Goal: Task Accomplishment & Management: Complete application form

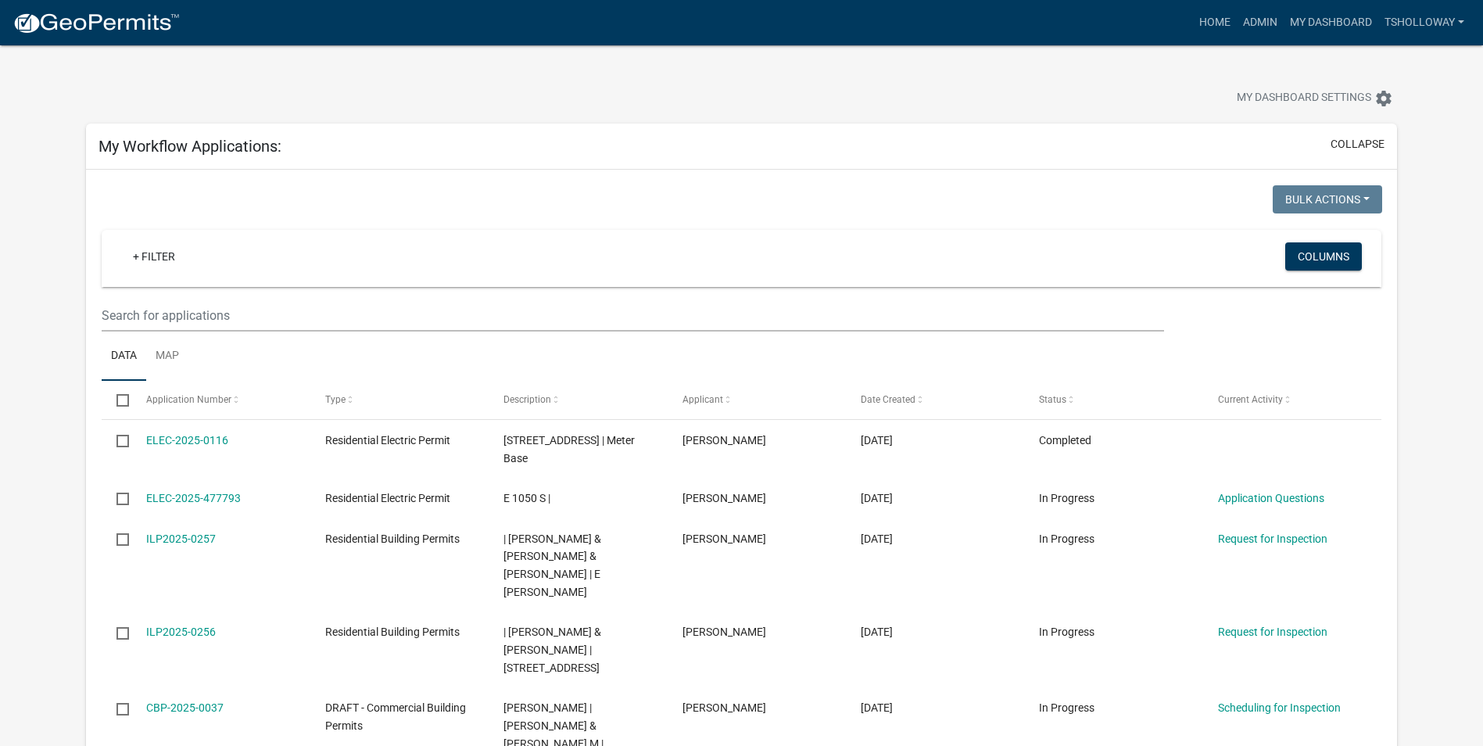
scroll to position [1876, 0]
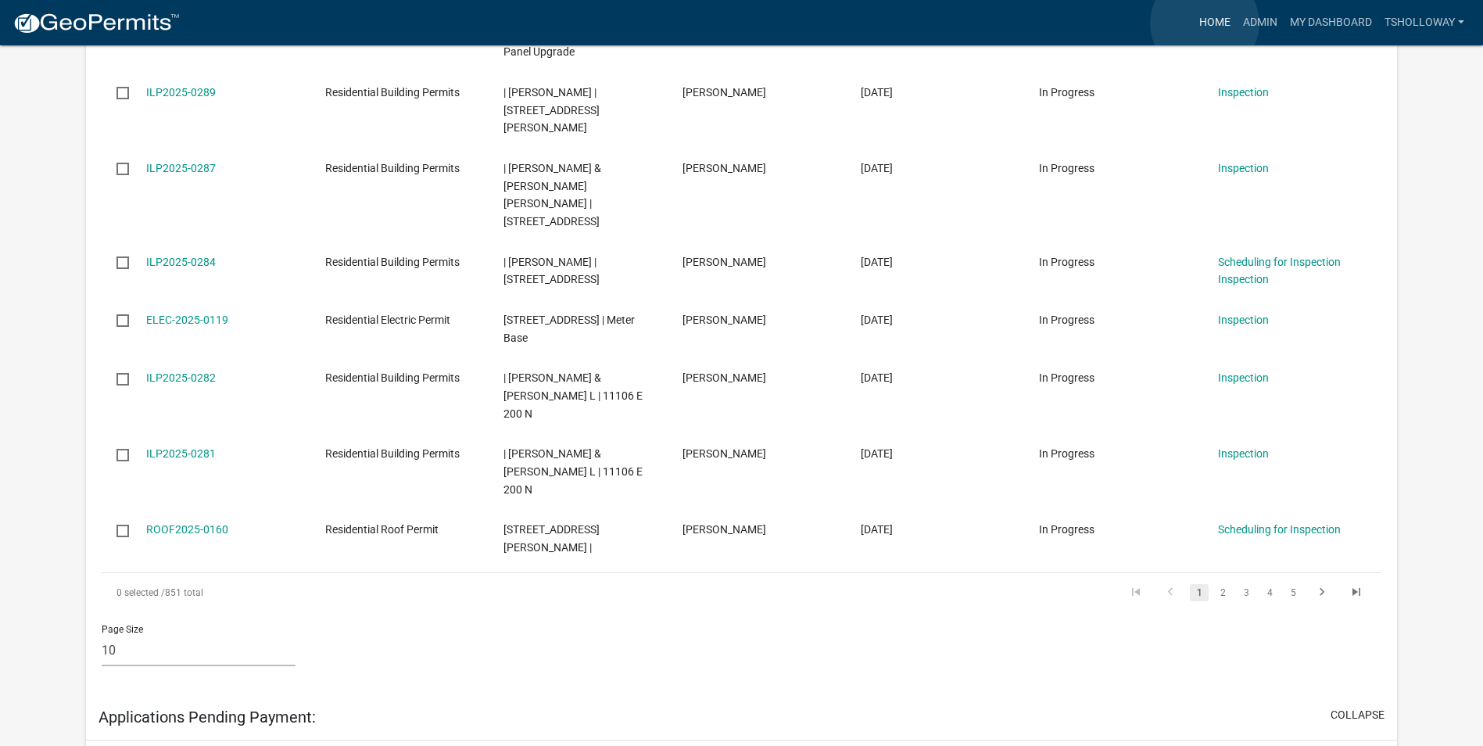
click at [1205, 23] on link "Home" at bounding box center [1215, 23] width 44 height 30
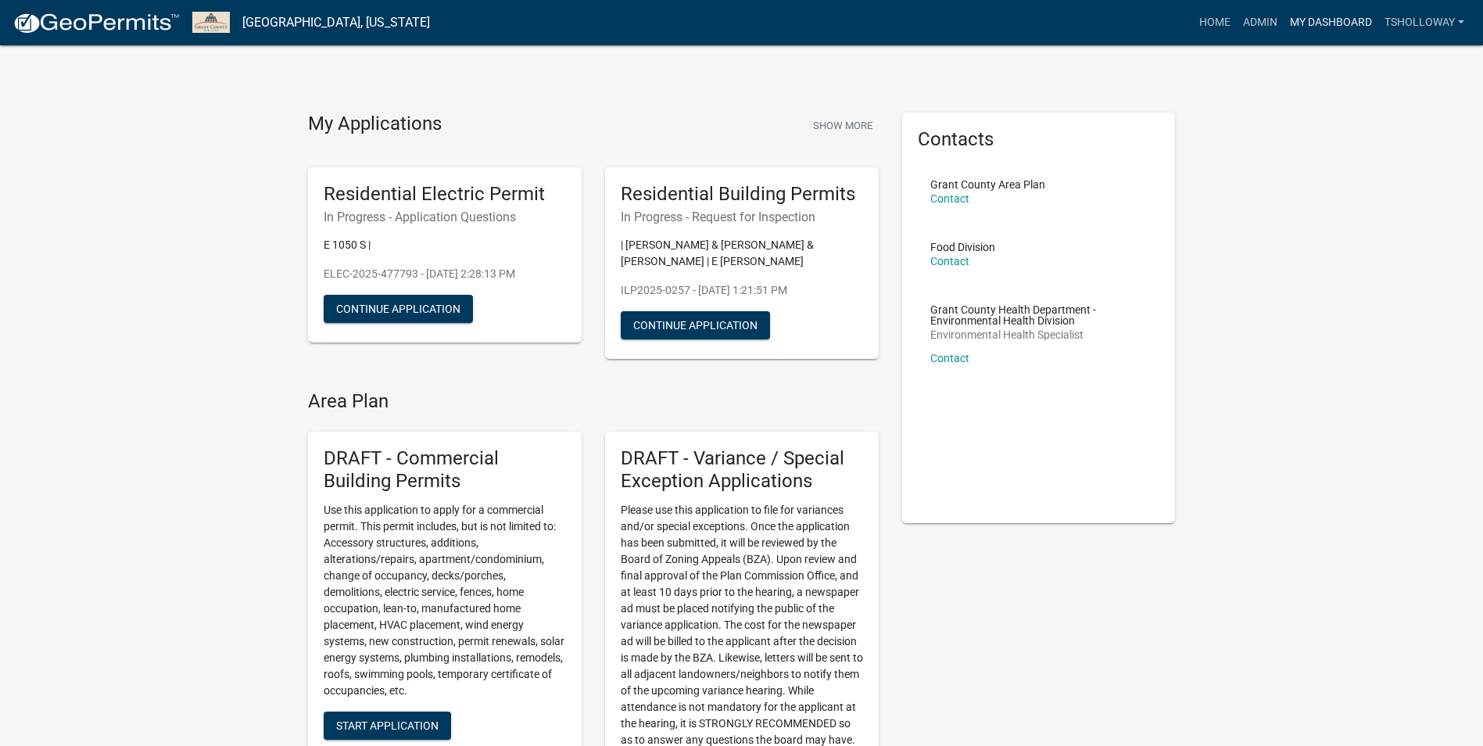
click at [1309, 27] on link "My Dashboard" at bounding box center [1331, 23] width 95 height 30
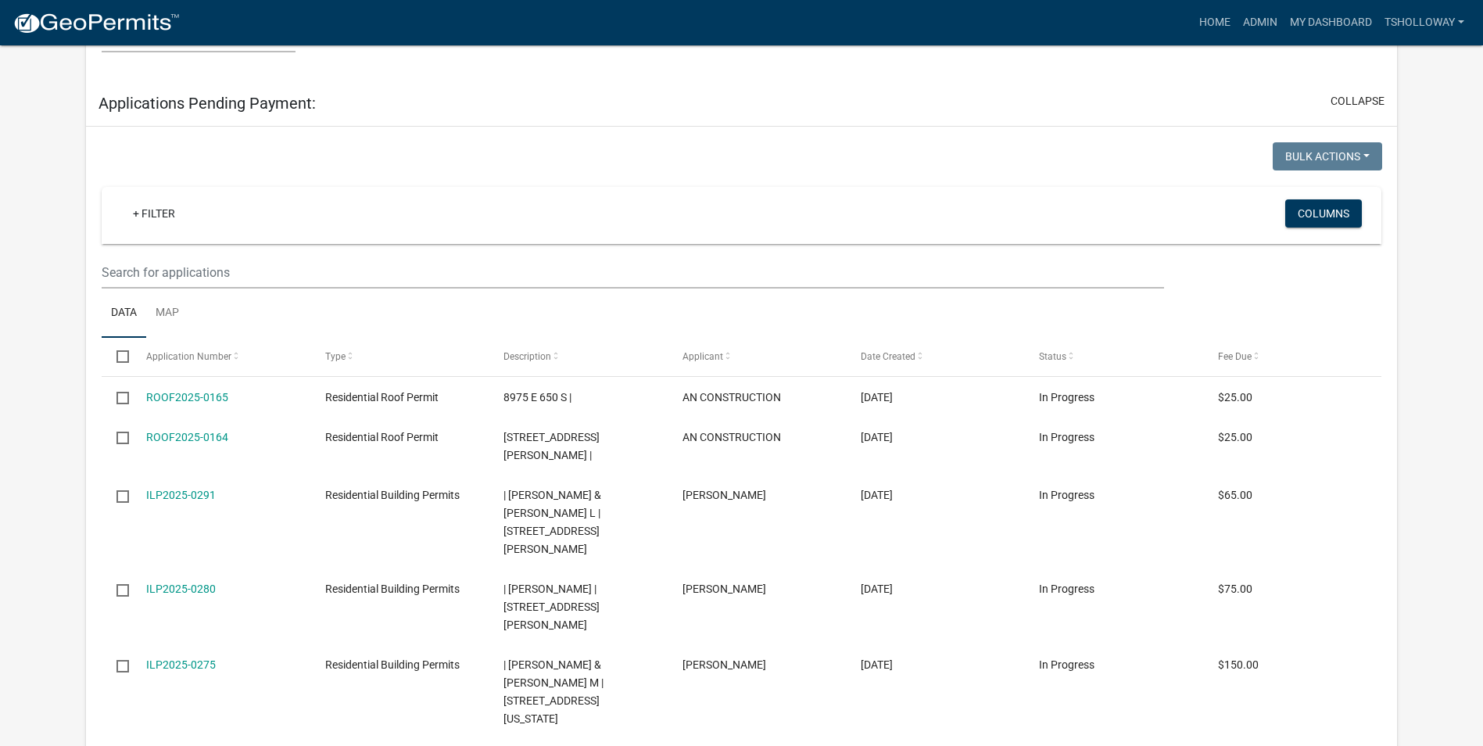
scroll to position [2736, 0]
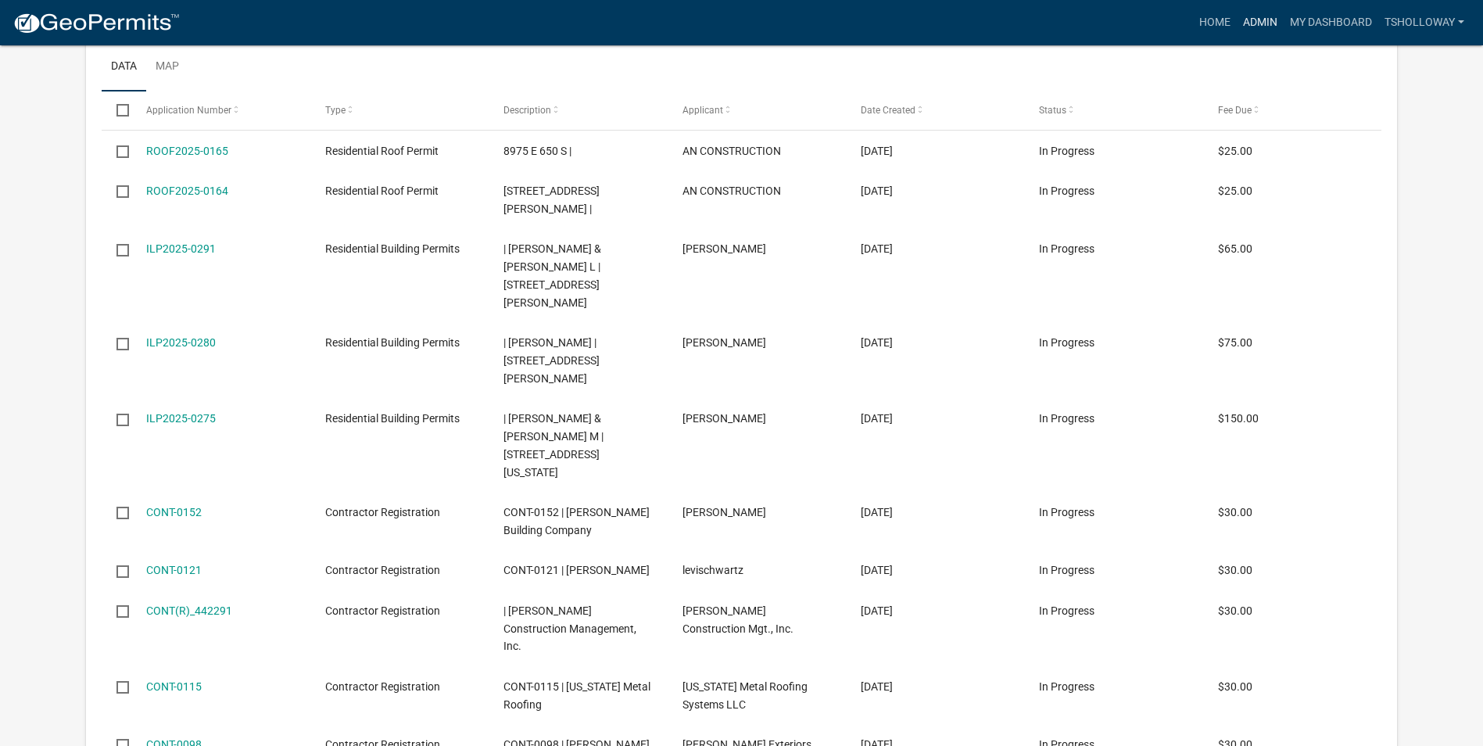
click at [1247, 21] on link "Admin" at bounding box center [1260, 23] width 47 height 30
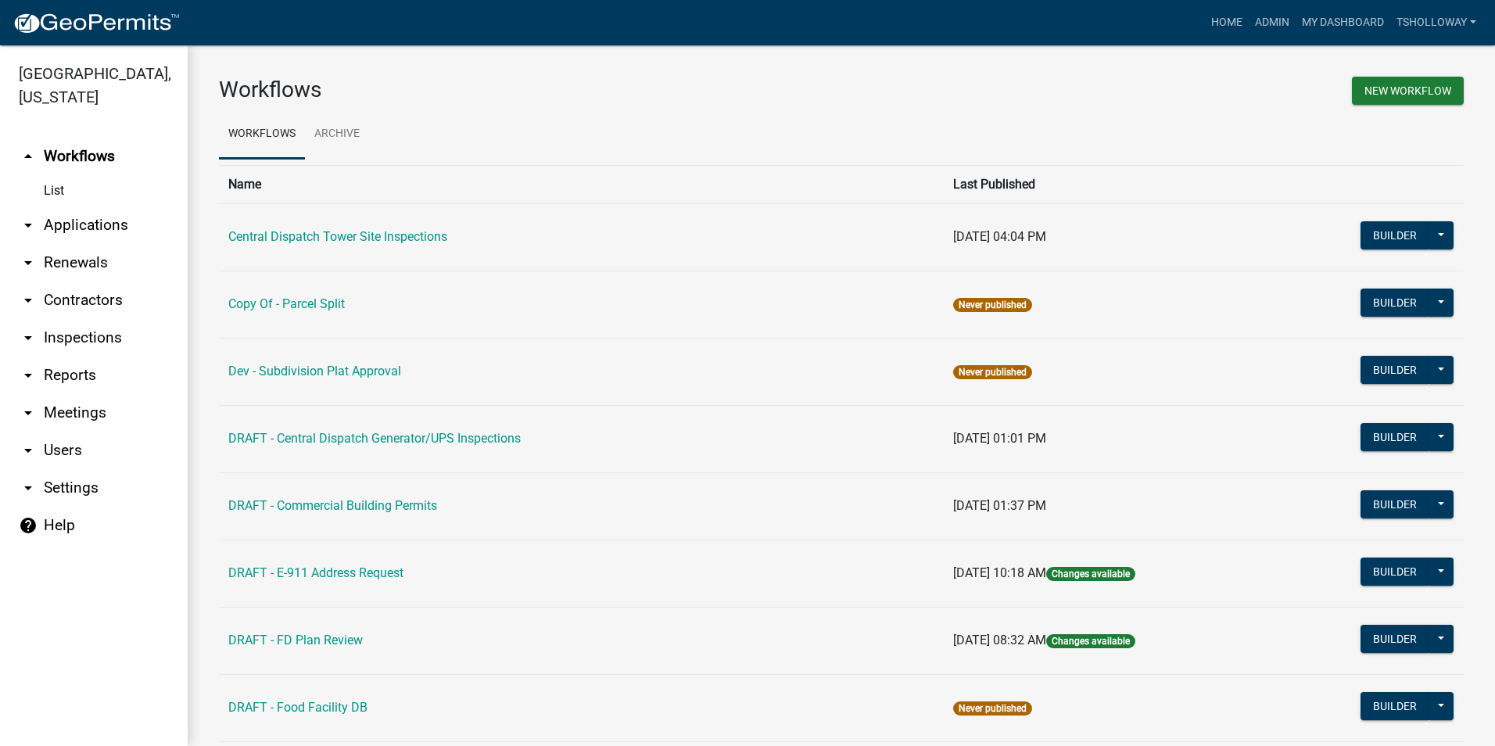
click at [90, 319] on link "arrow_drop_down Inspections" at bounding box center [94, 338] width 188 height 38
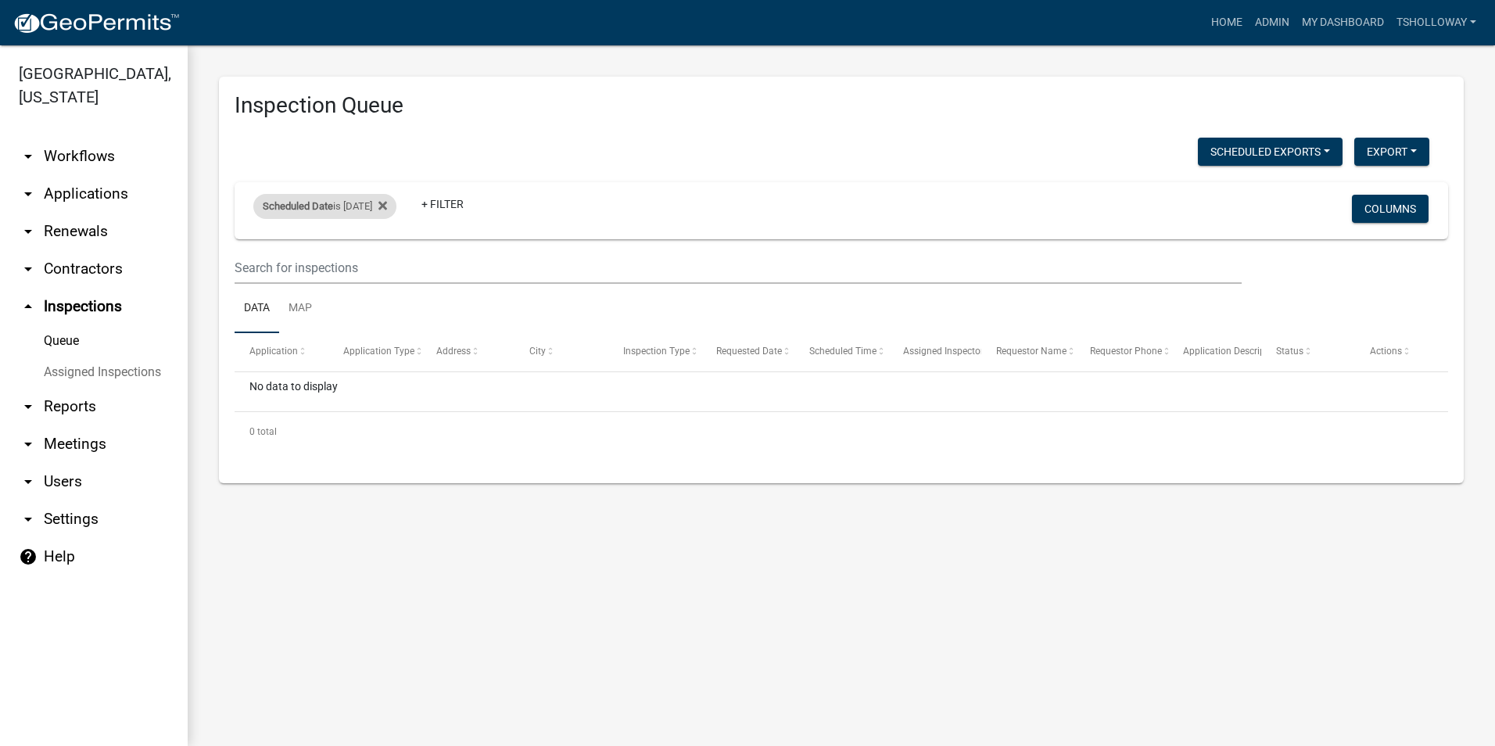
click at [383, 208] on div "Scheduled Date is [DATE]" at bounding box center [324, 206] width 143 height 25
click at [384, 269] on input "[DATE]" at bounding box center [338, 265] width 109 height 32
click at [385, 264] on input "[DATE]" at bounding box center [338, 265] width 109 height 32
click at [385, 269] on input "[DATE]" at bounding box center [338, 265] width 109 height 32
click at [385, 264] on input "[DATE]" at bounding box center [338, 265] width 109 height 32
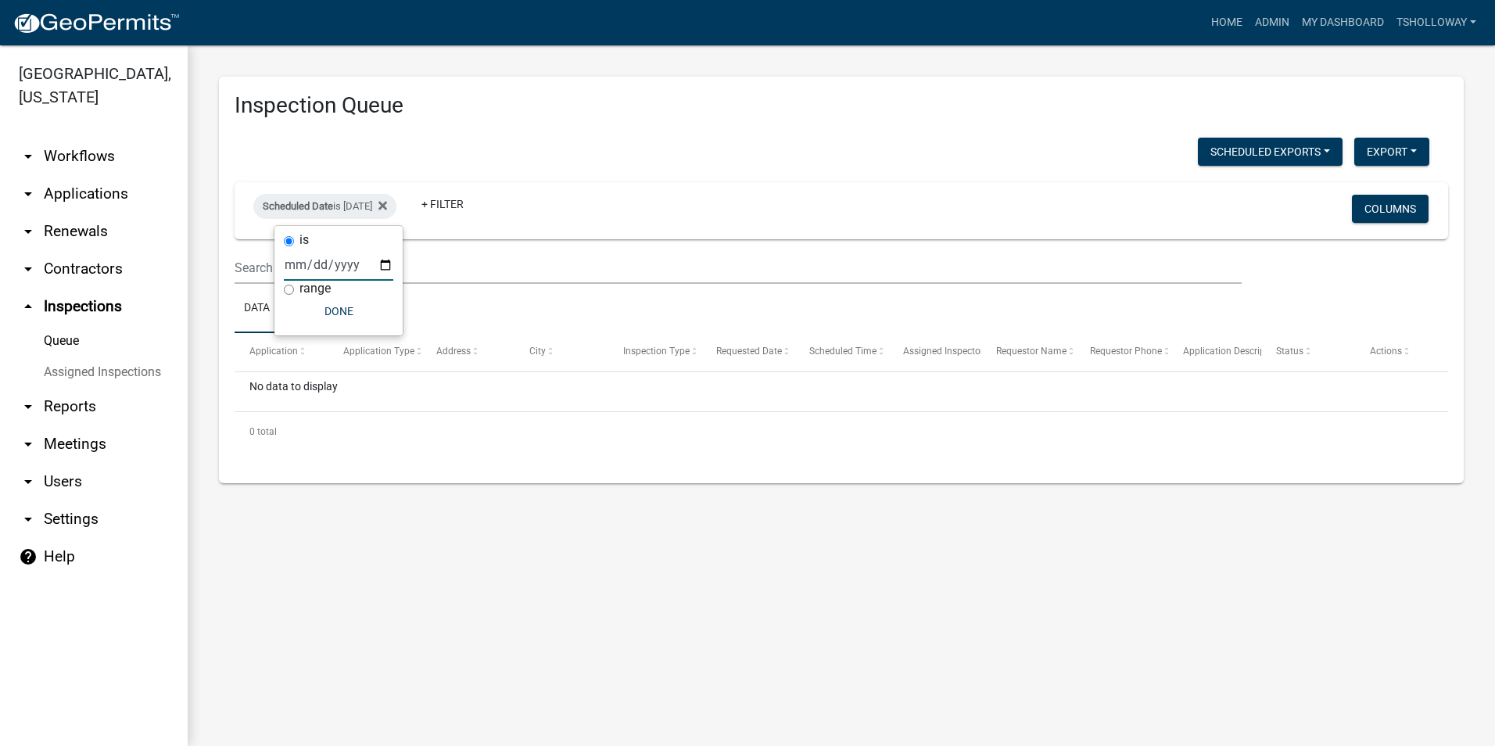
type input "[DATE]"
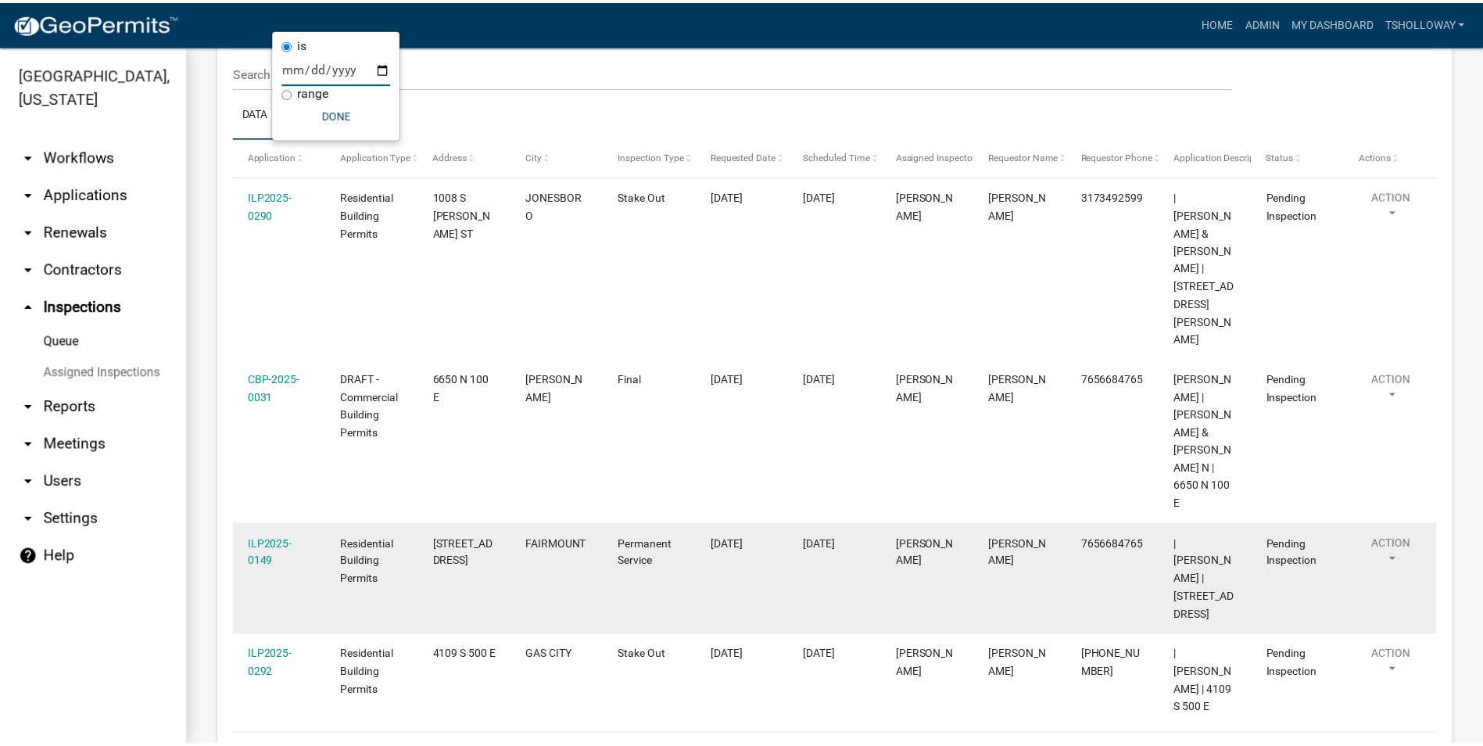
scroll to position [197, 0]
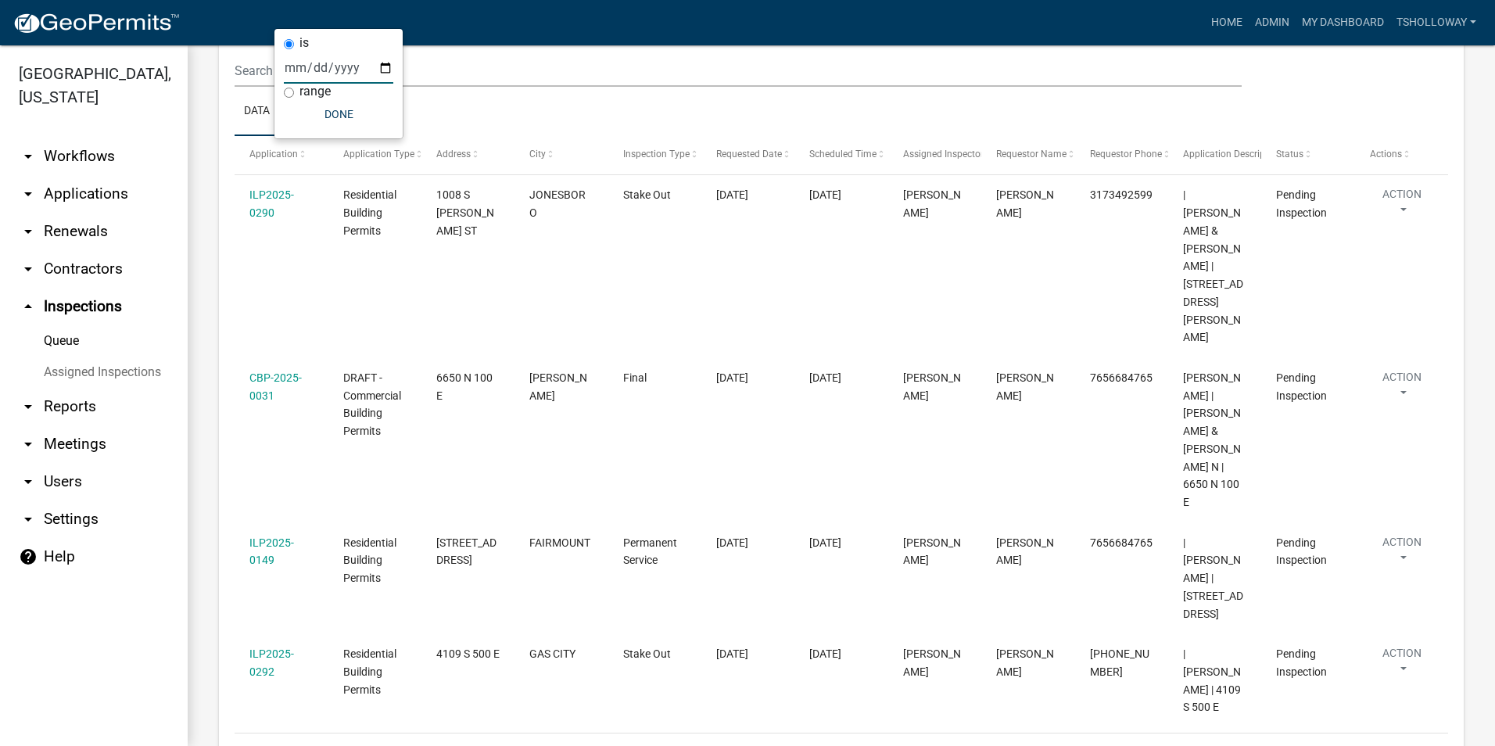
click at [119, 629] on ul "arrow_drop_down Workflows List arrow_drop_down Applications Search by Parcel Se…" at bounding box center [94, 435] width 188 height 621
click at [1320, 19] on link "My Dashboard" at bounding box center [1342, 23] width 95 height 30
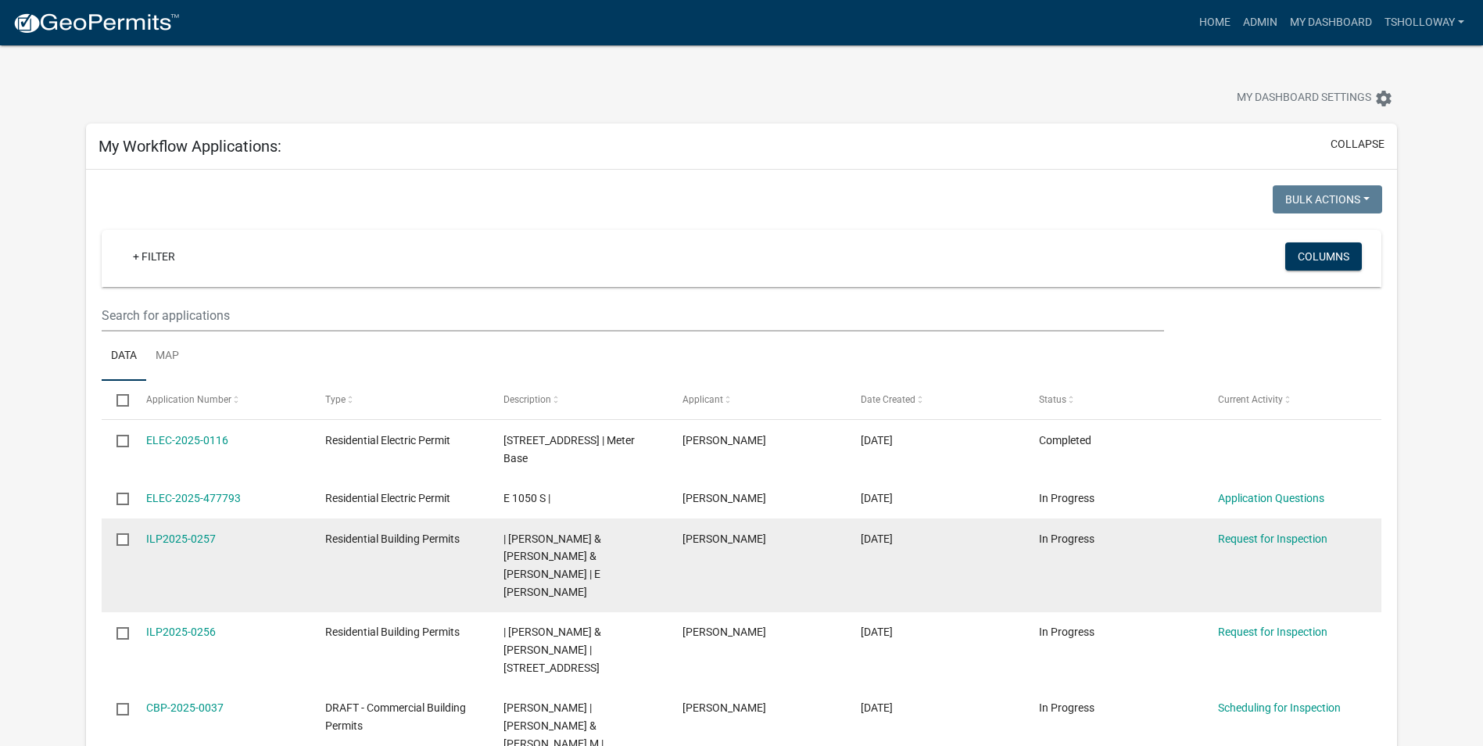
click at [712, 532] on span "[PERSON_NAME]" at bounding box center [724, 538] width 84 height 13
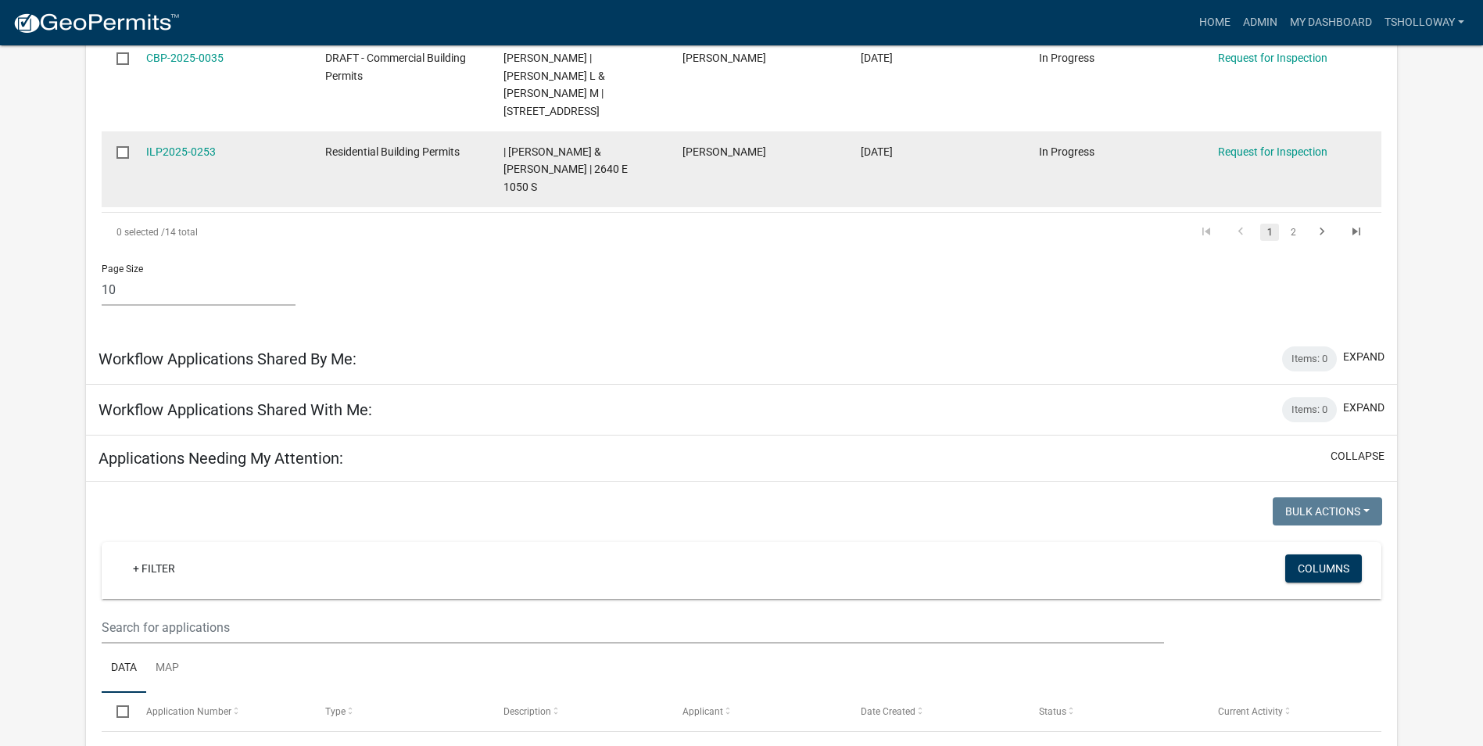
scroll to position [1094, 0]
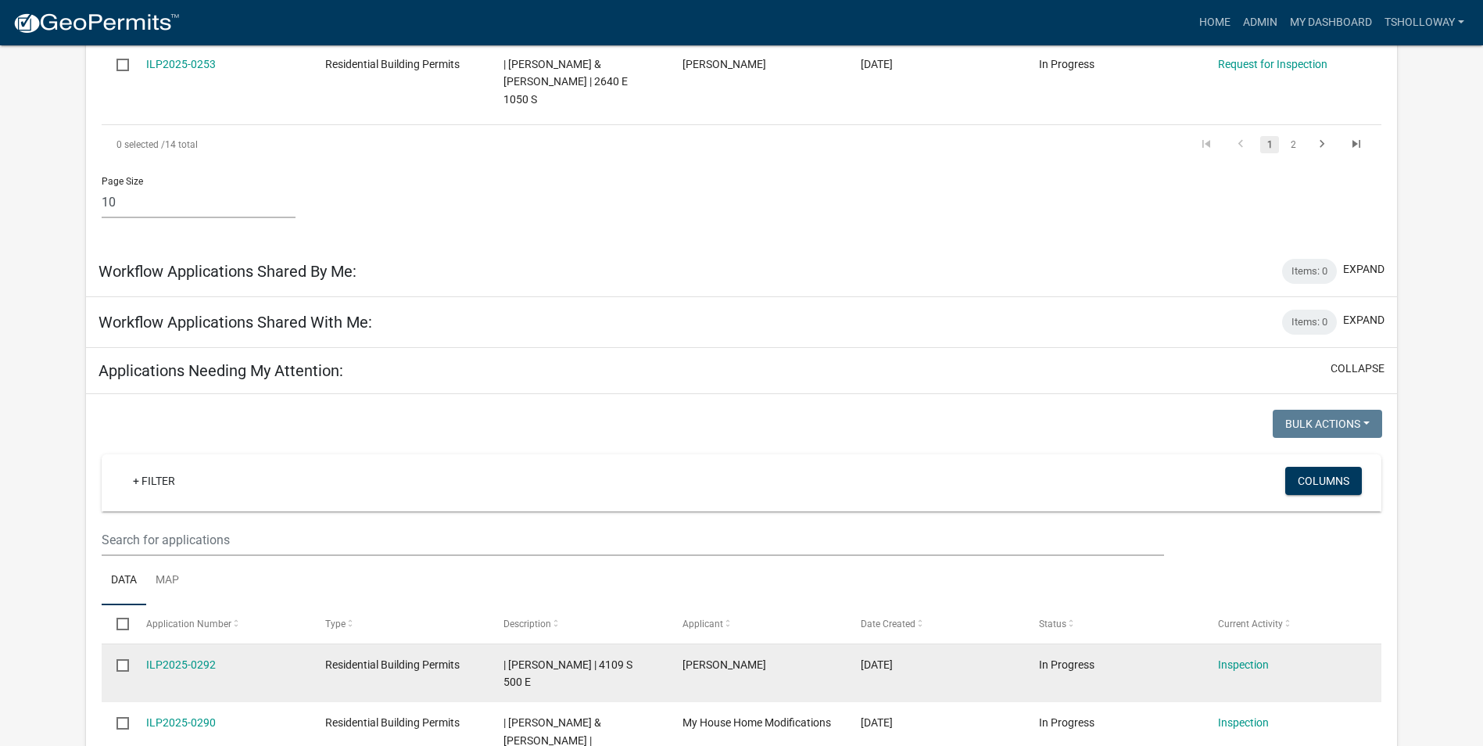
click at [759, 644] on datatable-body-cell "[PERSON_NAME]" at bounding box center [756, 673] width 178 height 58
click at [192, 658] on link "ILP2025-0292" at bounding box center [181, 664] width 70 height 13
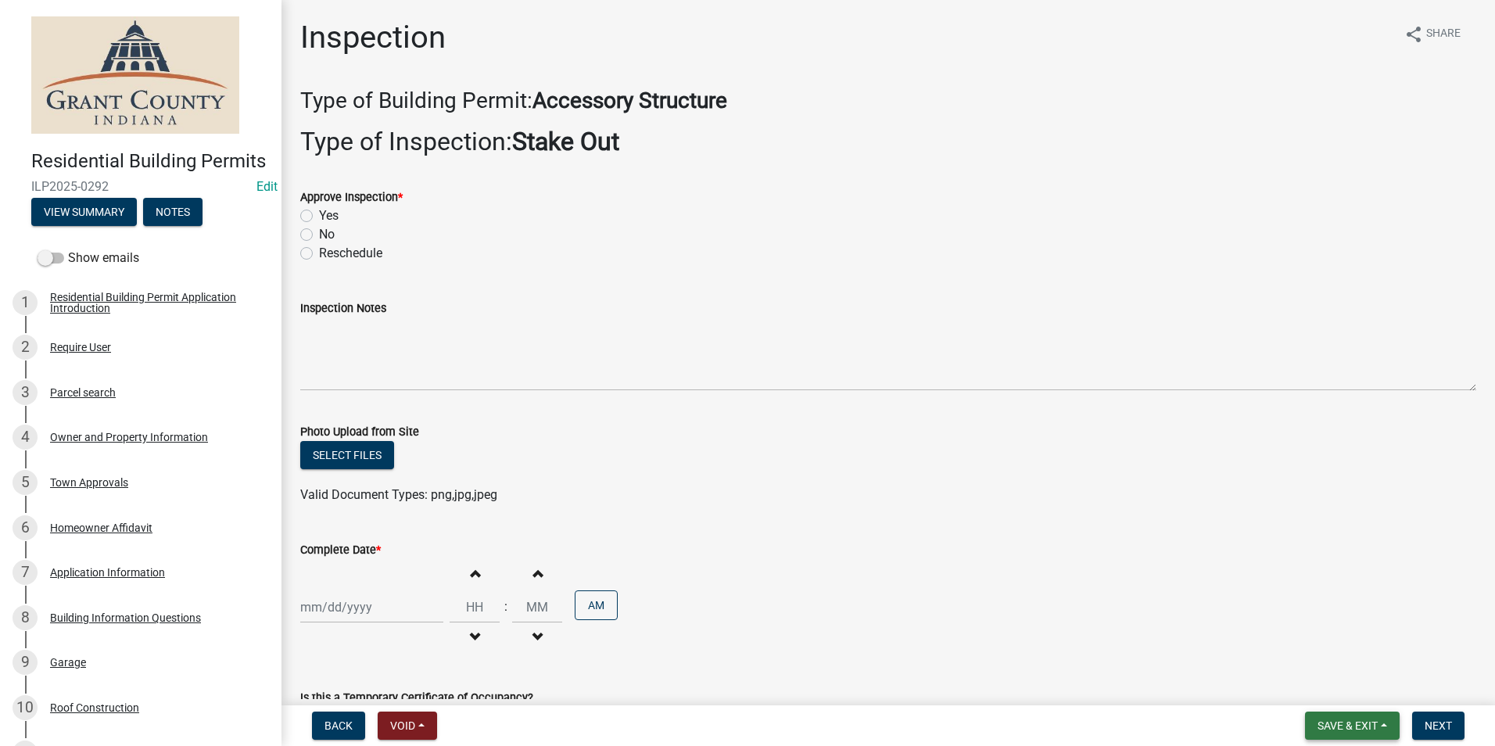
click at [1344, 729] on span "Save & Exit" at bounding box center [1347, 725] width 60 height 13
click at [1318, 685] on button "Save & Exit" at bounding box center [1336, 685] width 125 height 38
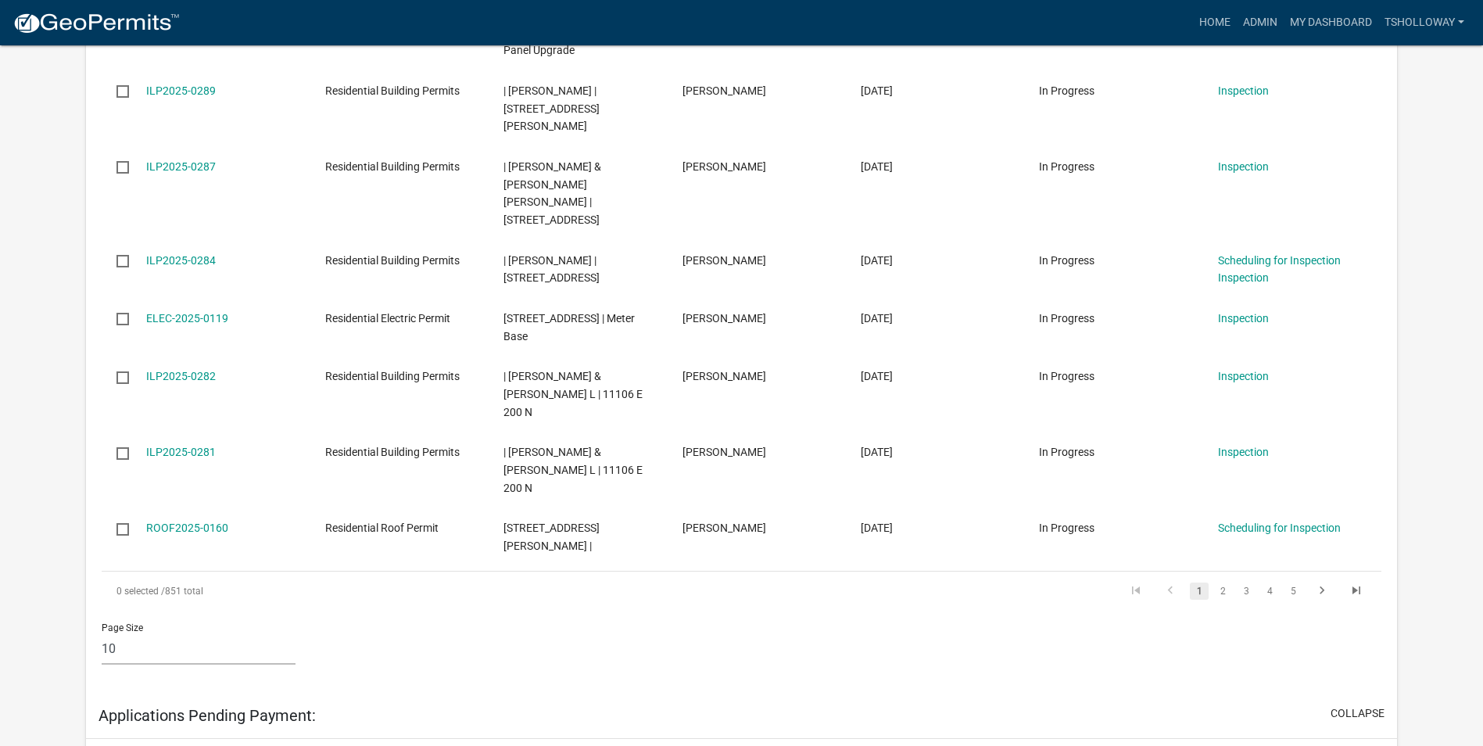
scroll to position [1876, 0]
click at [1252, 27] on link "Admin" at bounding box center [1260, 23] width 47 height 30
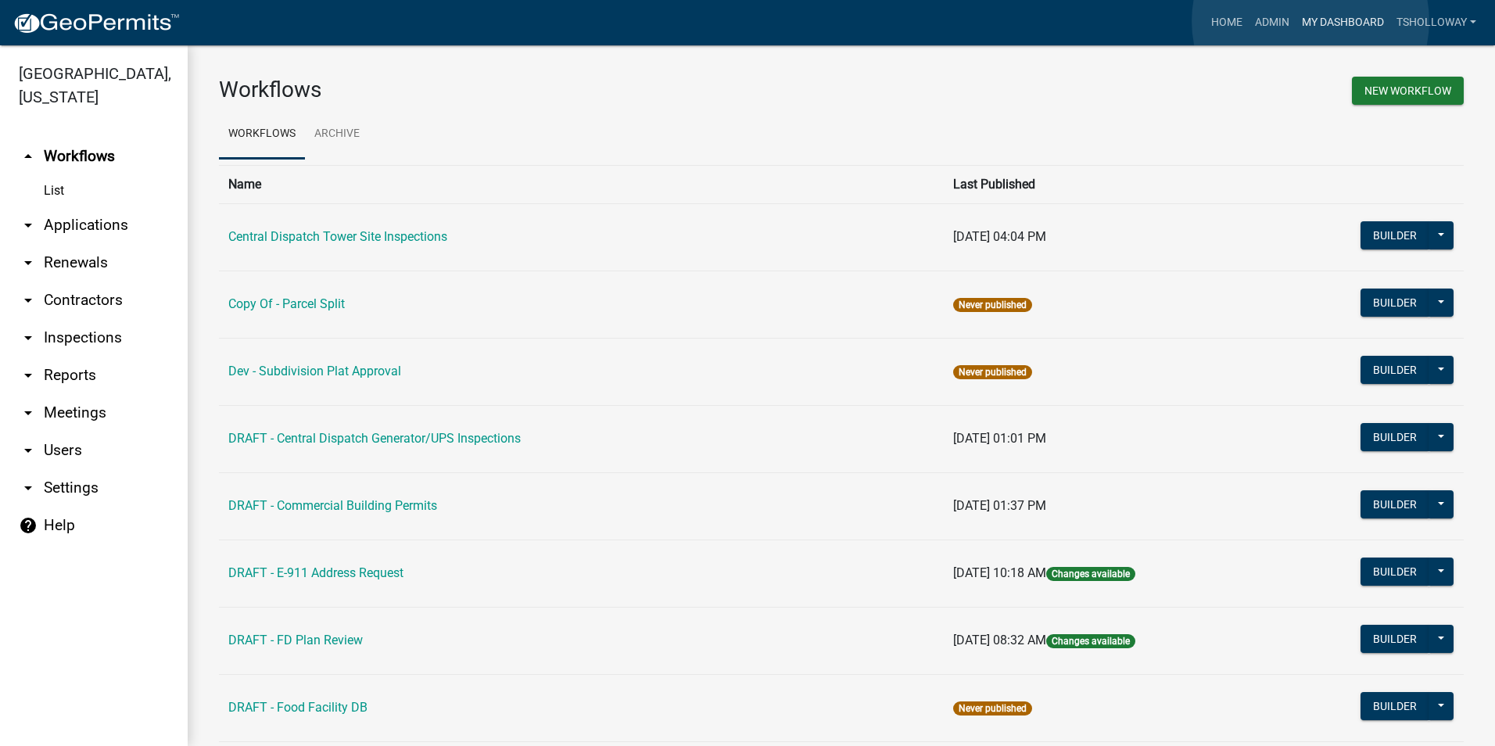
click at [1310, 21] on link "My Dashboard" at bounding box center [1342, 23] width 95 height 30
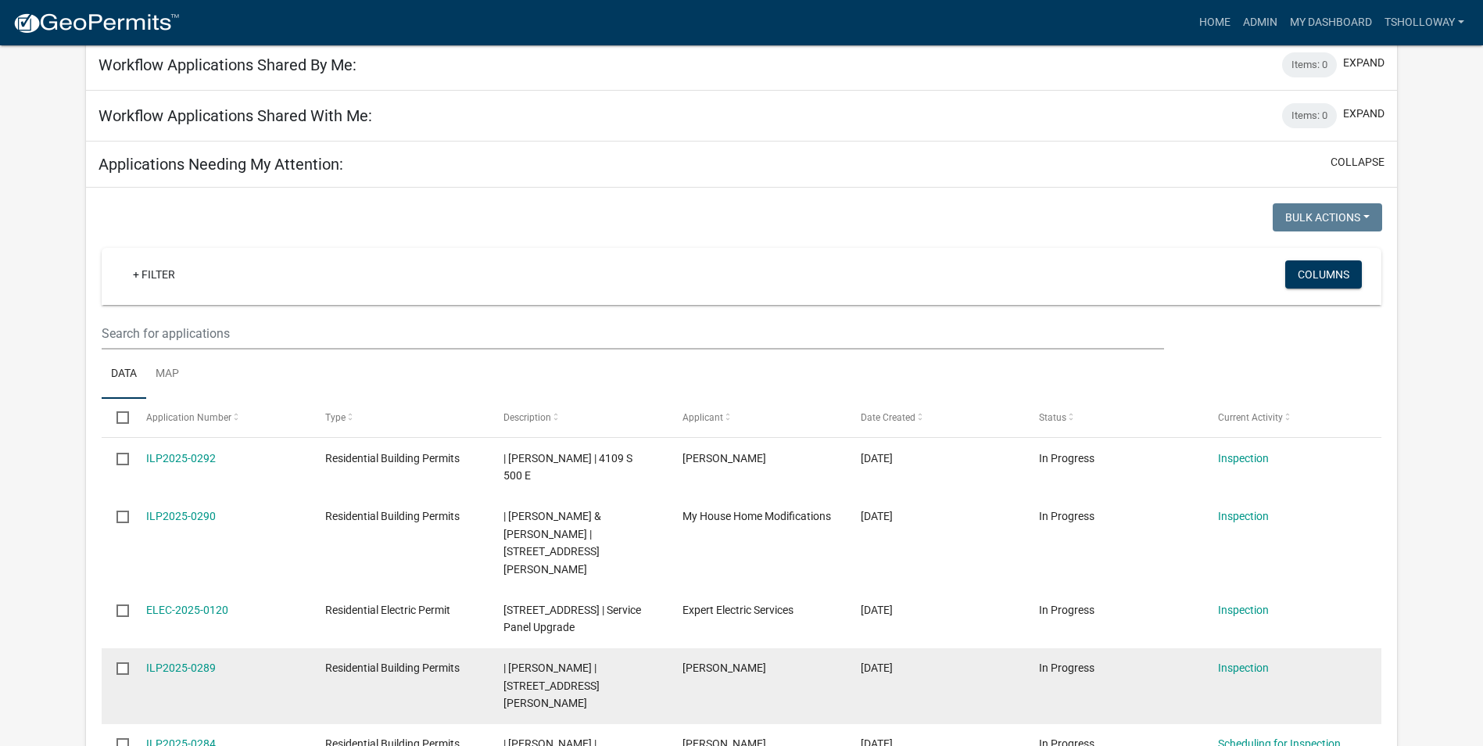
scroll to position [1094, 0]
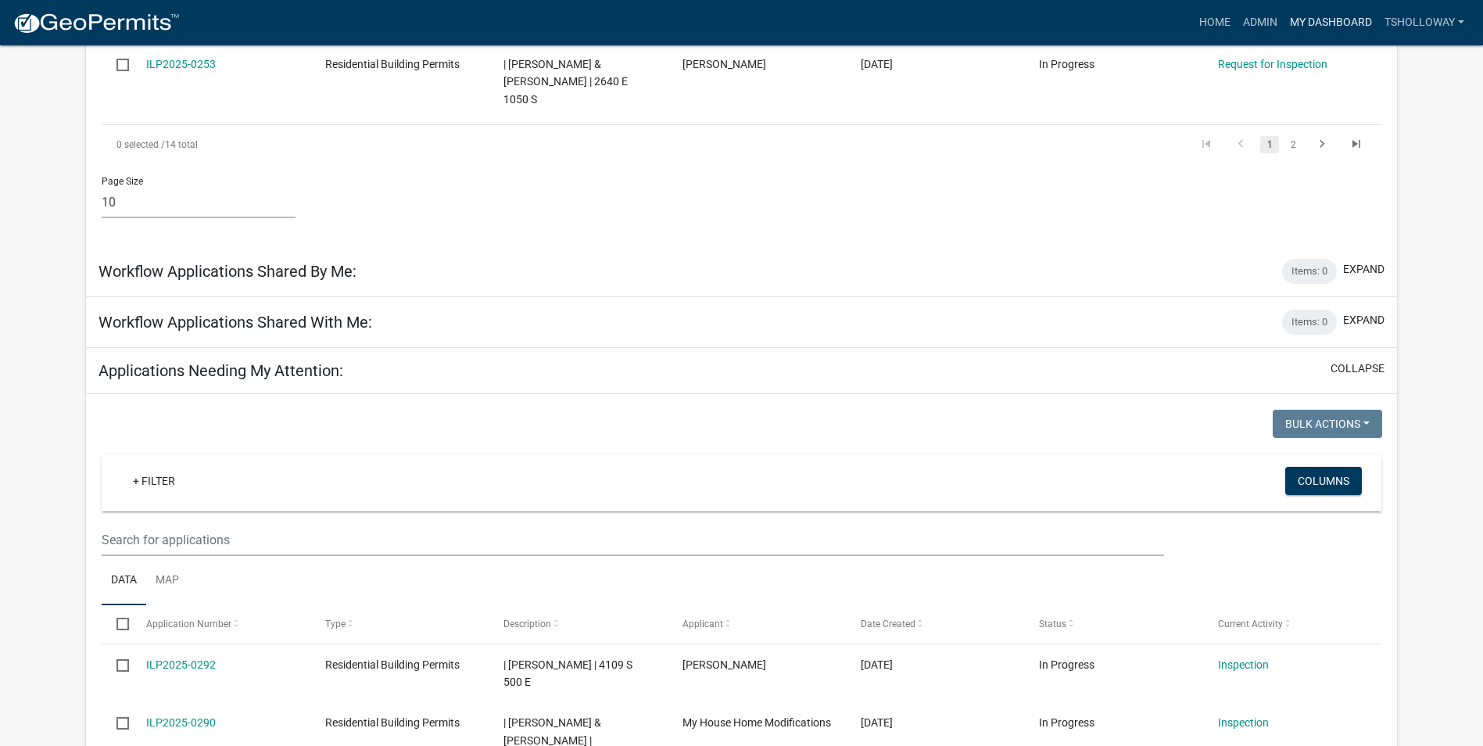
click at [1316, 17] on link "My Dashboard" at bounding box center [1331, 23] width 95 height 30
click at [1211, 24] on link "Home" at bounding box center [1215, 23] width 44 height 30
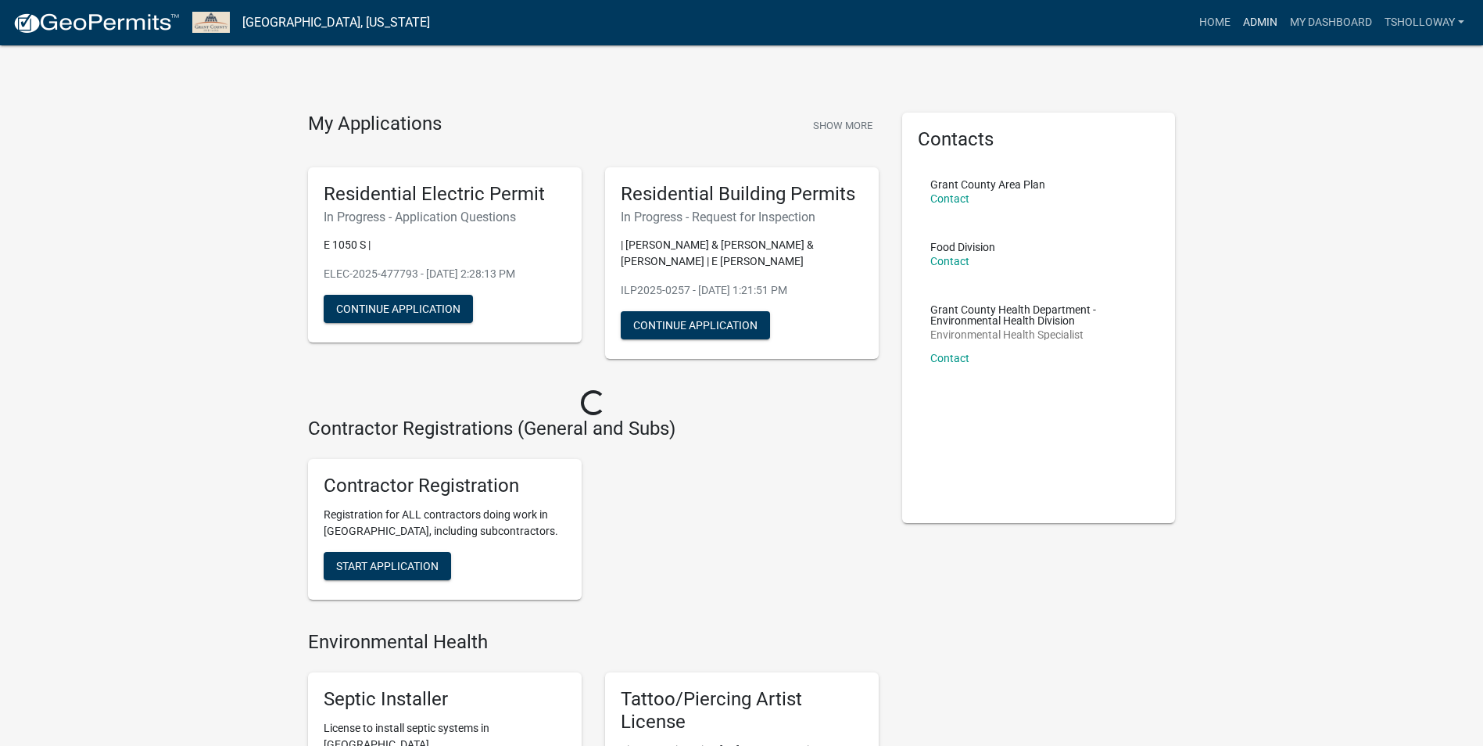
click at [1258, 23] on link "Admin" at bounding box center [1260, 23] width 47 height 30
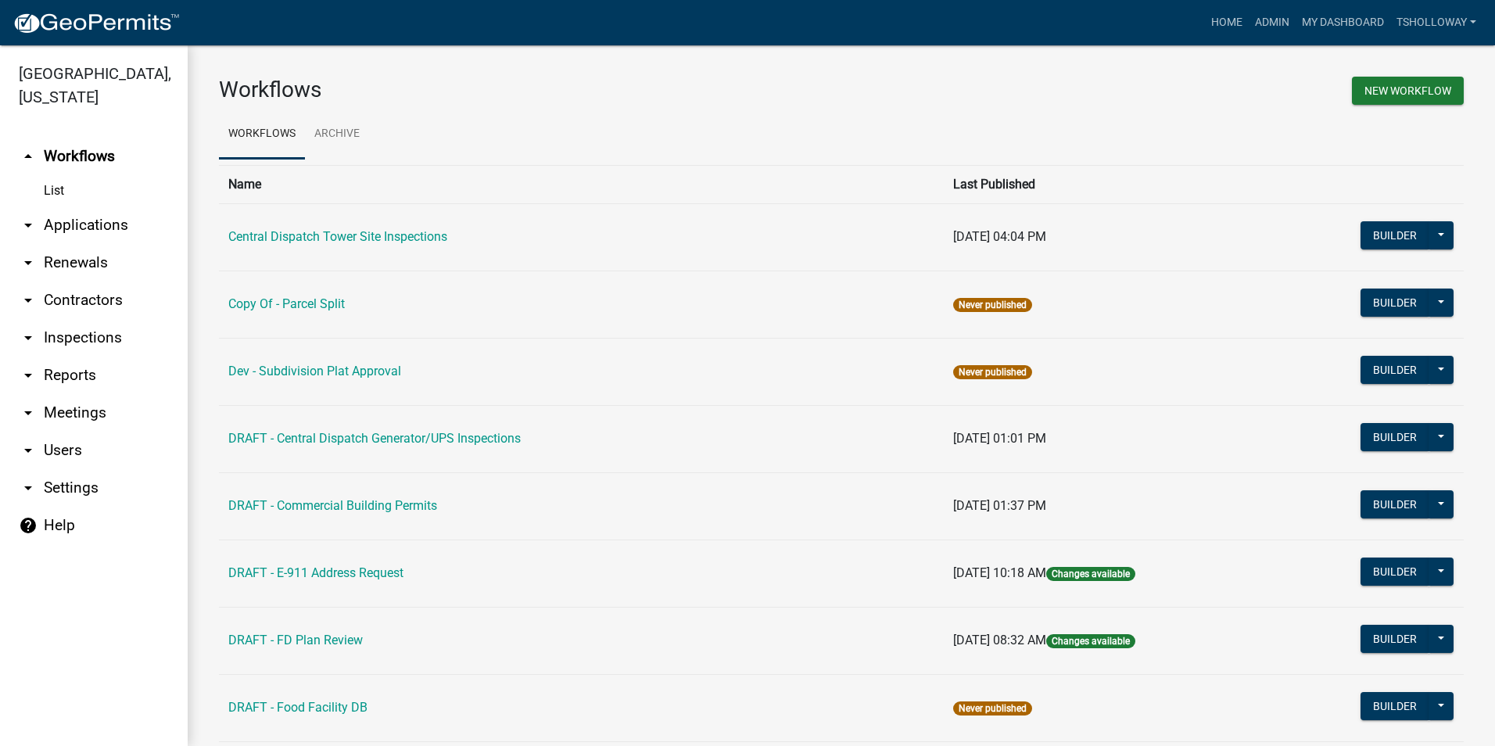
click at [70, 319] on link "arrow_drop_down Inspections" at bounding box center [94, 338] width 188 height 38
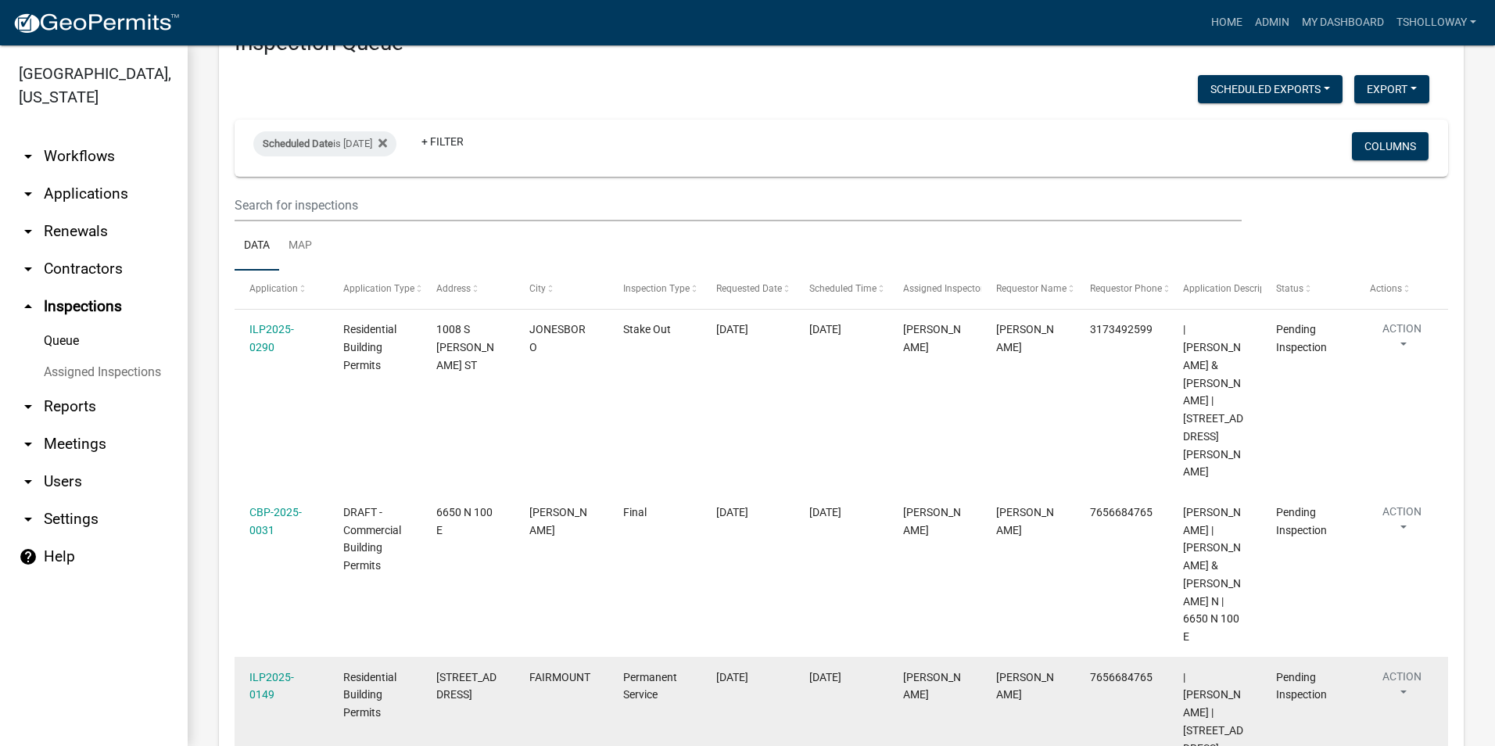
scroll to position [197, 0]
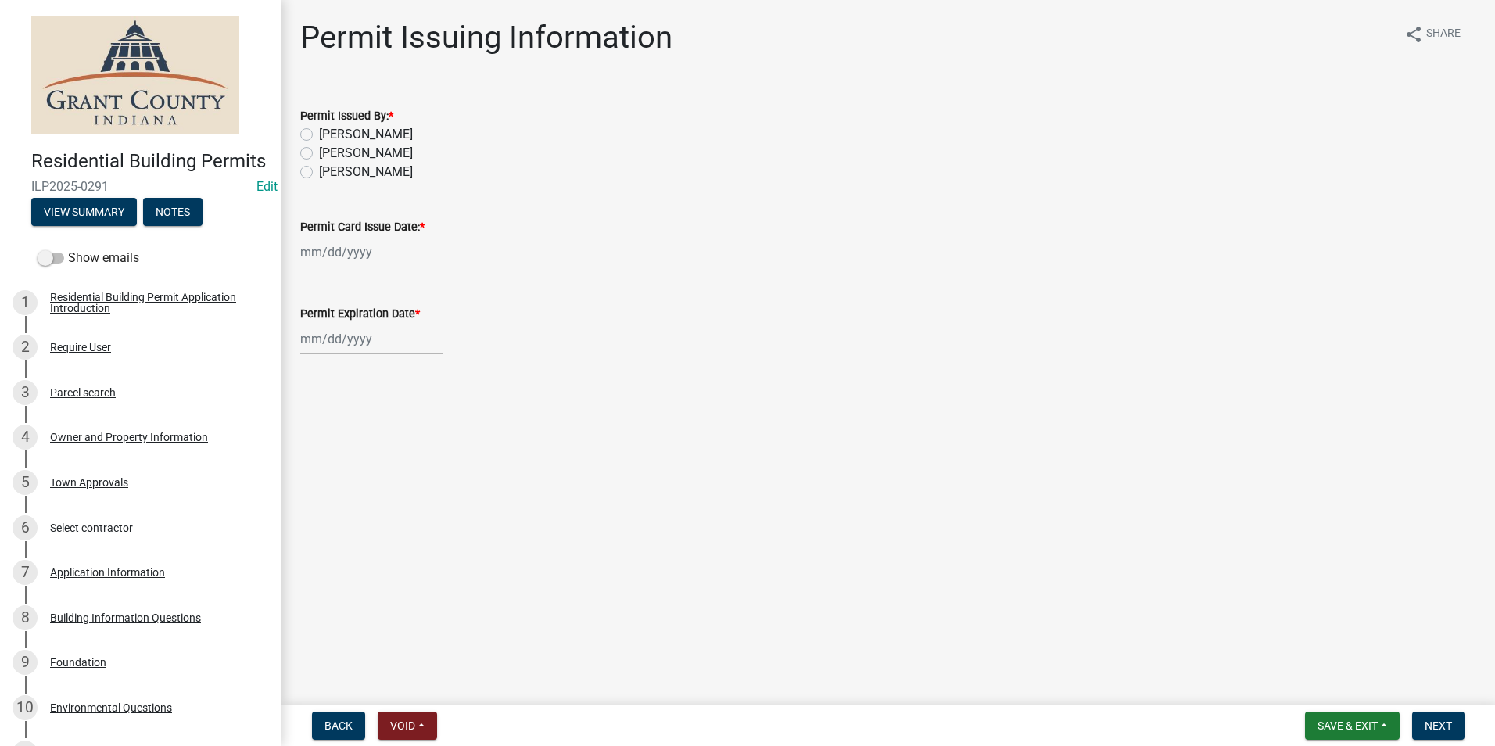
click at [319, 152] on label "Belinda Benefield" at bounding box center [366, 153] width 94 height 19
click at [319, 152] on input "Belinda Benefield" at bounding box center [324, 149] width 10 height 10
radio input "true"
click at [321, 256] on div at bounding box center [371, 252] width 143 height 32
select select "10"
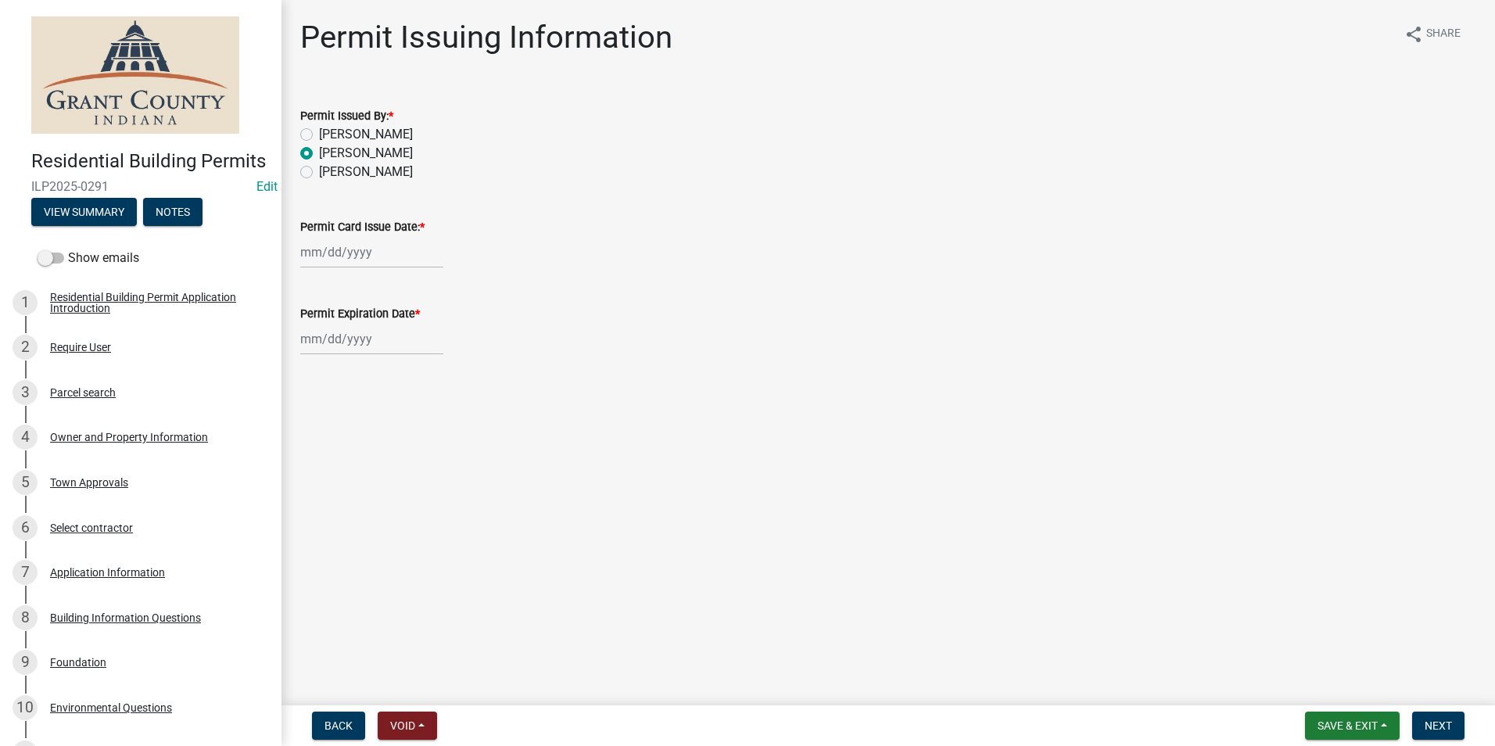
select select "2025"
click at [339, 360] on div "7" at bounding box center [340, 360] width 25 height 25
type input "[DATE]"
click at [340, 341] on div at bounding box center [371, 339] width 143 height 32
select select "10"
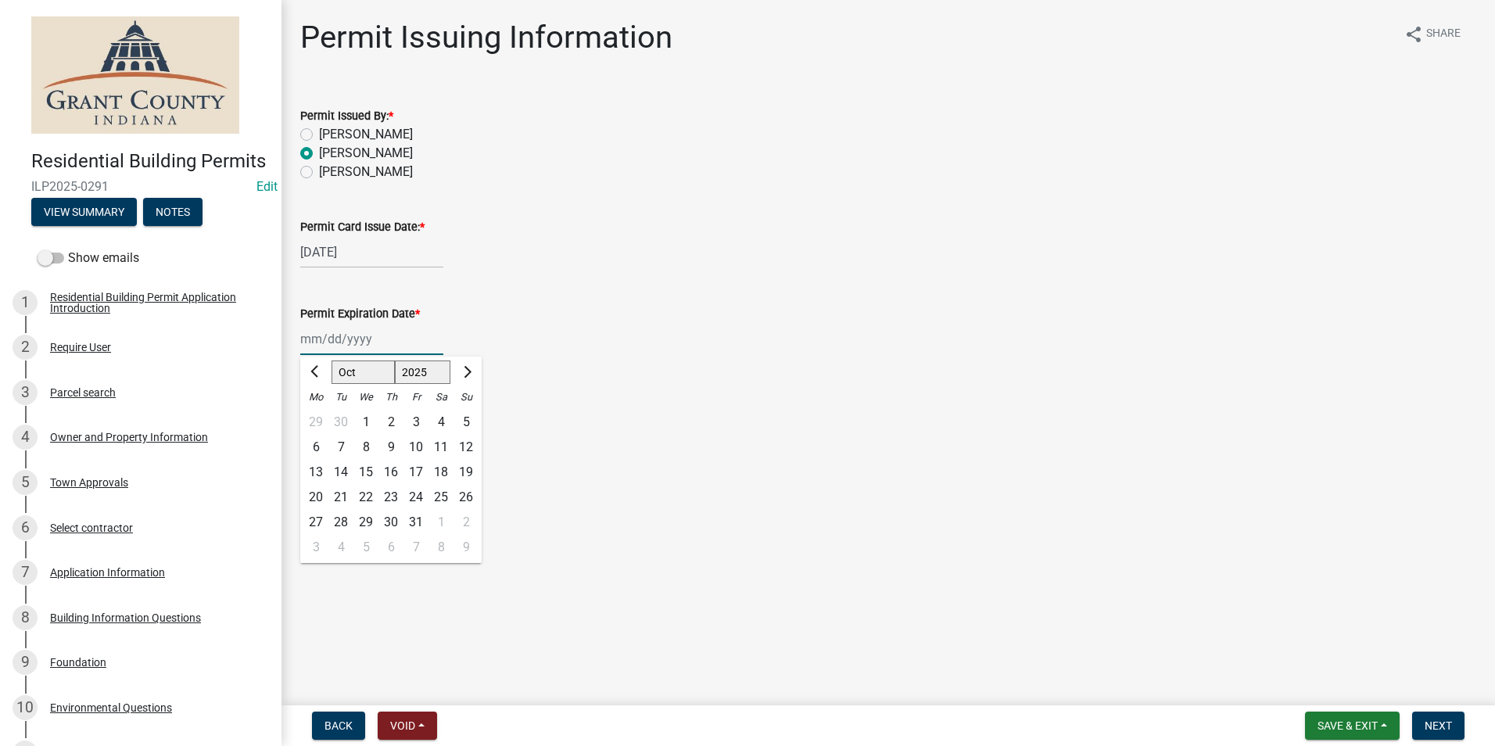
click at [433, 376] on select "1525 1526 1527 1528 1529 1530 1531 1532 1533 1534 1535 1536 1537 1538 1539 1540…" at bounding box center [423, 371] width 56 height 23
select select "2026"
click at [395, 360] on select "1525 1526 1527 1528 1529 1530 1531 1532 1533 1534 1535 1536 1537 1538 1539 1540…" at bounding box center [423, 371] width 56 height 23
click at [366, 442] on div "7" at bounding box center [365, 447] width 25 height 25
type input "10/07/2026"
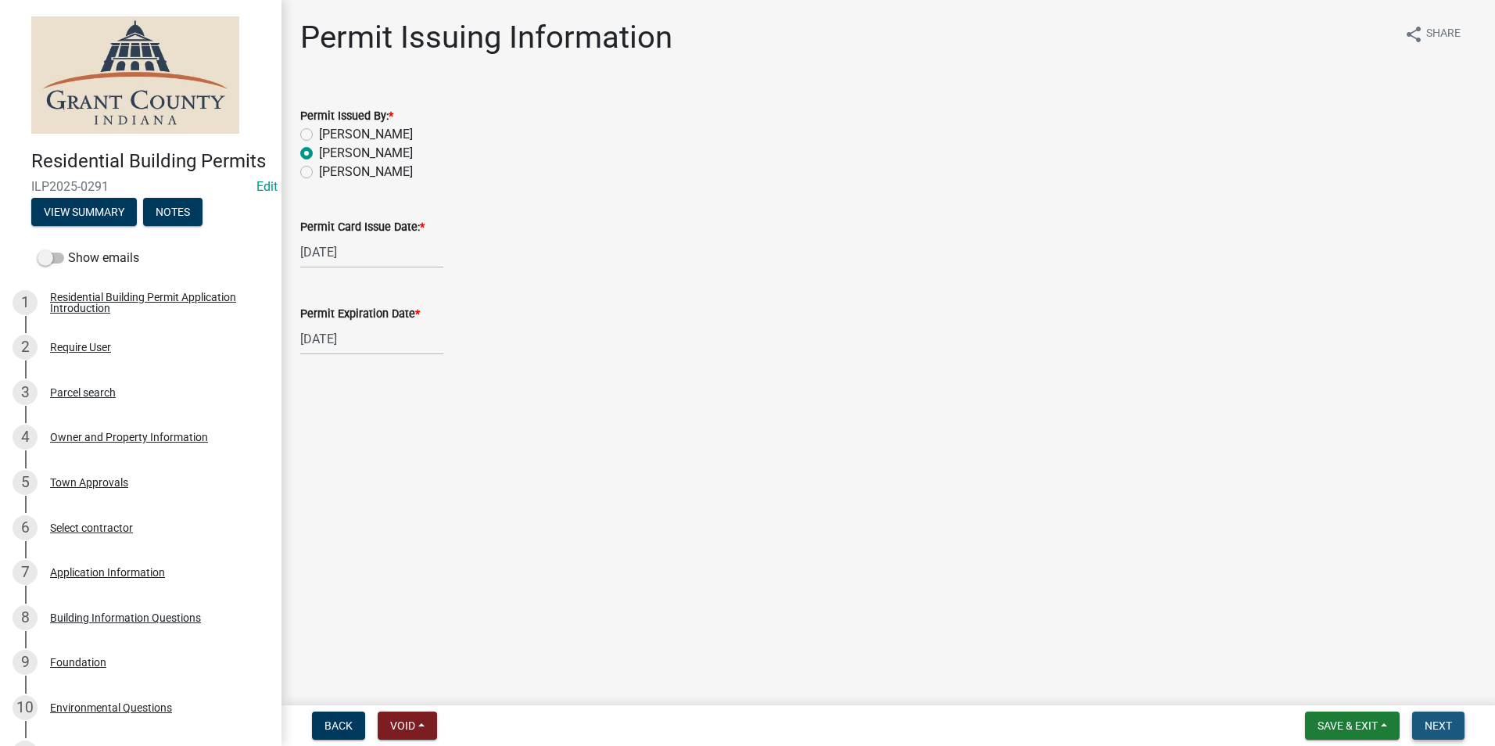
click at [1439, 726] on span "Next" at bounding box center [1437, 725] width 27 height 13
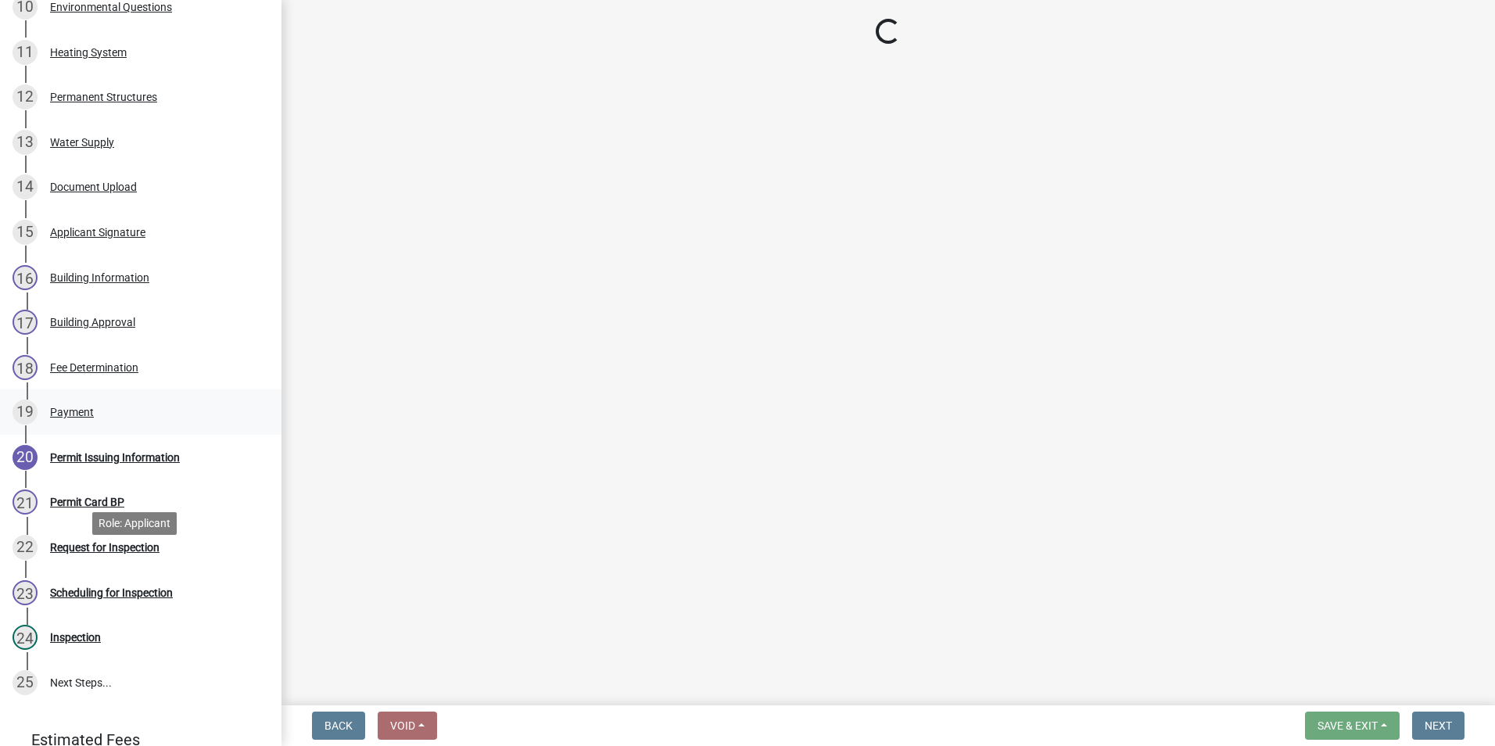
scroll to position [704, 0]
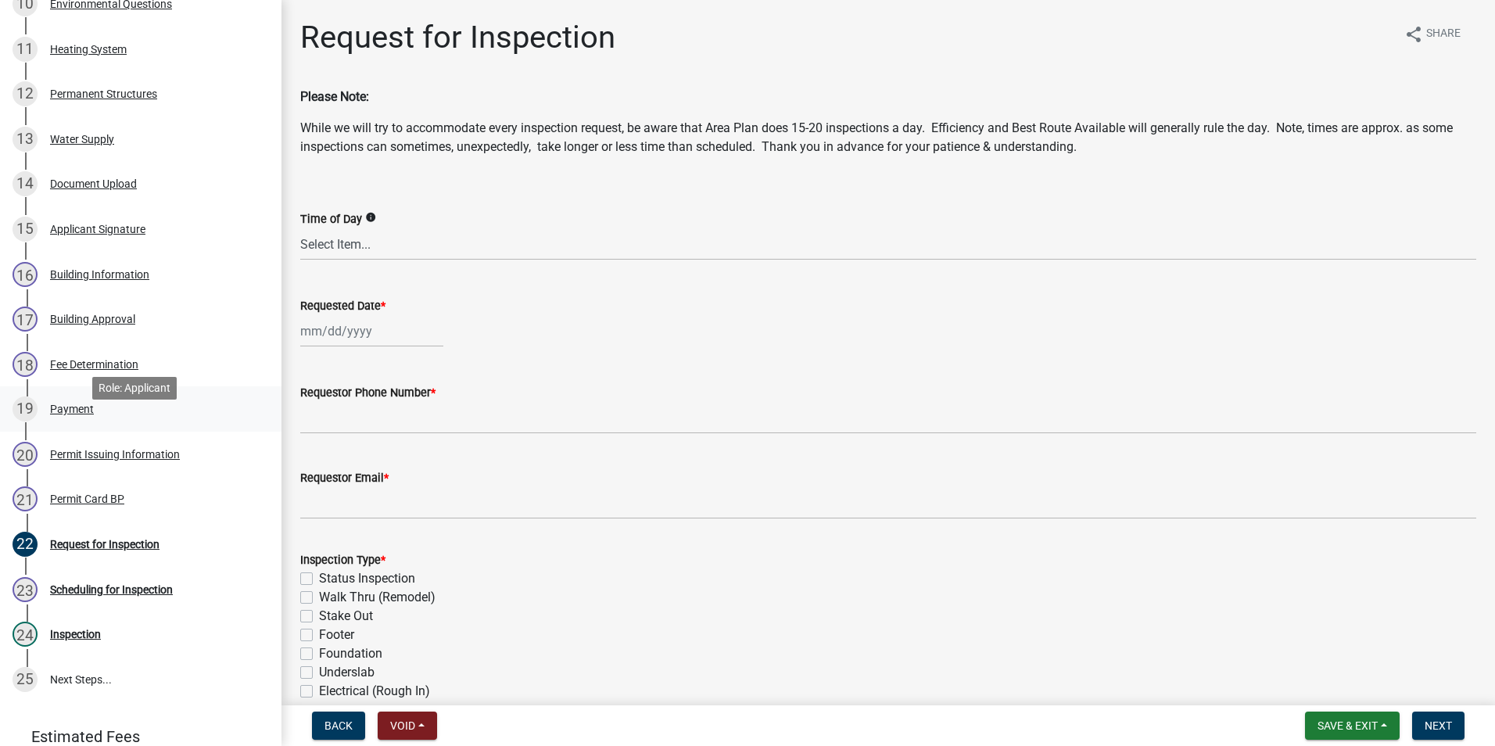
click at [67, 414] on div "Payment" at bounding box center [72, 408] width 44 height 11
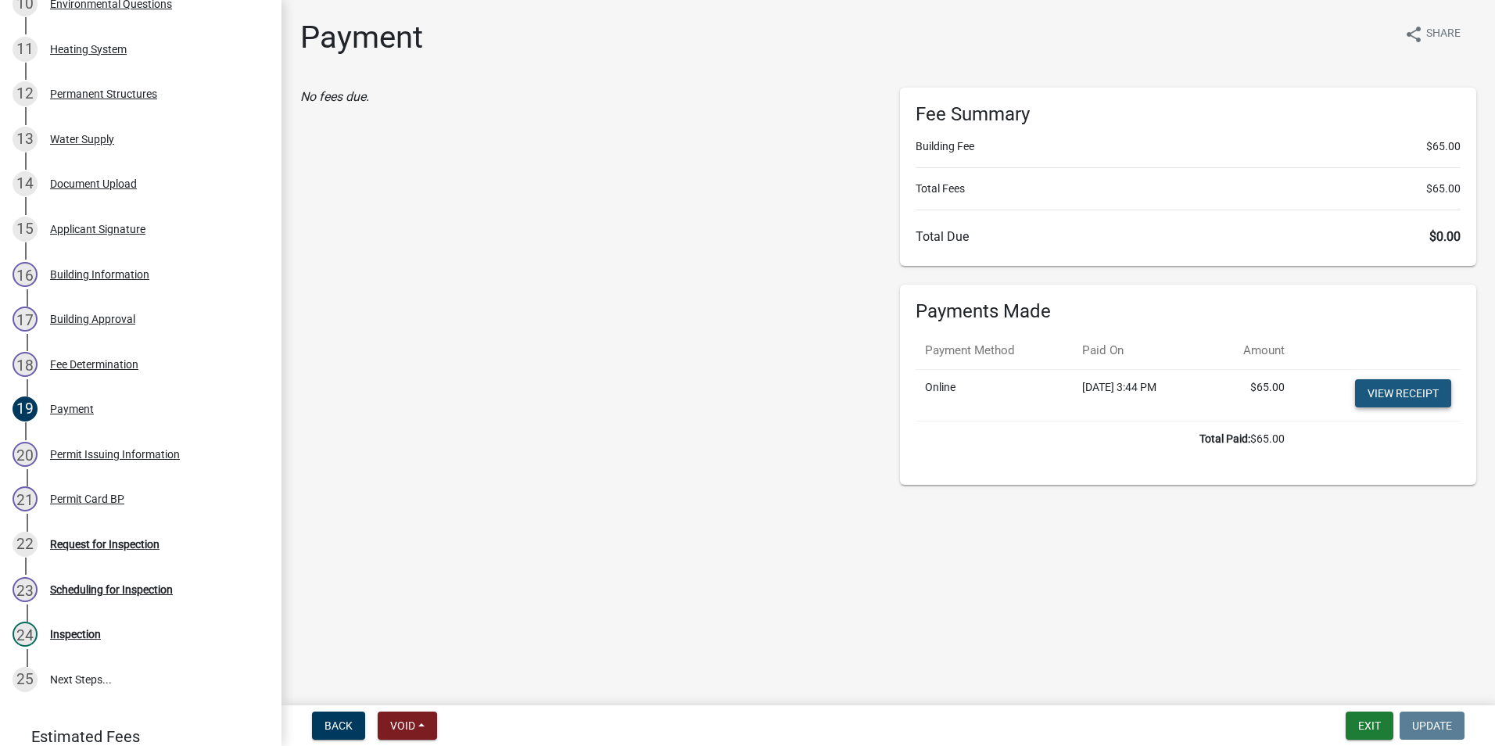
click at [1390, 388] on link "View receipt" at bounding box center [1403, 393] width 96 height 28
click at [81, 504] on div "Permit Card BP" at bounding box center [87, 498] width 74 height 11
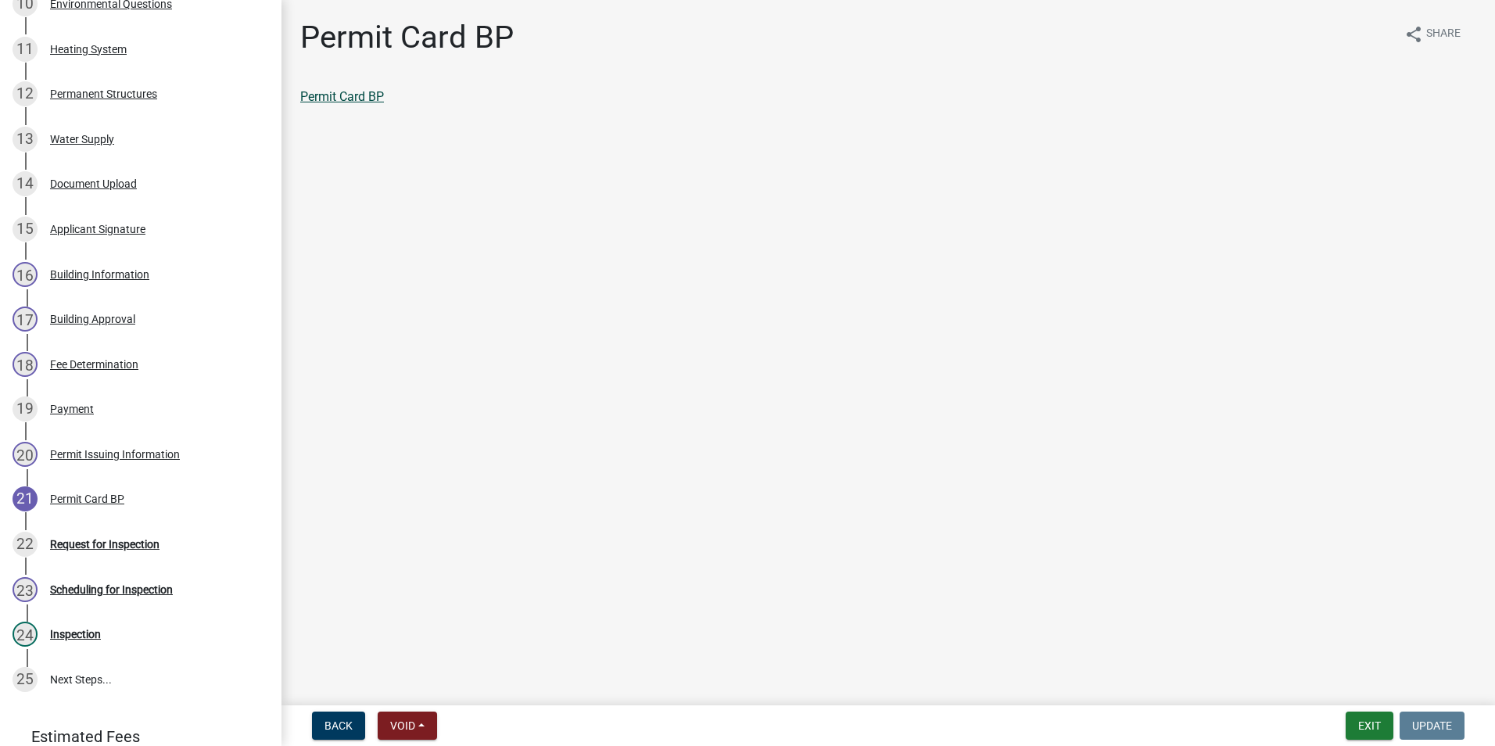
click at [350, 101] on link "Permit Card BP" at bounding box center [342, 96] width 84 height 15
click at [113, 550] on div "Request for Inspection" at bounding box center [104, 544] width 109 height 11
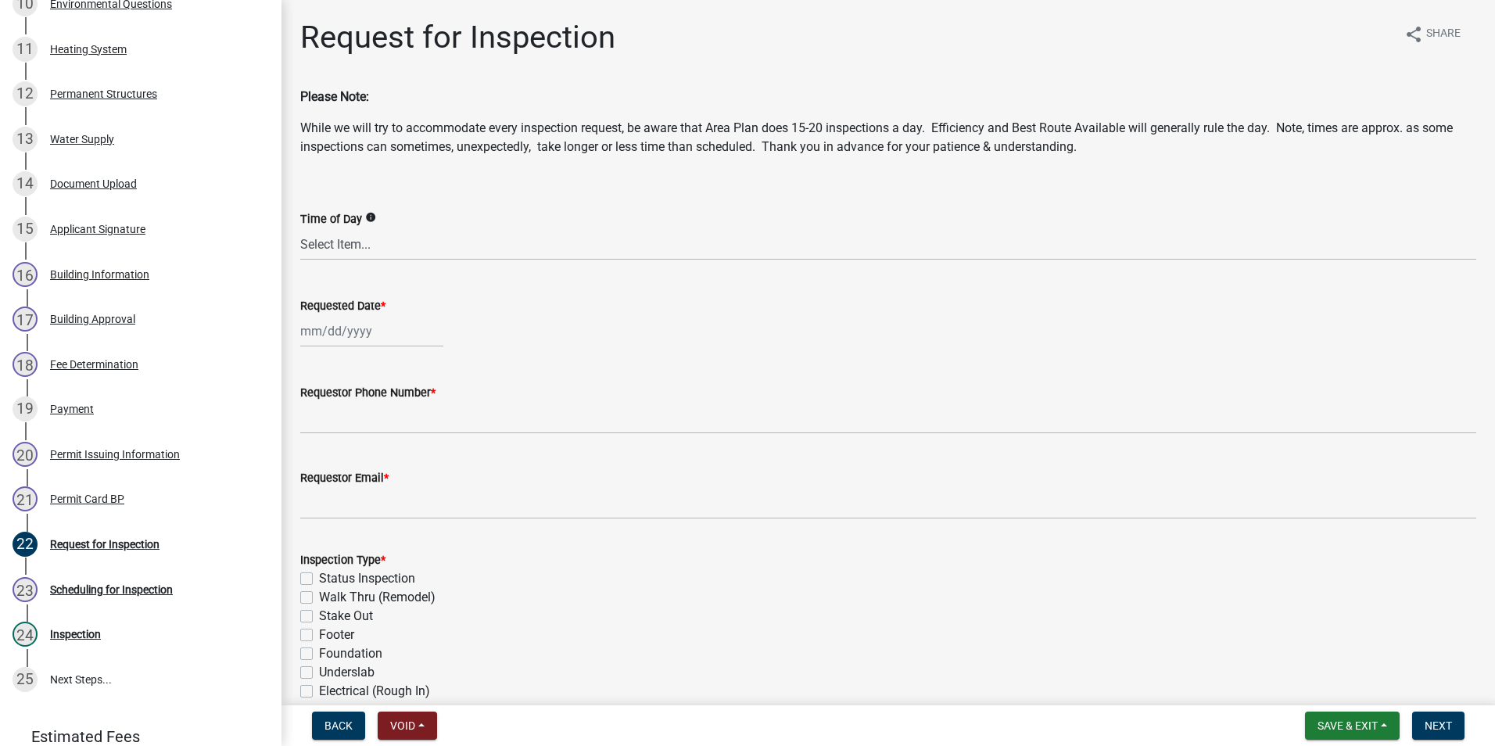
click at [330, 340] on div at bounding box center [371, 331] width 143 height 32
select select "10"
select select "2025"
click at [364, 436] on div "8" at bounding box center [365, 439] width 25 height 25
type input "[DATE]"
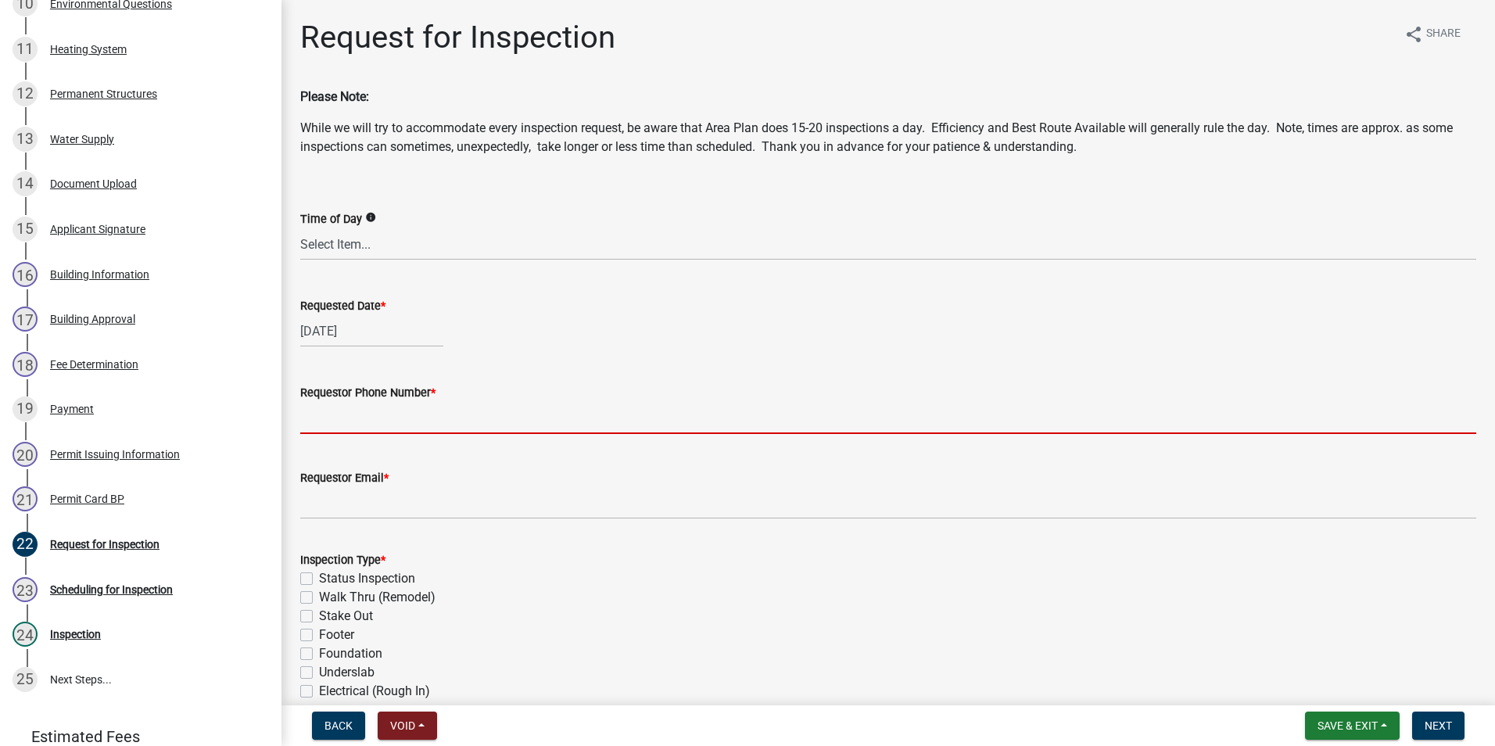
click at [355, 423] on input "Requestor Phone Number *" at bounding box center [888, 418] width 1176 height 32
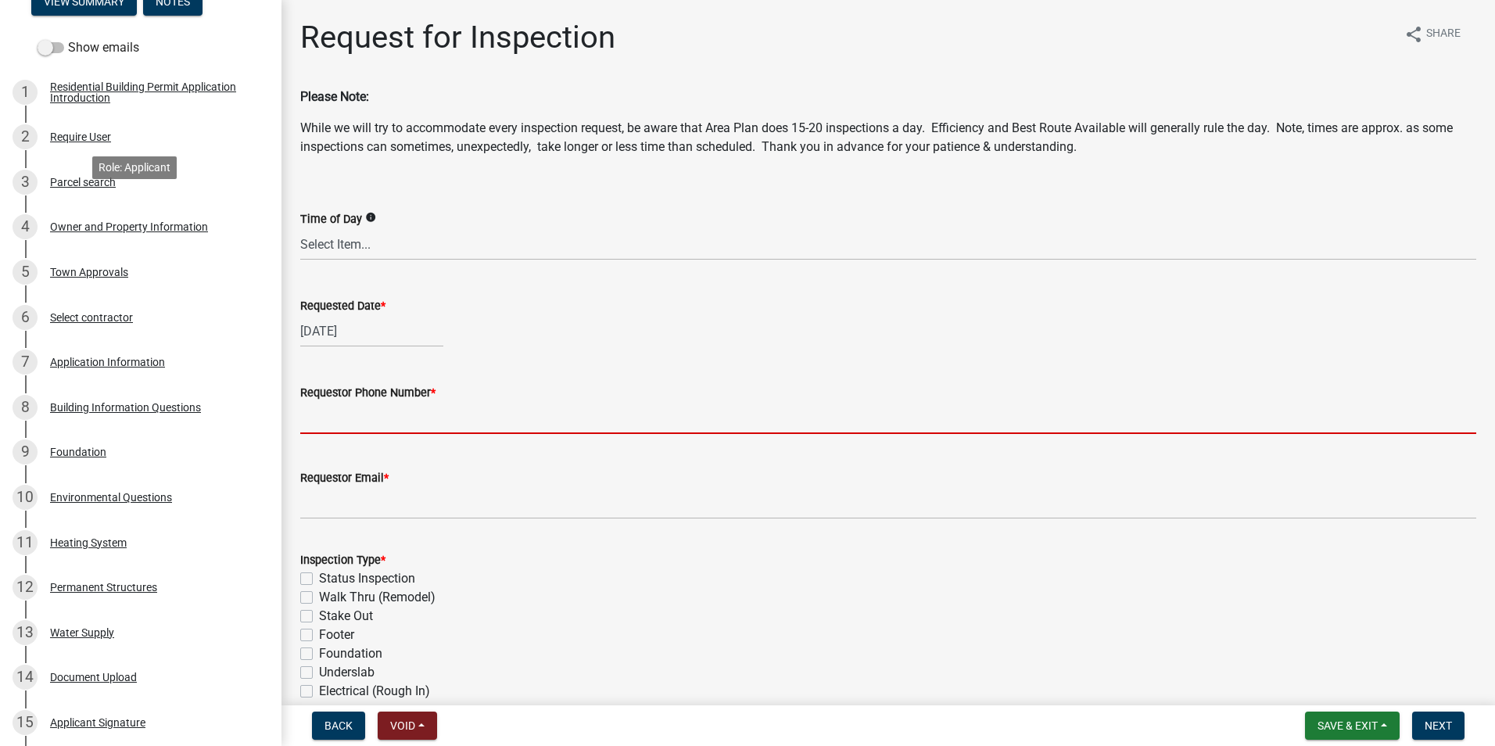
scroll to position [0, 0]
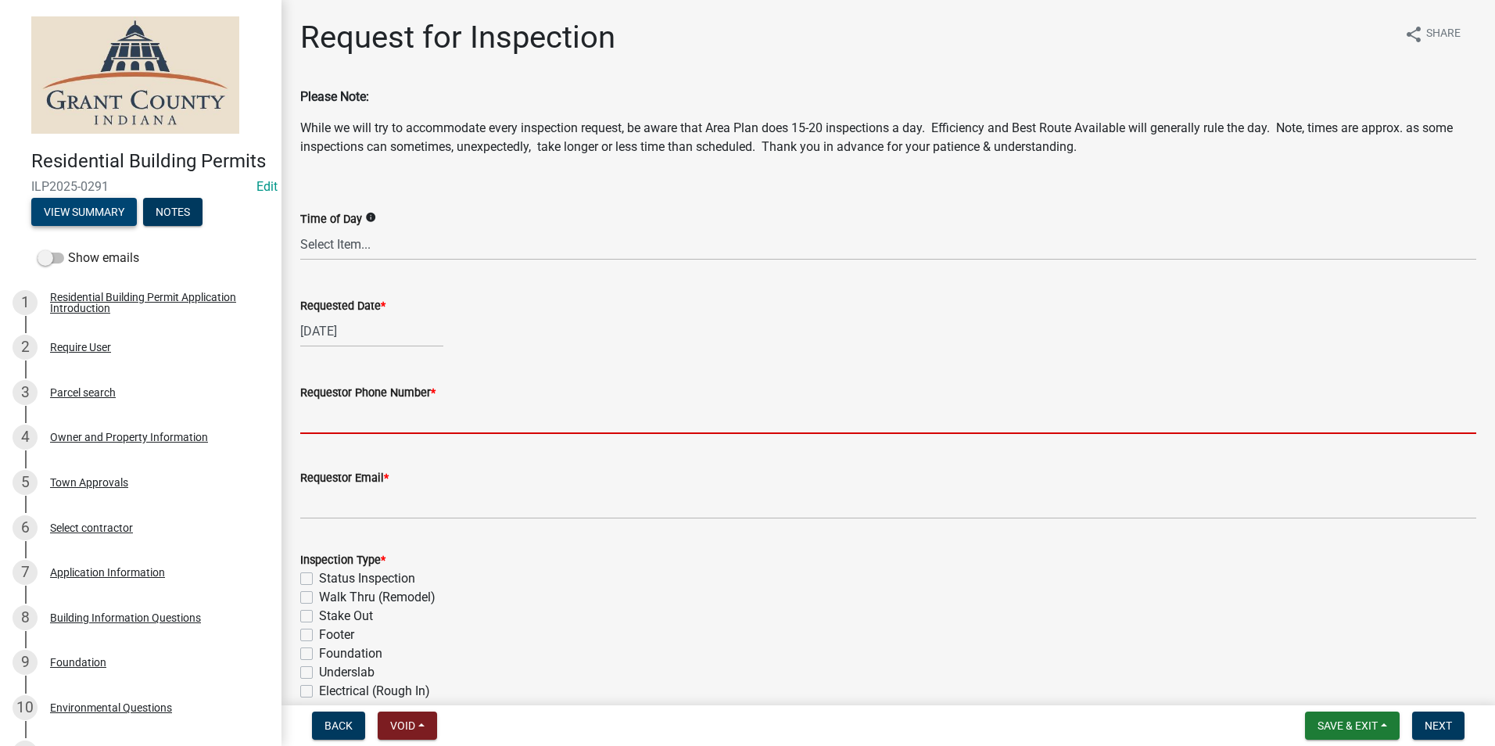
click at [82, 226] on button "View Summary" at bounding box center [84, 212] width 106 height 28
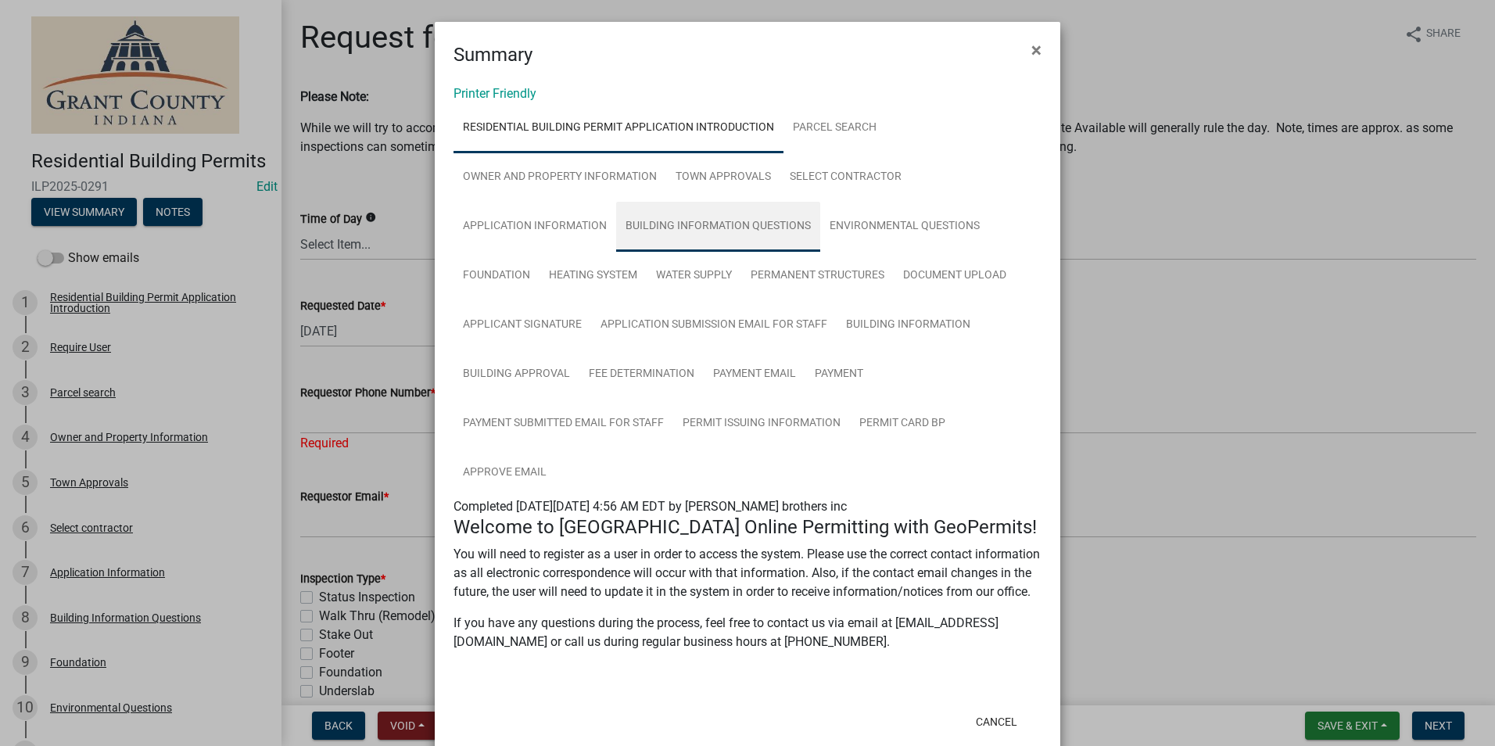
click at [695, 232] on link "Building Information Questions" at bounding box center [718, 227] width 204 height 50
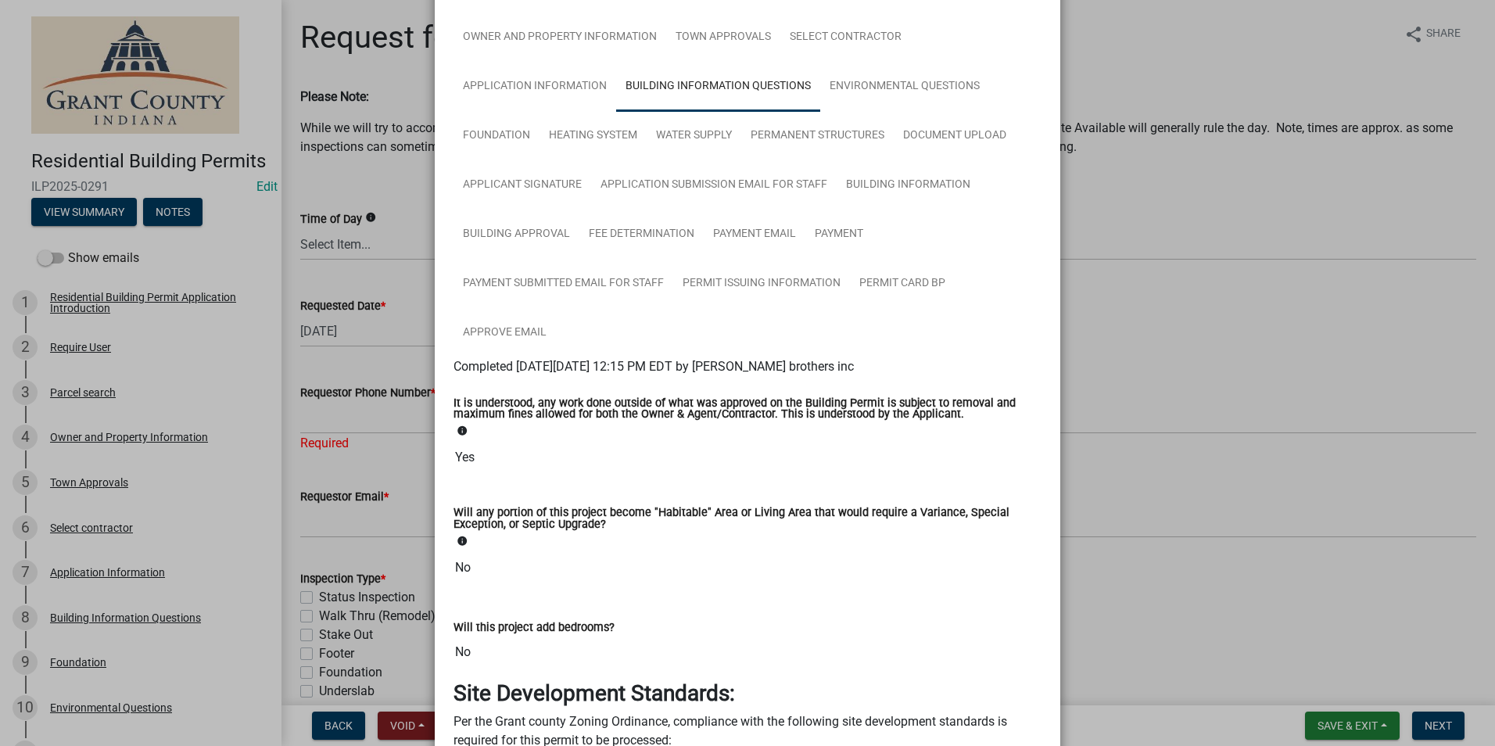
scroll to position [78, 0]
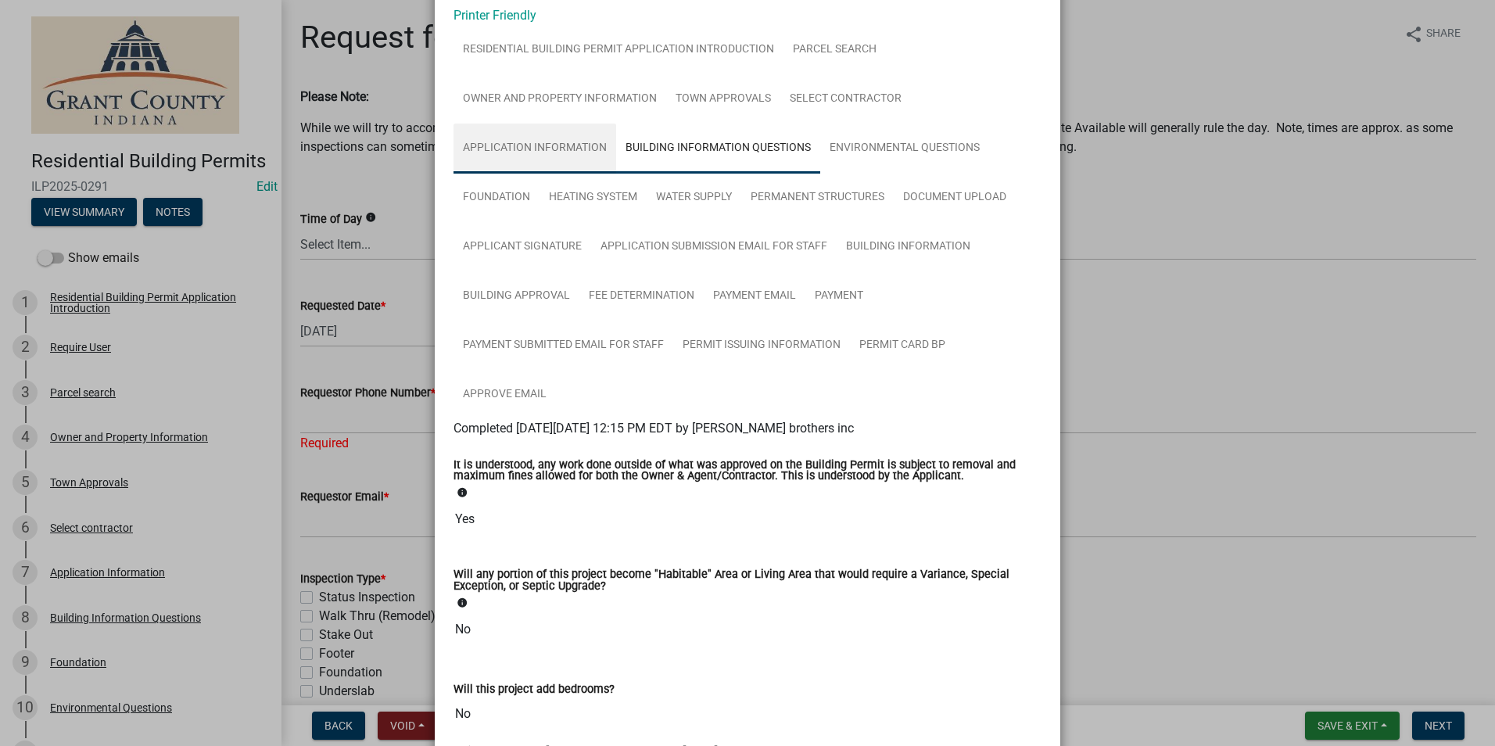
click at [567, 149] on link "Application Information" at bounding box center [534, 149] width 163 height 50
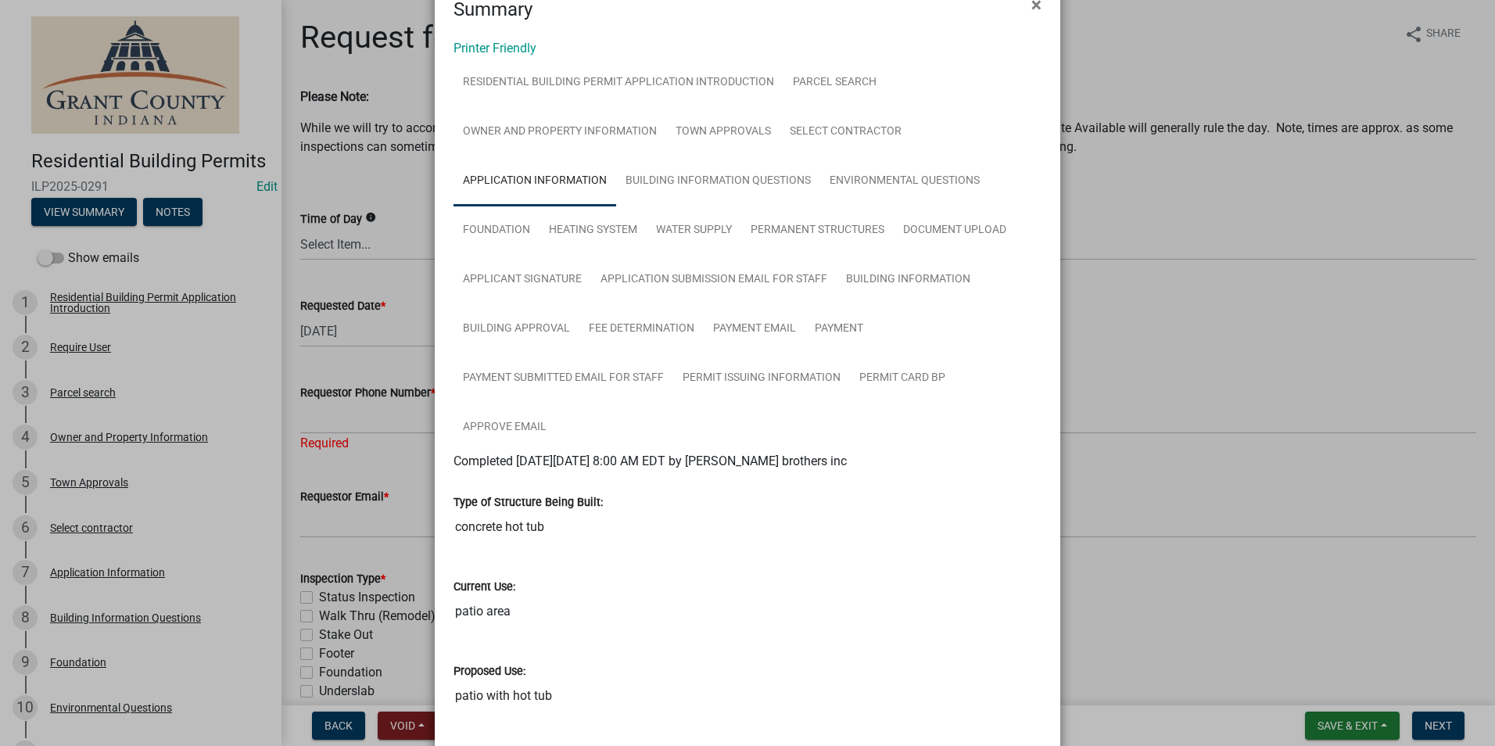
scroll to position [0, 0]
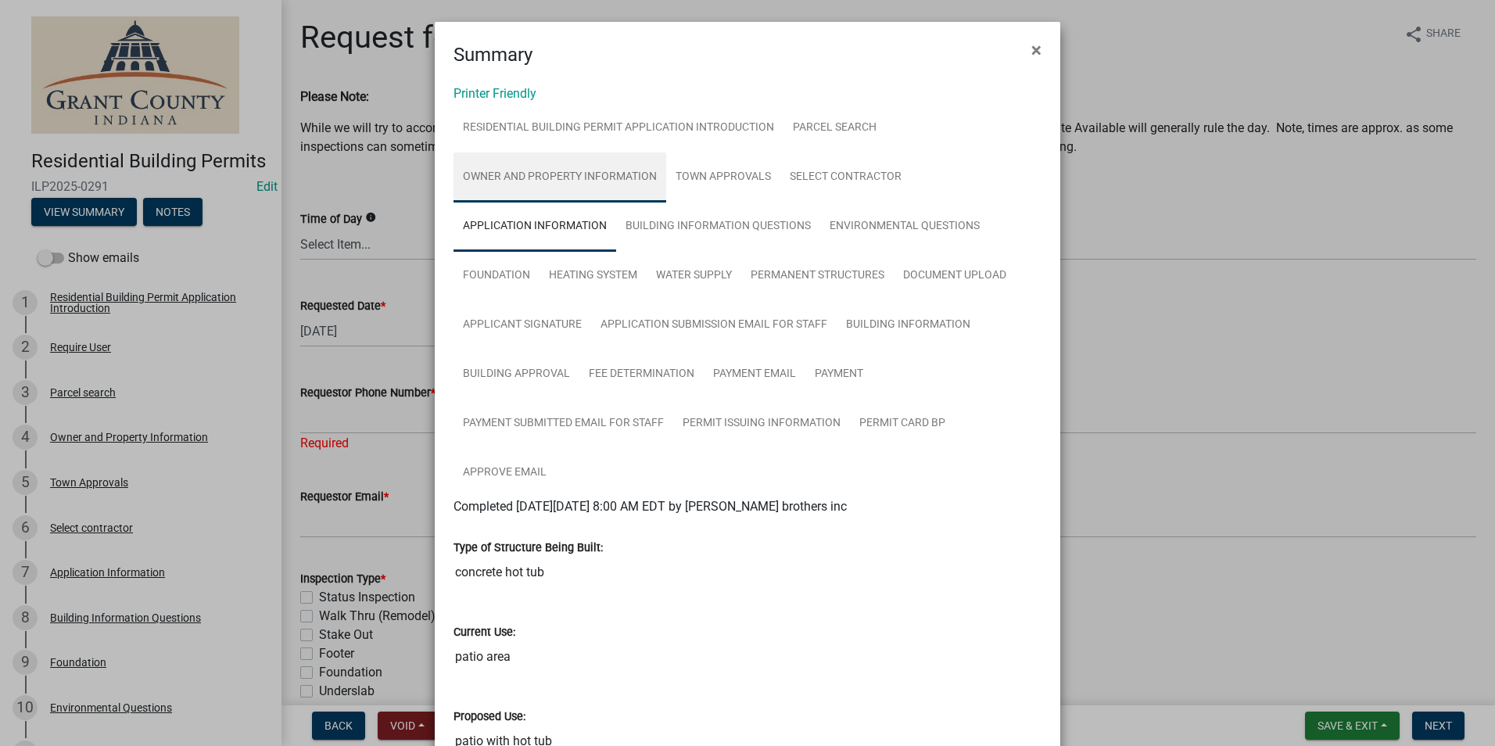
click at [550, 178] on link "Owner and Property Information" at bounding box center [559, 177] width 213 height 50
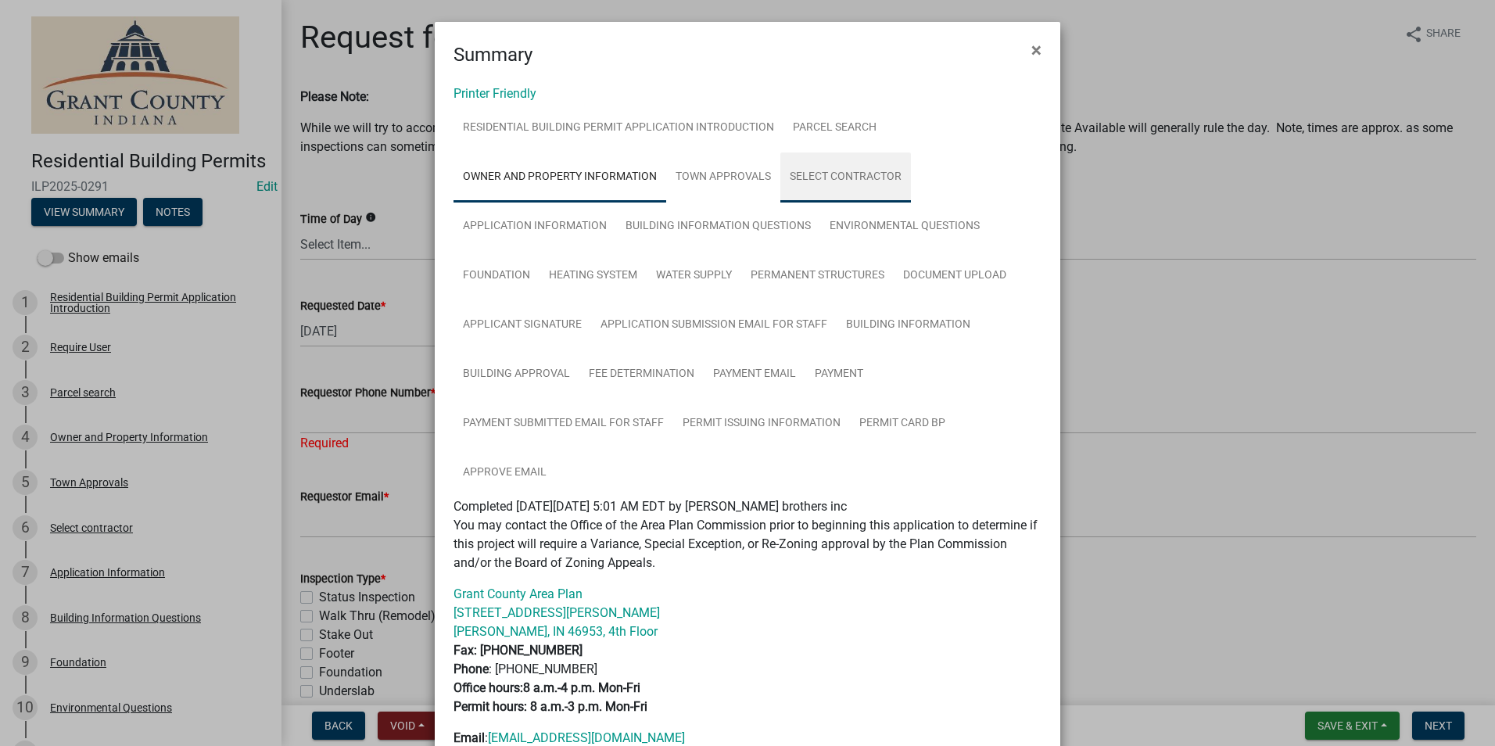
click at [847, 178] on link "Select contractor" at bounding box center [845, 177] width 131 height 50
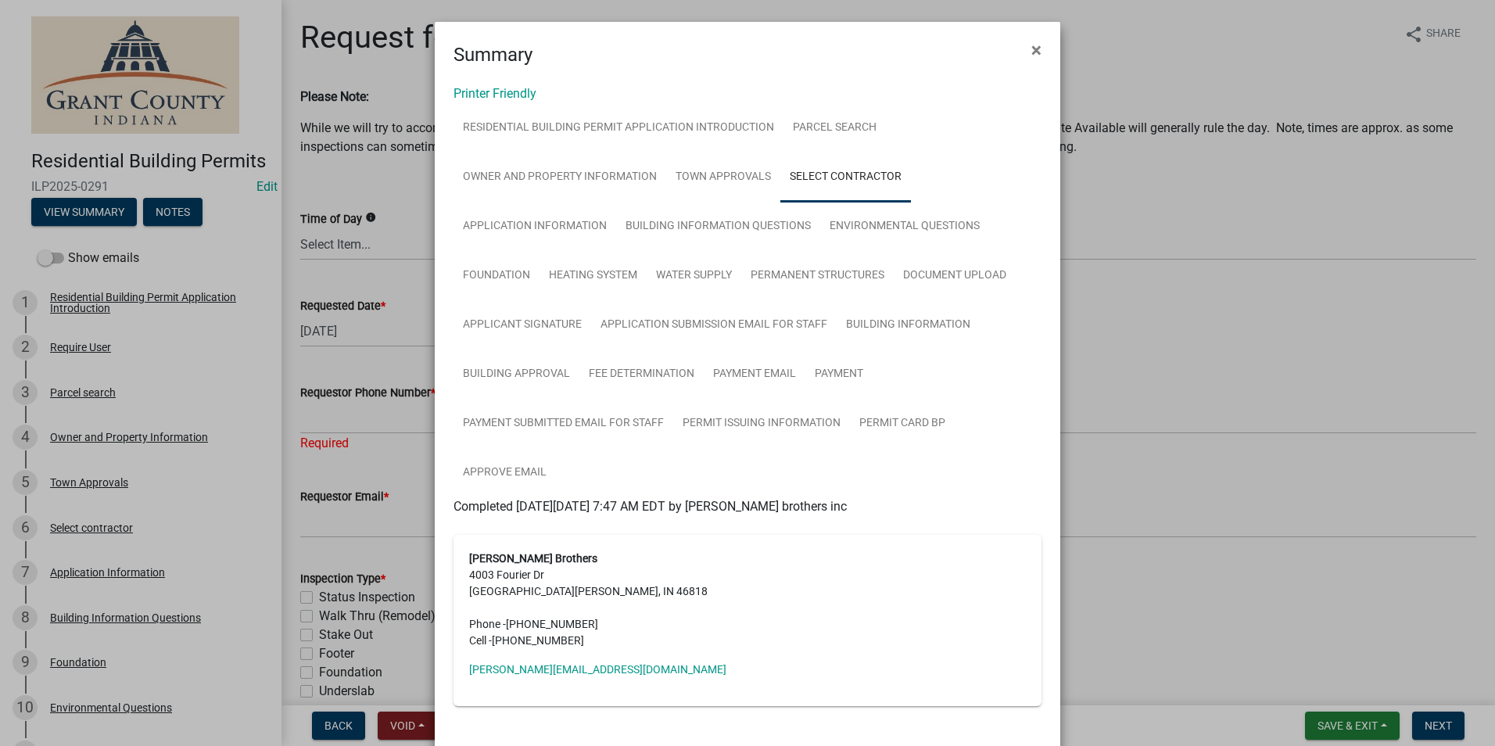
drag, startPoint x: 562, startPoint y: 639, endPoint x: 492, endPoint y: 645, distance: 69.9
click at [492, 645] on span "(260) 229-9412" at bounding box center [538, 640] width 92 height 13
copy span "260) 229-9412"
click at [1261, 510] on ngb-modal-window "Summary × Printer Friendly Residential Building Permit Application Introduction…" at bounding box center [747, 373] width 1495 height 746
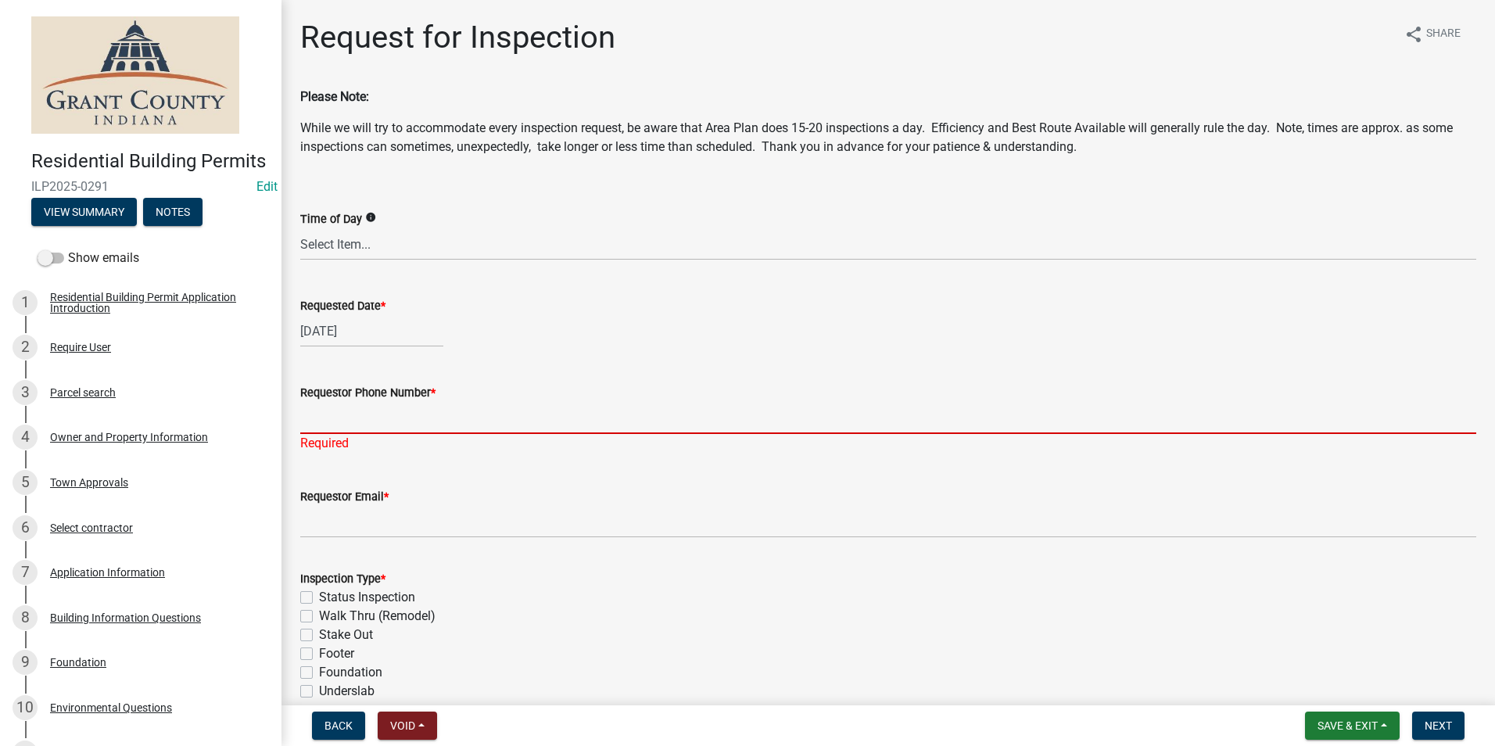
click at [328, 421] on input "Requestor Phone Number *" at bounding box center [888, 418] width 1176 height 32
paste input "260) 229-9412"
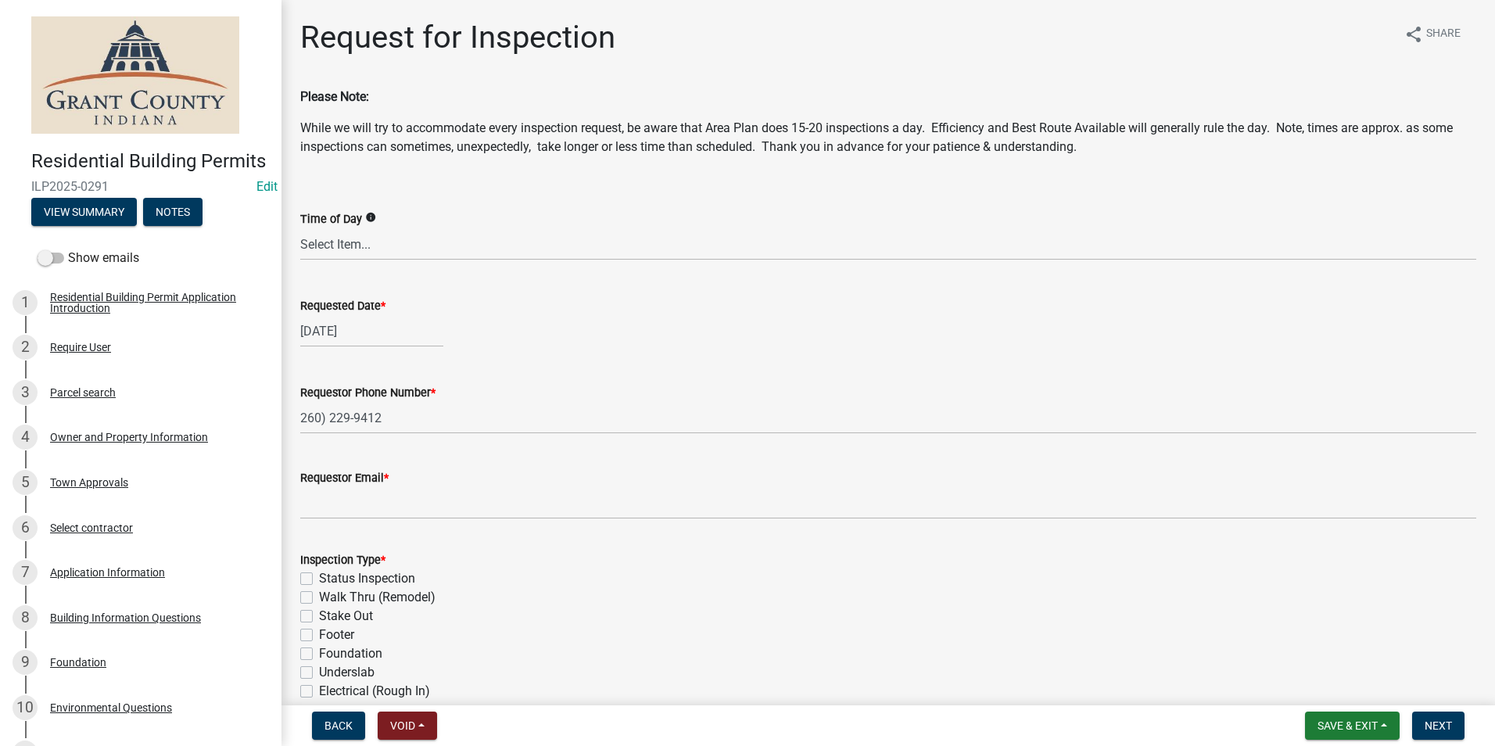
click at [298, 417] on div "Requestor Phone Number * 260) 229-9412" at bounding box center [887, 397] width 1199 height 73
click at [301, 417] on div "Requestor Phone Number * 260) 229-9412" at bounding box center [887, 397] width 1199 height 73
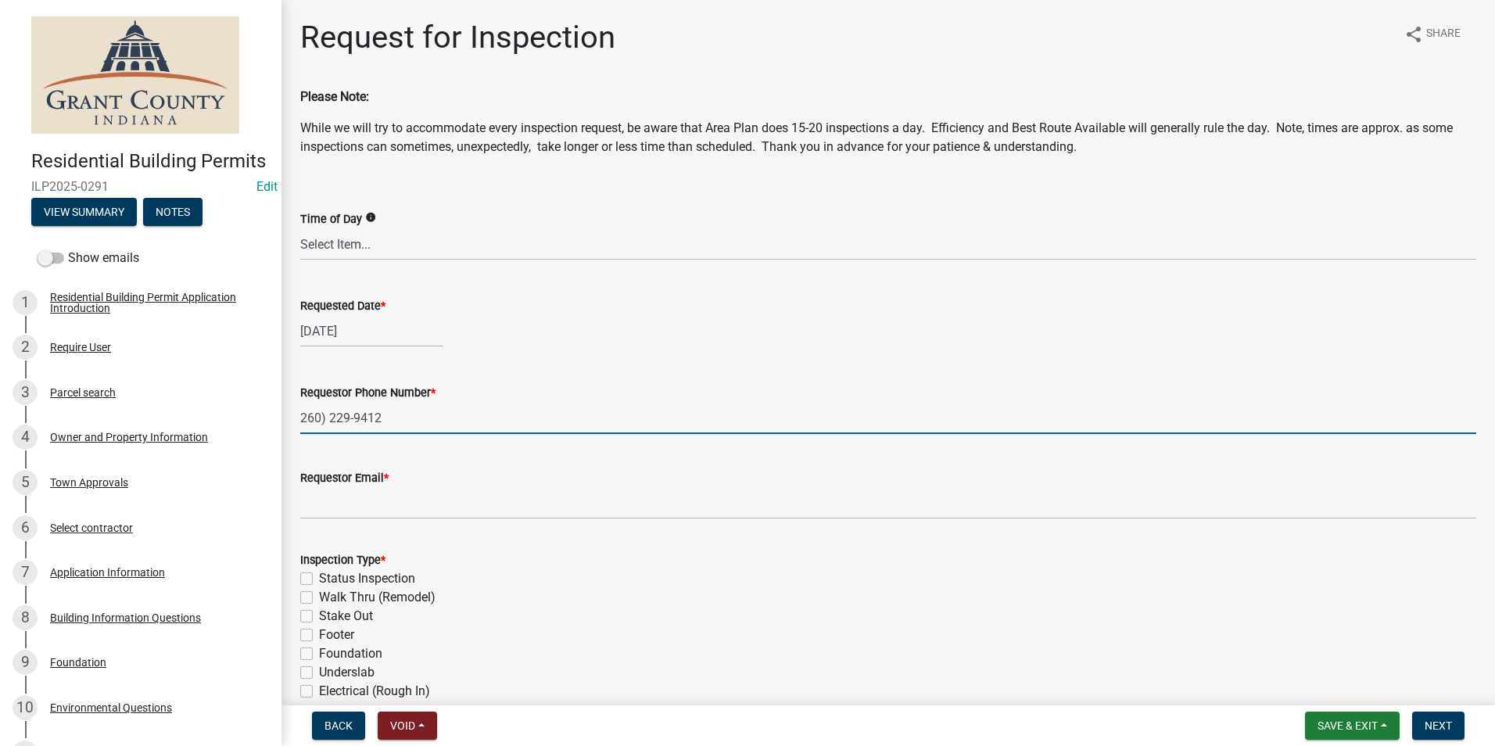
click at [300, 417] on input "260) 229-9412" at bounding box center [888, 418] width 1176 height 32
type input "(260) 229-9412"
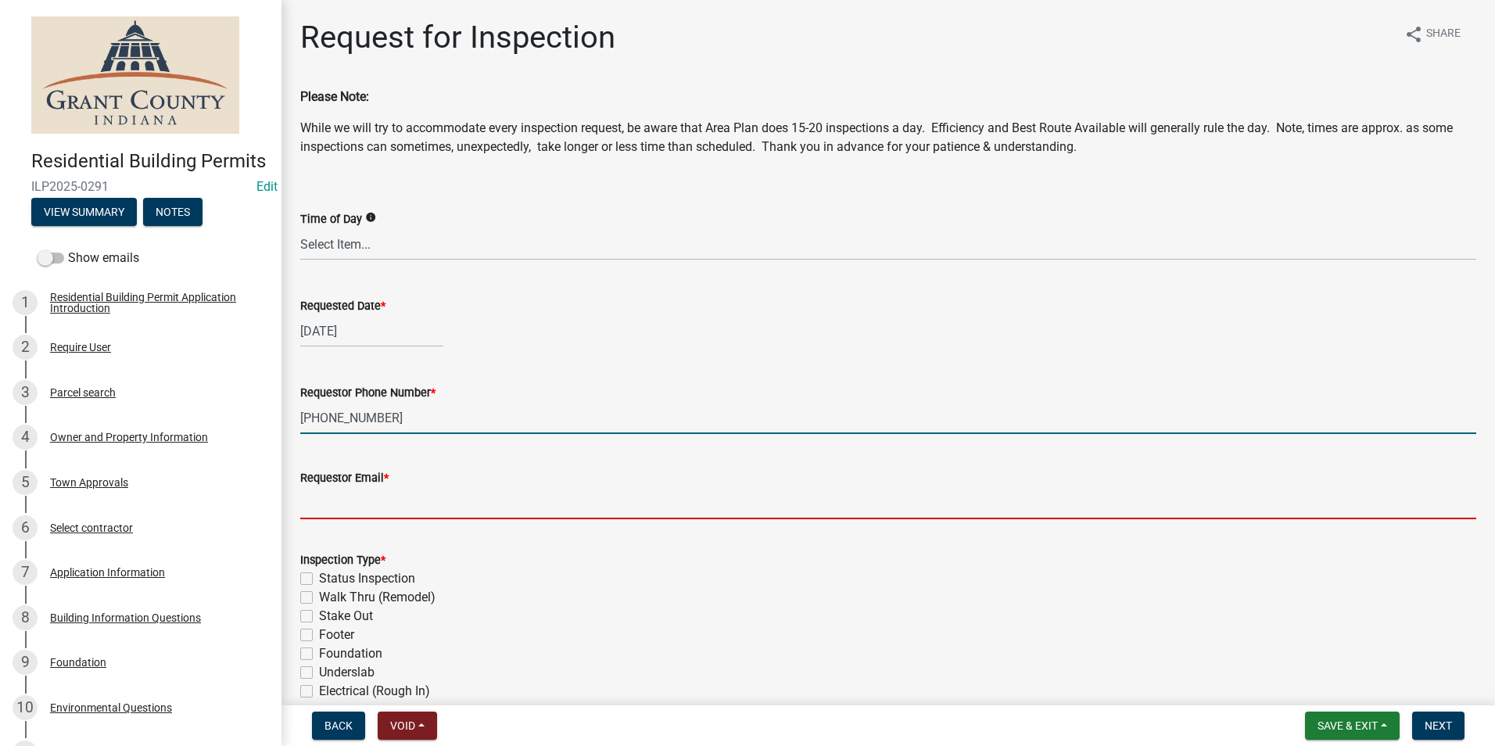
click at [306, 503] on input "Requestor Email *" at bounding box center [888, 503] width 1176 height 32
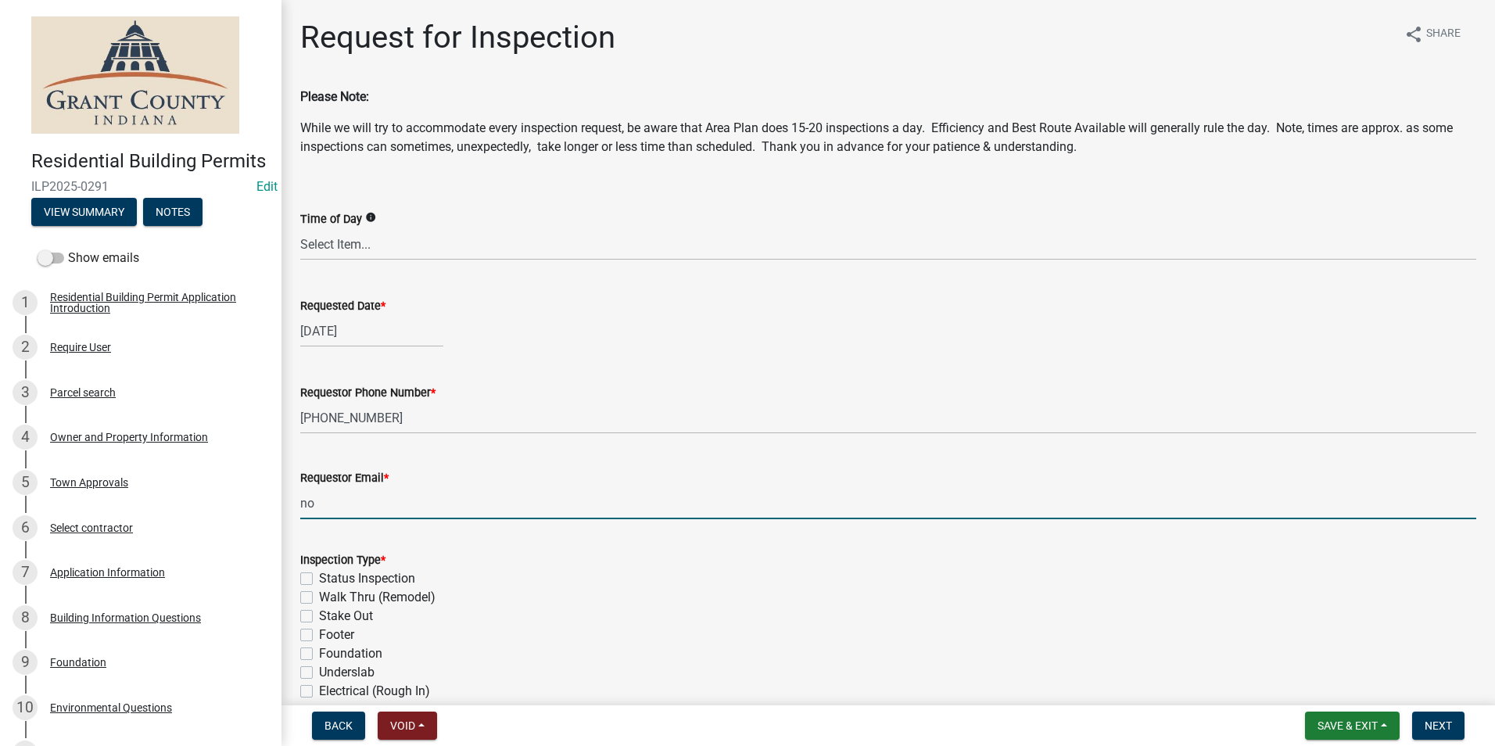
type input "no@email"
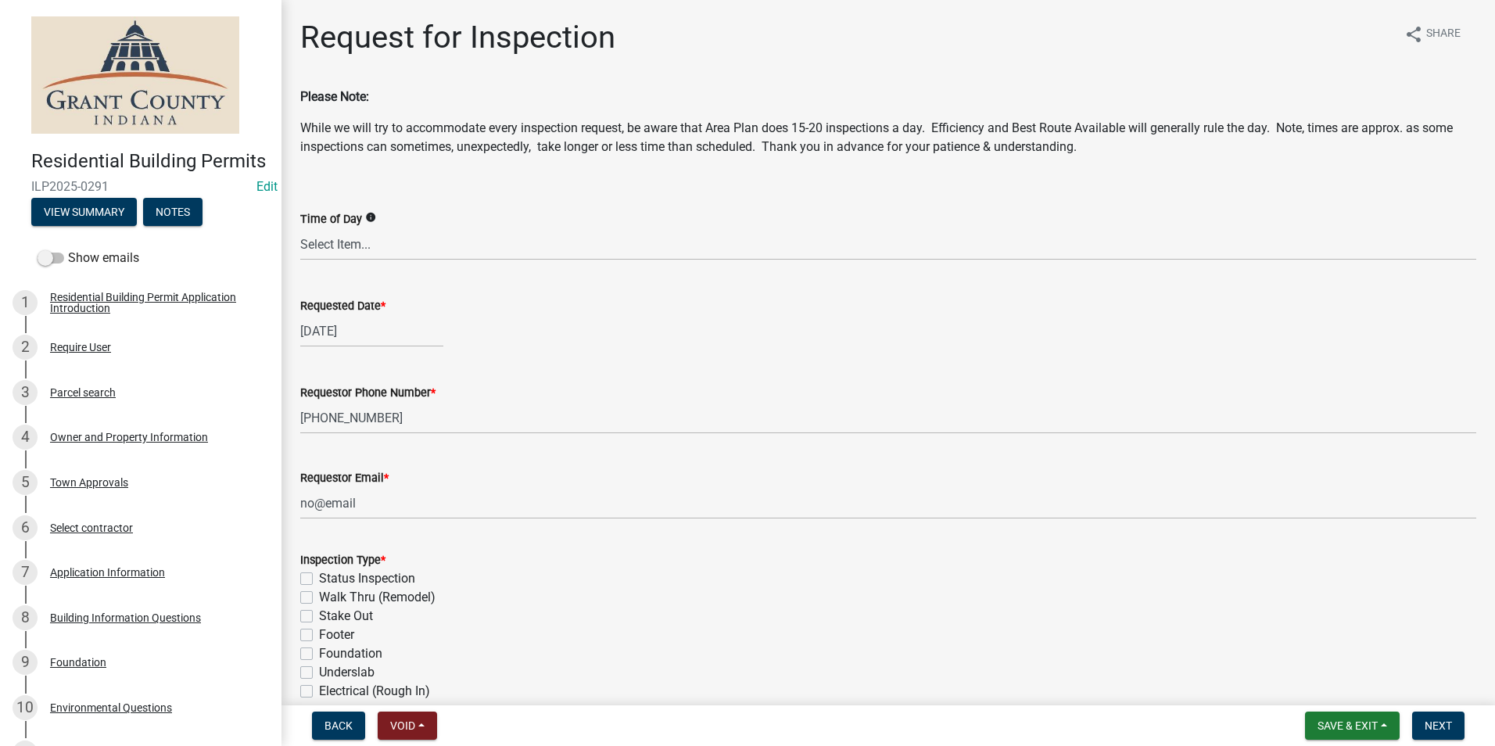
click at [319, 618] on label "Stake Out" at bounding box center [346, 616] width 54 height 19
click at [319, 617] on input "Stake Out" at bounding box center [324, 612] width 10 height 10
checkbox input "true"
checkbox input "false"
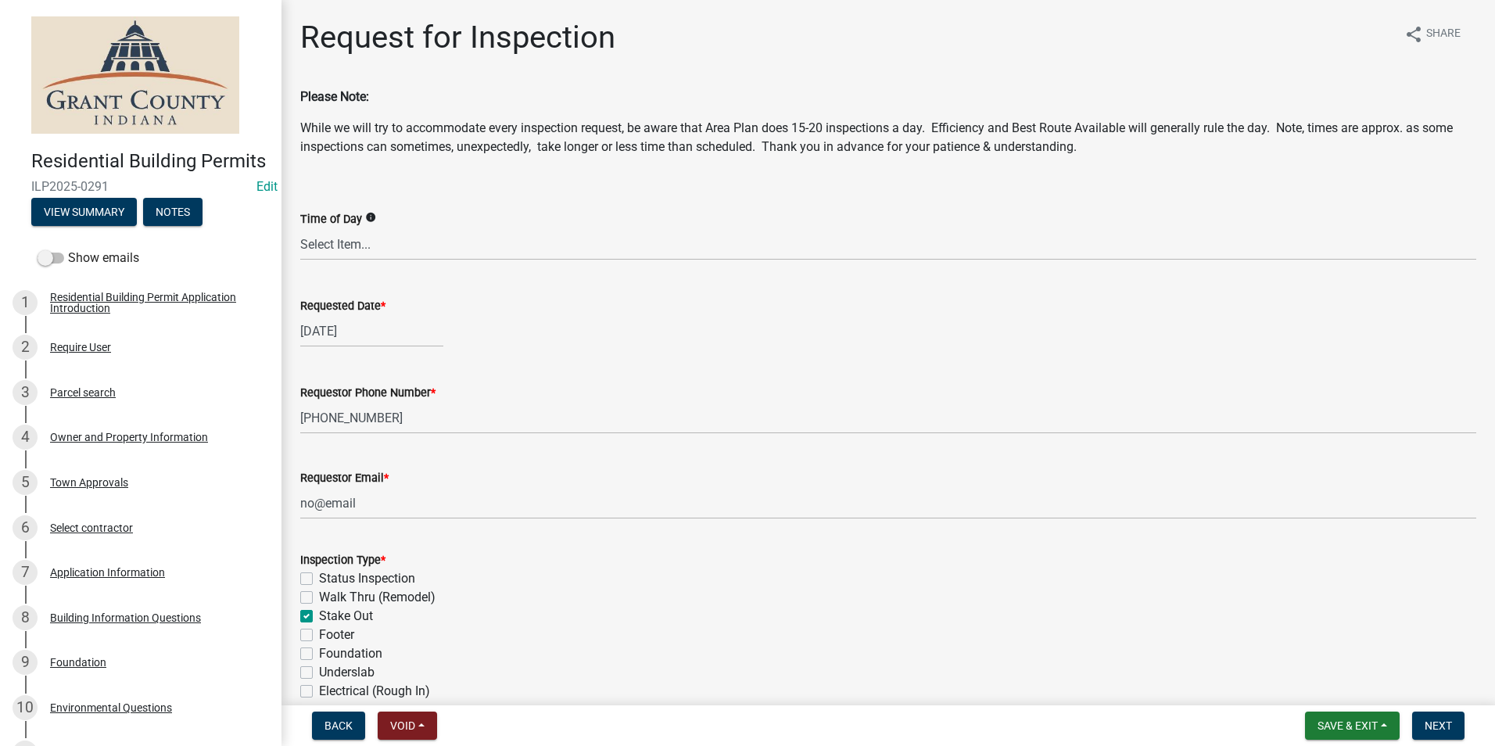
checkbox input "true"
checkbox input "false"
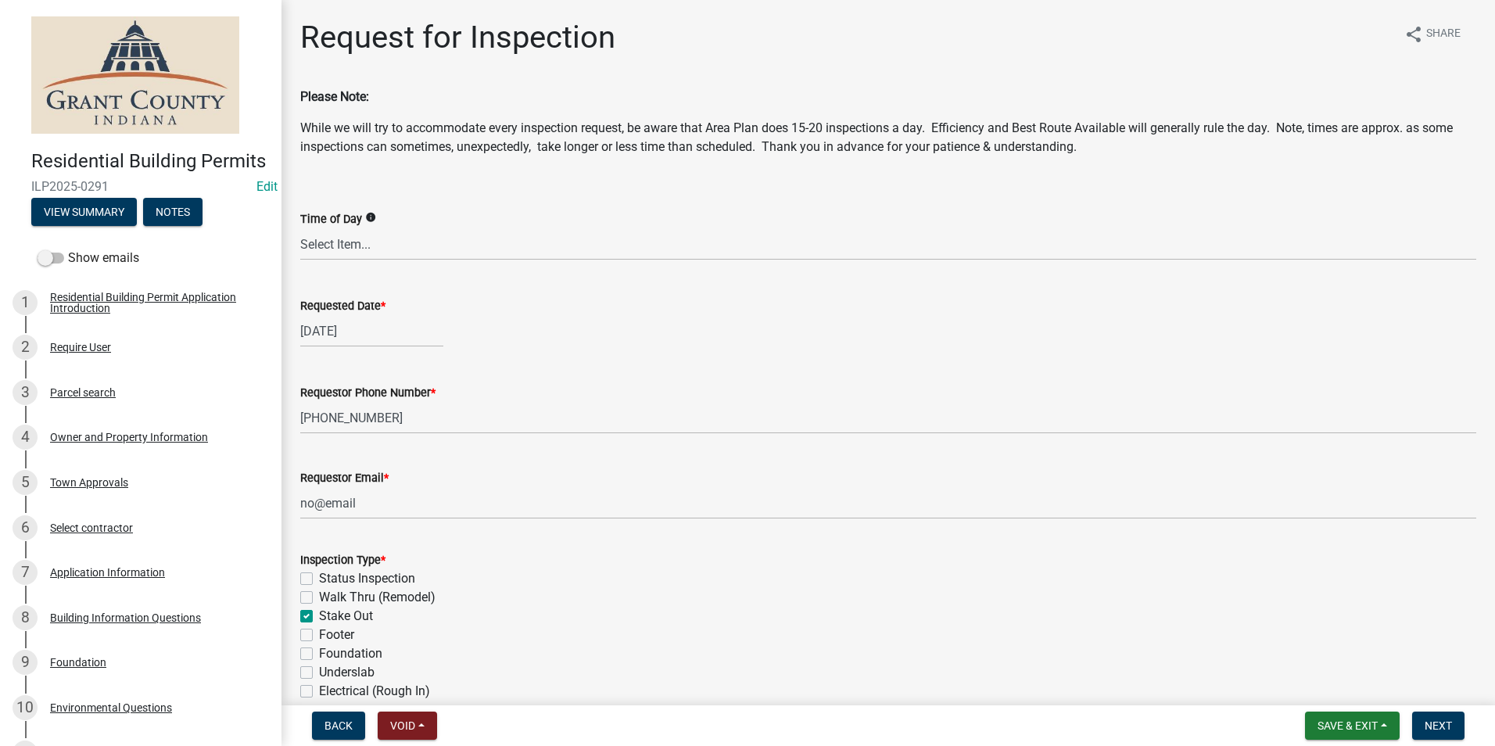
checkbox input "false"
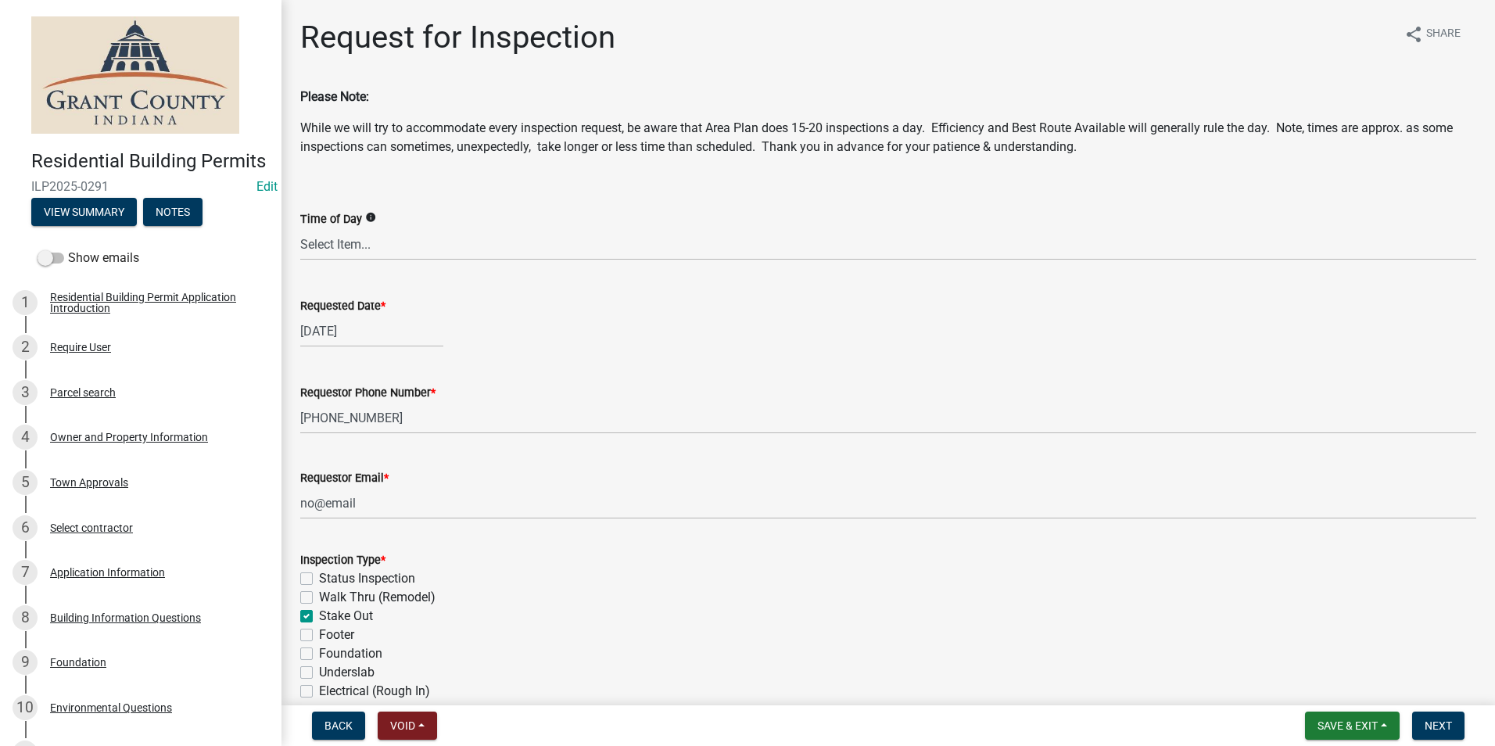
checkbox input "false"
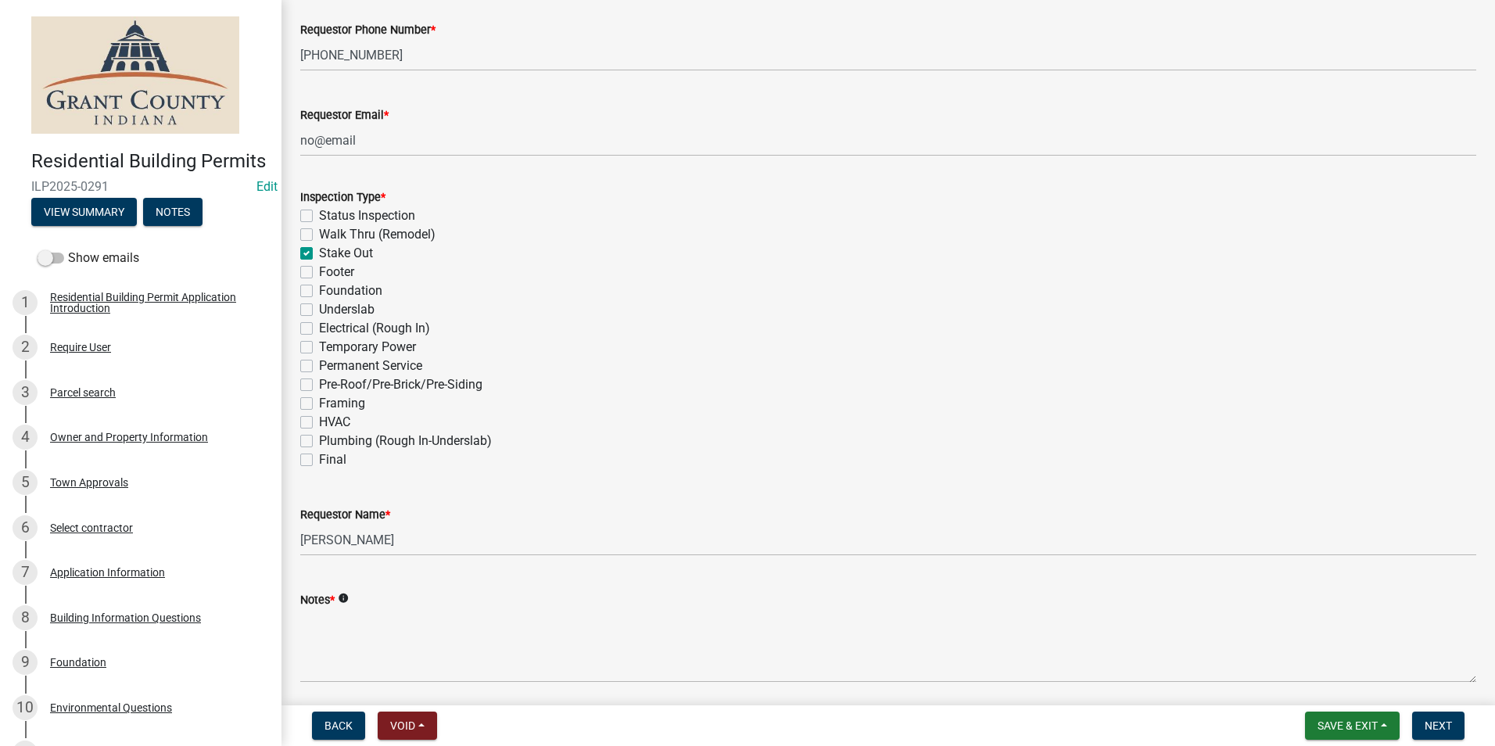
scroll to position [391, 0]
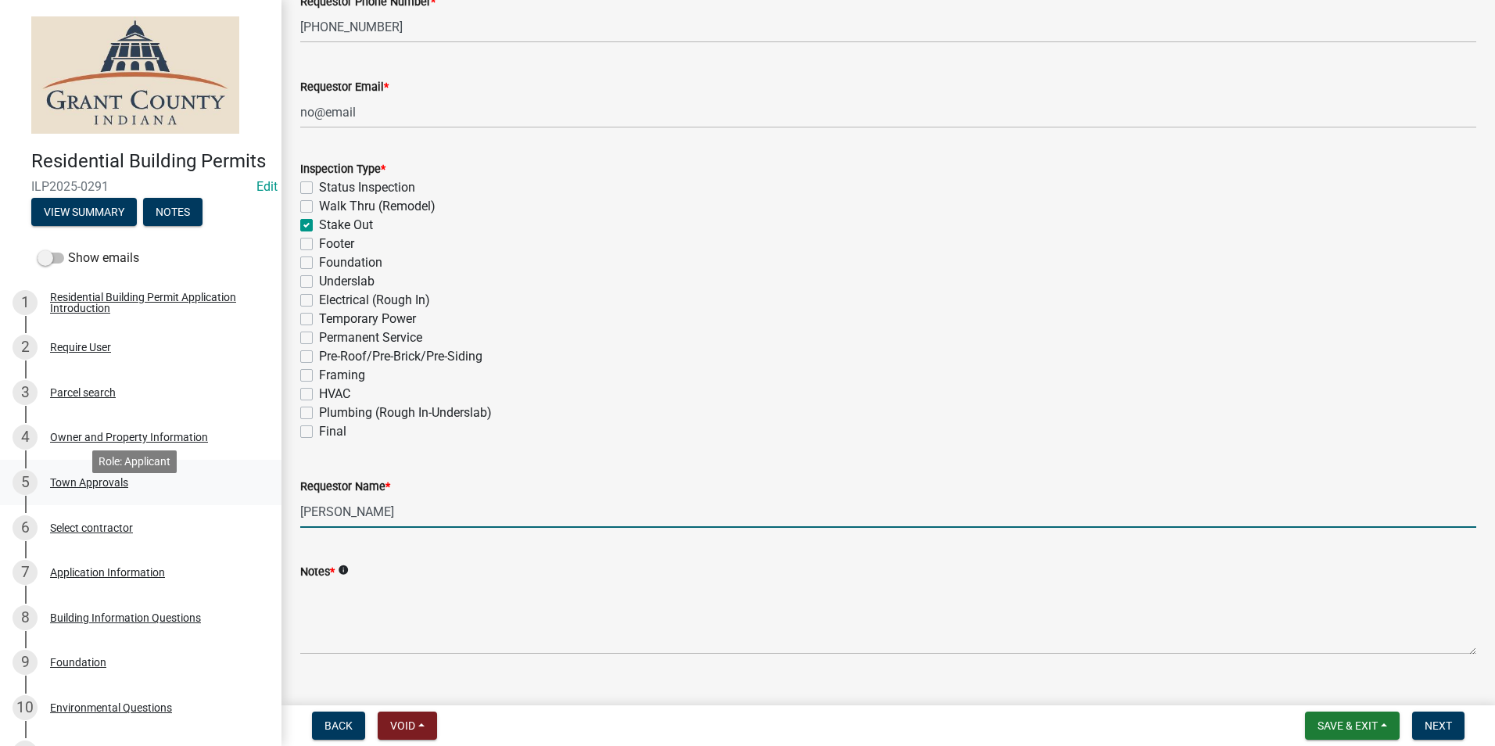
drag, startPoint x: 406, startPoint y: 511, endPoint x: 257, endPoint y: 514, distance: 148.6
click at [257, 514] on div "Residential Building Permits ILP2025-0291 Edit View Summary Notes Show emails 1…" at bounding box center [747, 373] width 1495 height 746
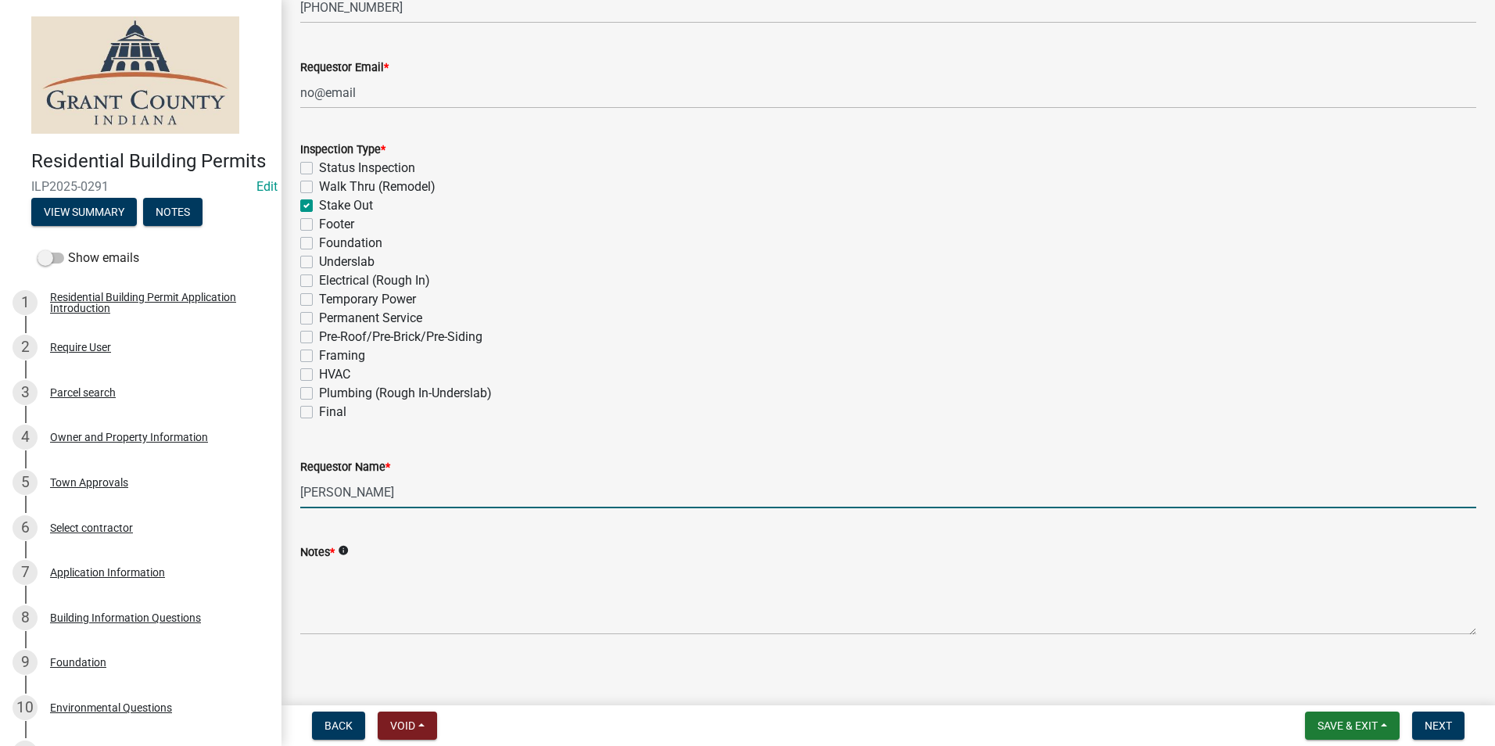
scroll to position [420, 0]
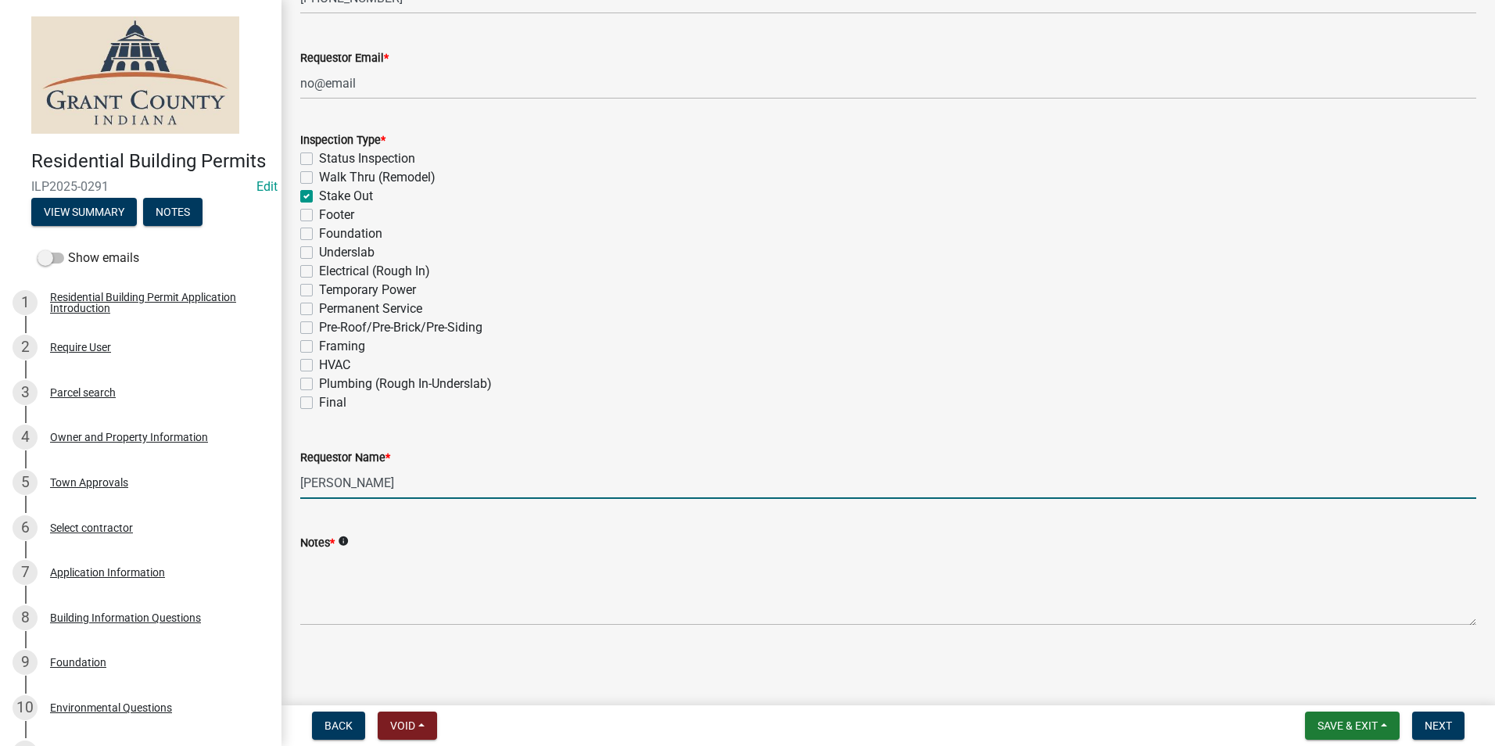
type input "Jason Nierman"
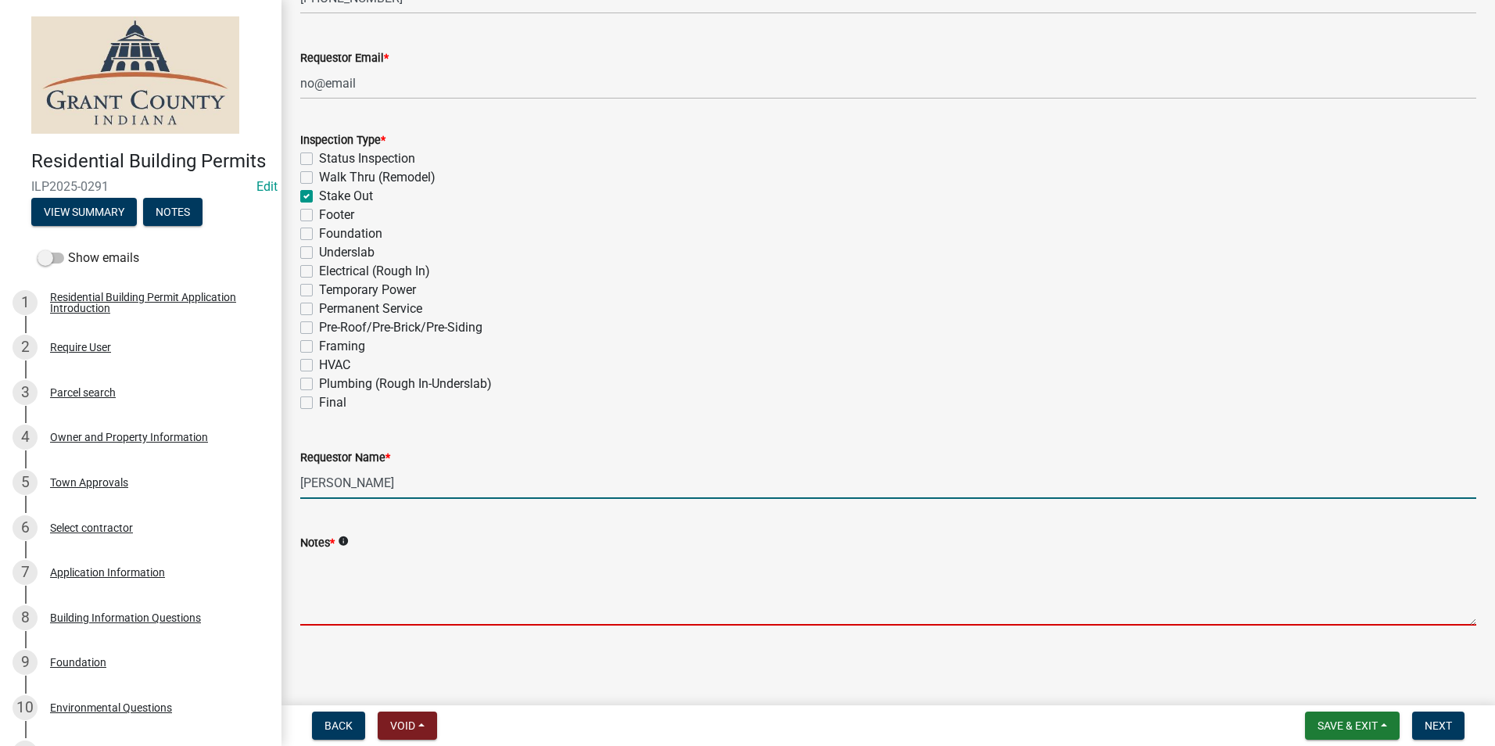
click at [339, 587] on textarea "Notes *" at bounding box center [888, 588] width 1176 height 73
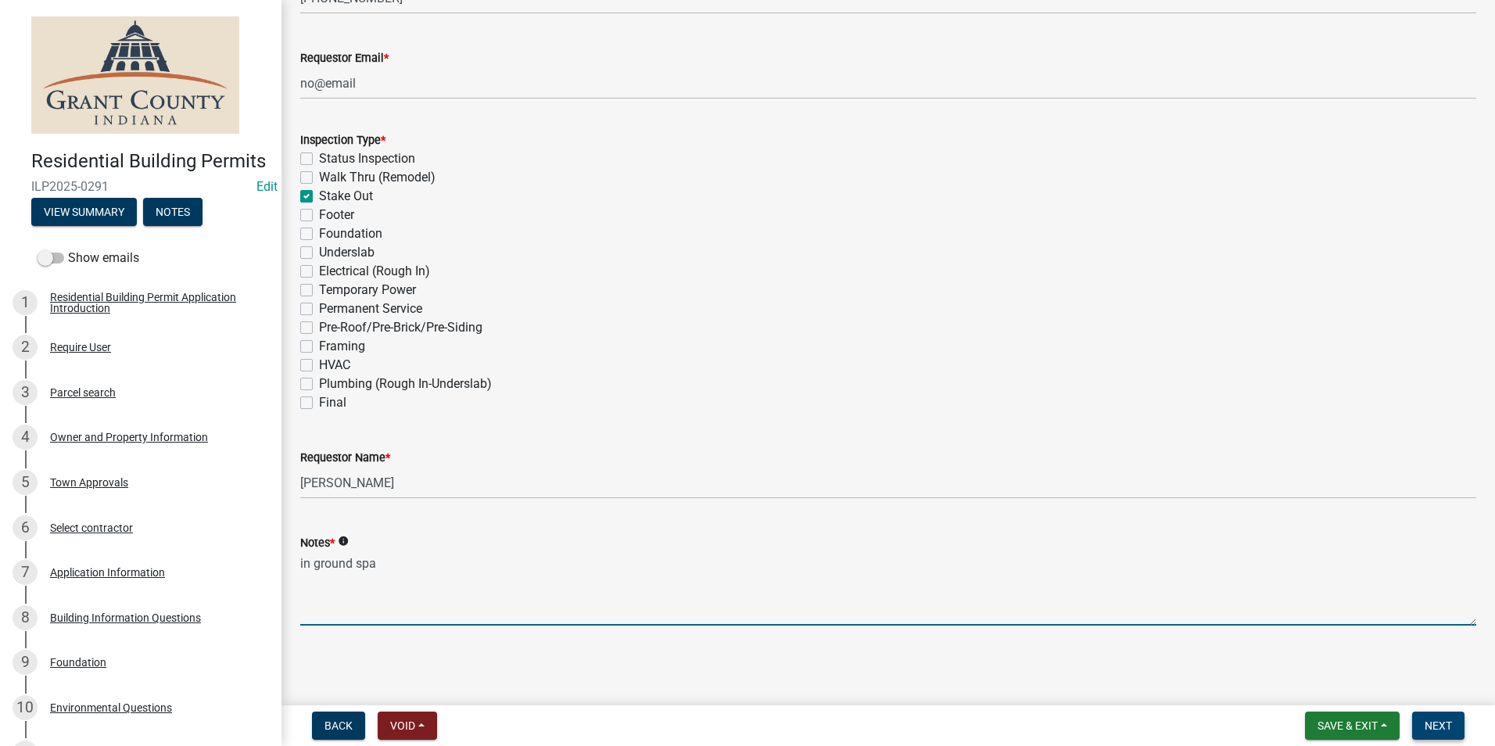
type textarea "in ground spa"
click at [1443, 730] on span "Next" at bounding box center [1437, 725] width 27 height 13
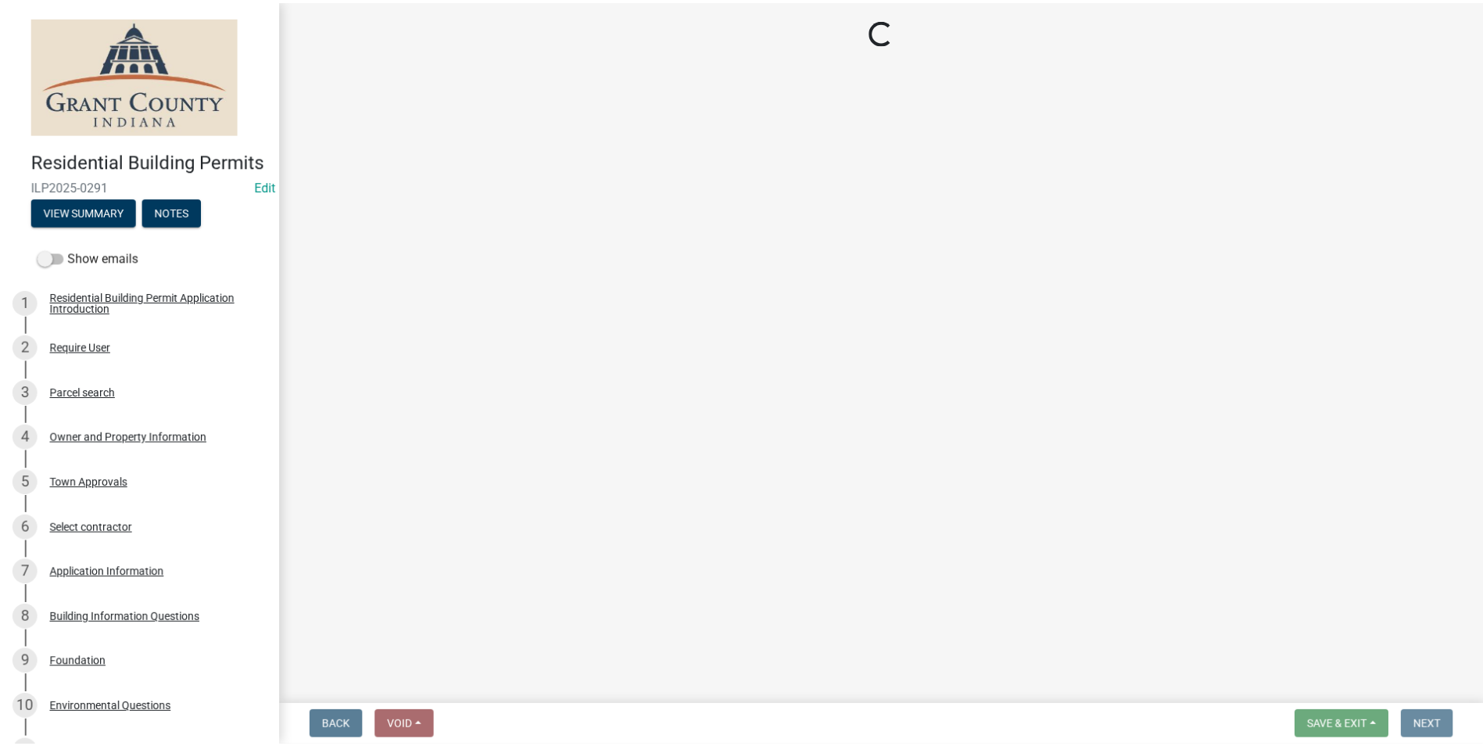
scroll to position [0, 0]
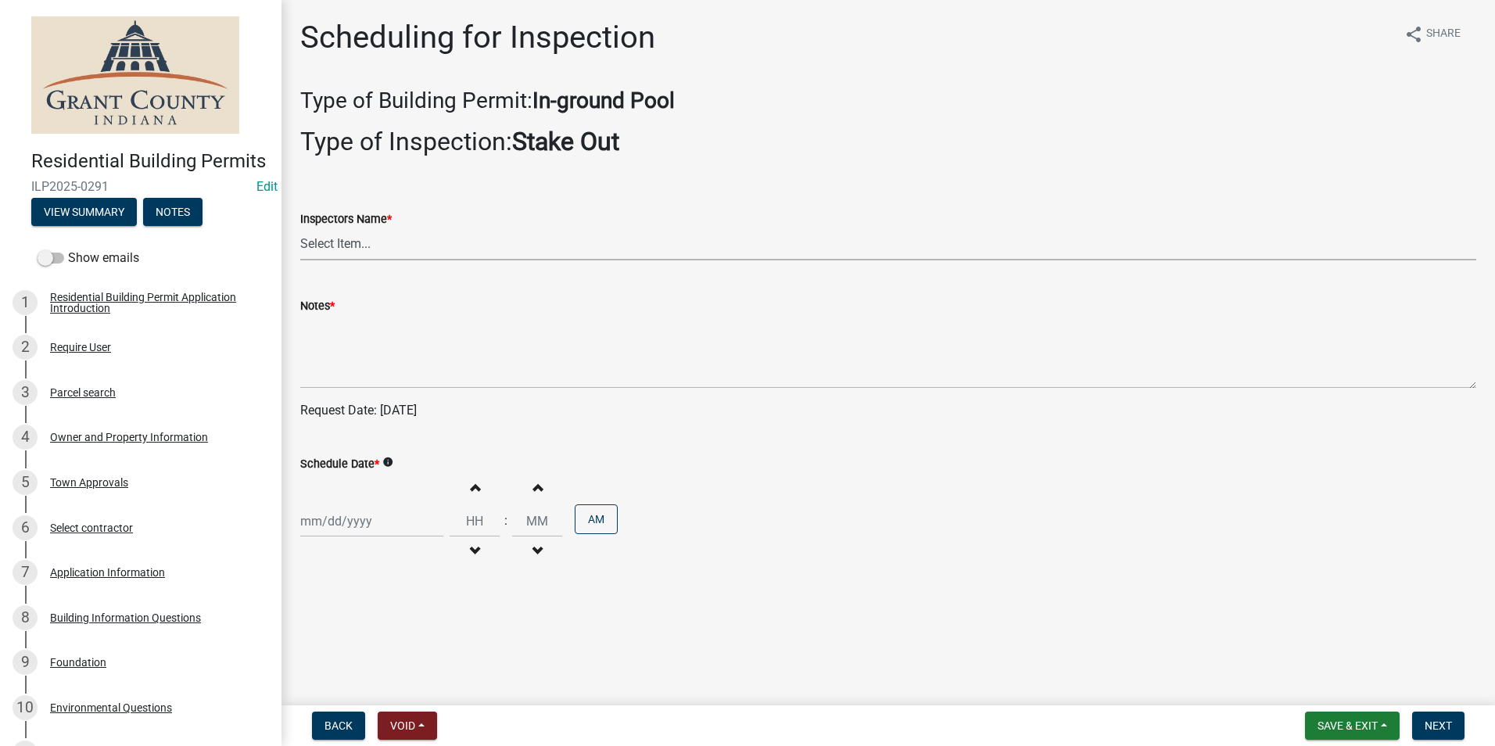
click at [342, 249] on select "Select Item... rberryhill (Randy Berryhill) tsholloway (Tammy Holloway) jecouch…" at bounding box center [888, 244] width 1176 height 32
select select "d7f9a44a-d2ea-4d3c-83b3-1aa71c950bd5"
click at [300, 228] on select "Select Item... rberryhill (Randy Berryhill) tsholloway (Tammy Holloway) jecouch…" at bounding box center [888, 244] width 1176 height 32
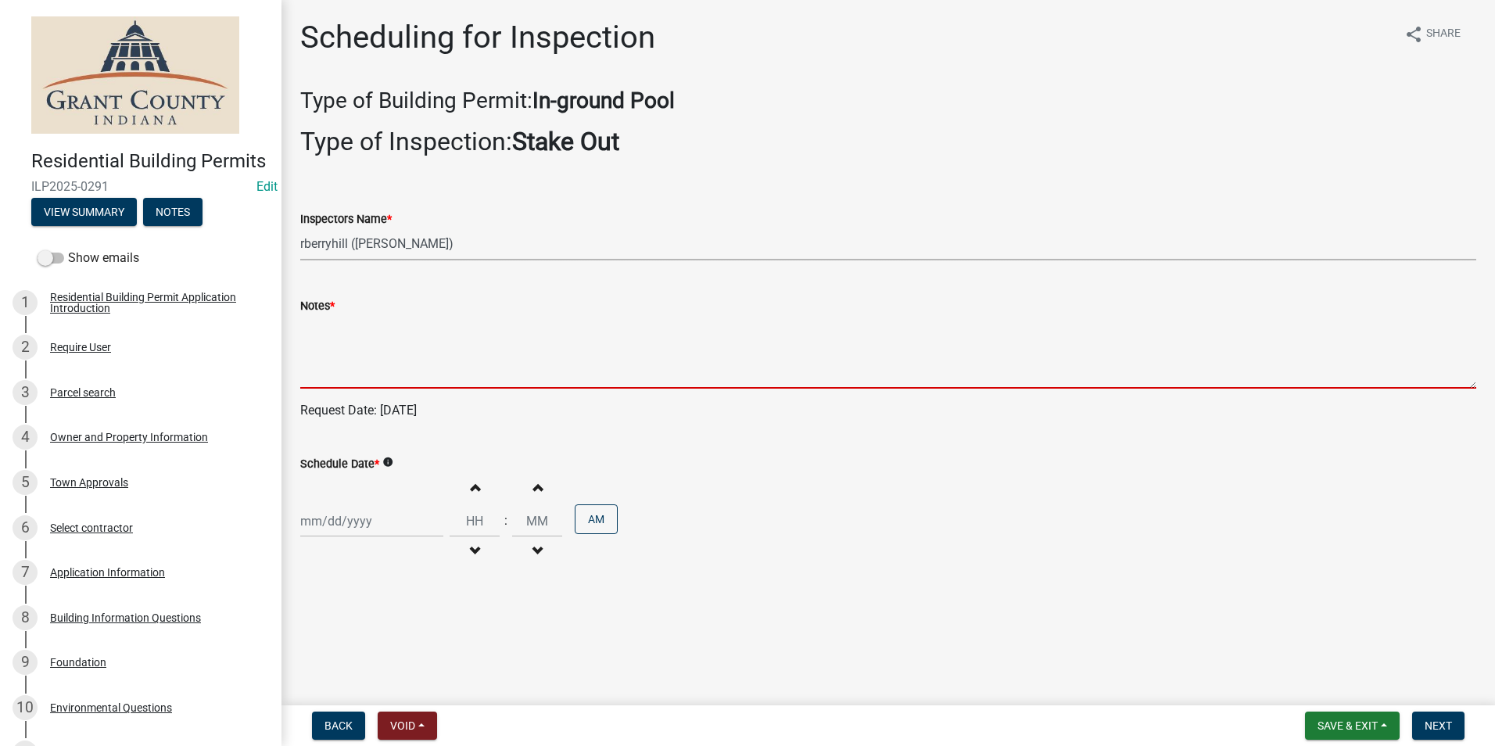
click at [328, 348] on textarea "Notes *" at bounding box center [888, 351] width 1176 height 73
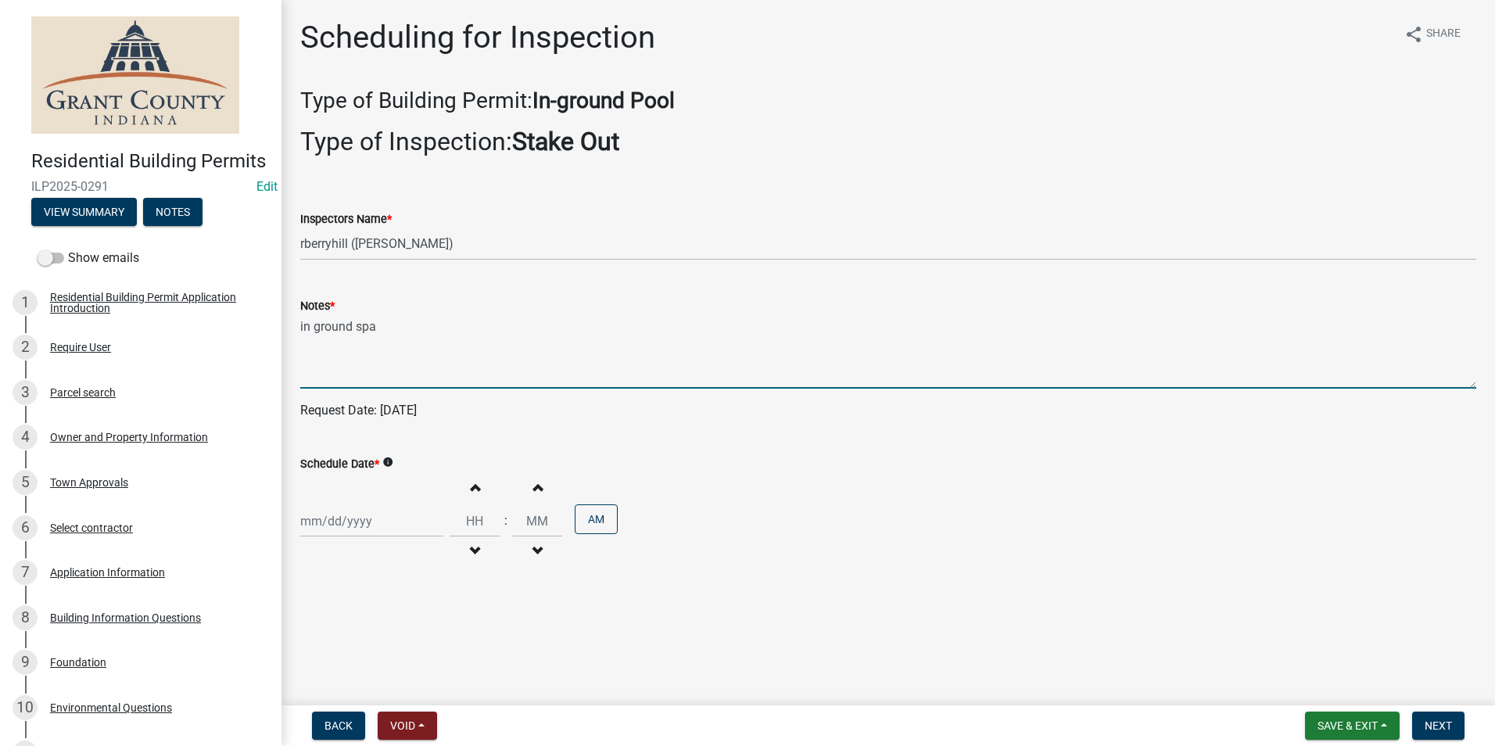
type textarea "in ground spa"
click at [319, 524] on div at bounding box center [371, 521] width 143 height 32
select select "10"
select select "2025"
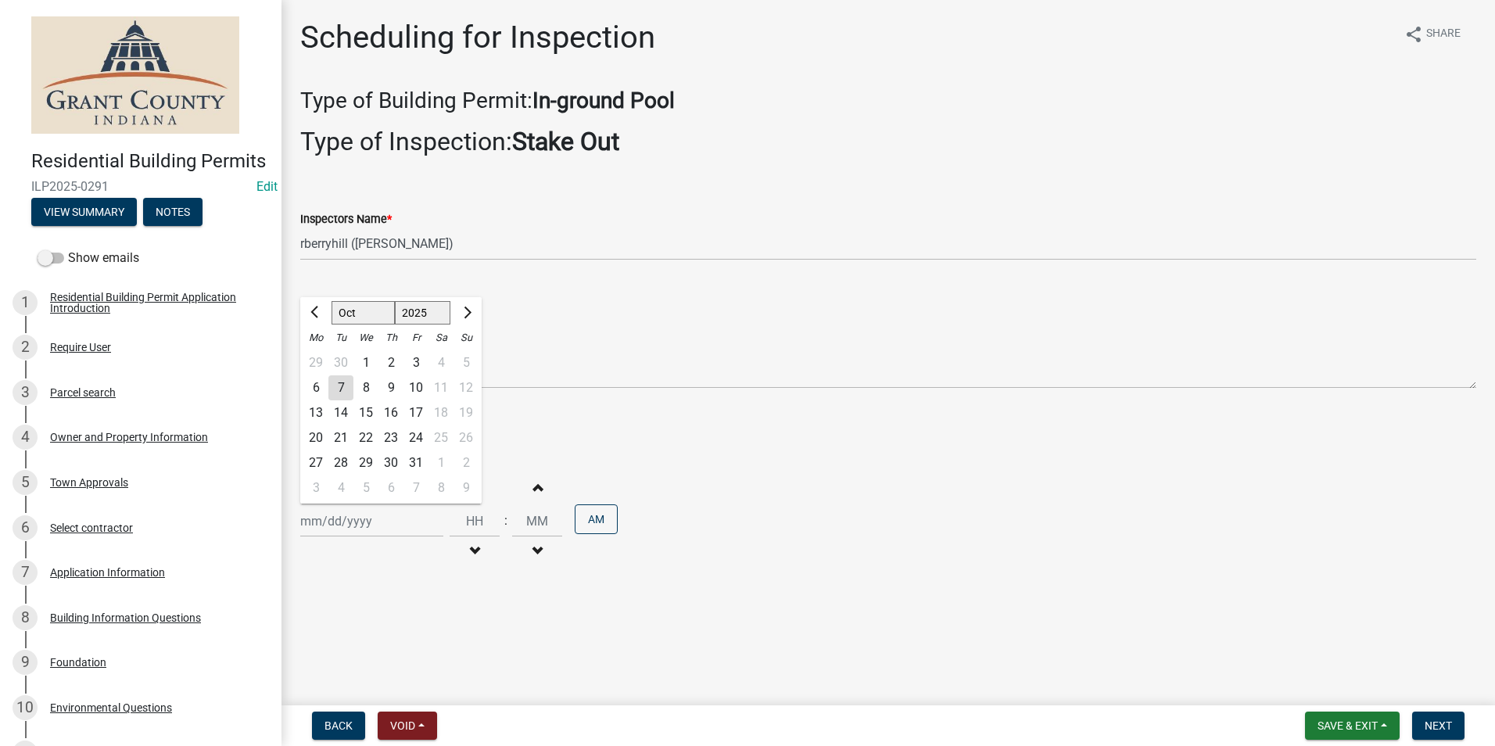
click at [366, 385] on div "8" at bounding box center [365, 387] width 25 height 25
type input "[DATE]"
click at [1448, 733] on button "Next" at bounding box center [1438, 725] width 52 height 28
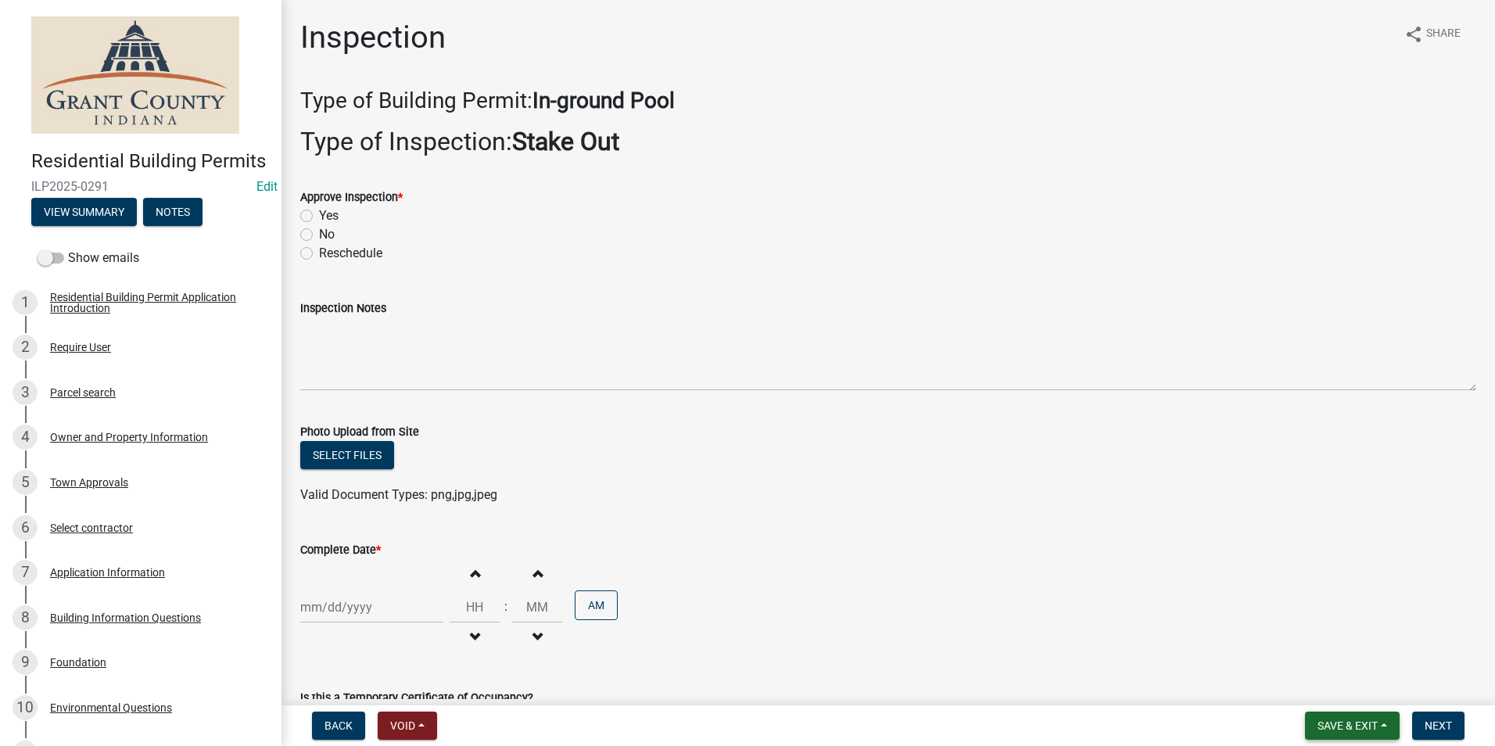
click at [1329, 722] on span "Save & Exit" at bounding box center [1347, 725] width 60 height 13
click at [1306, 693] on button "Save & Exit" at bounding box center [1336, 685] width 125 height 38
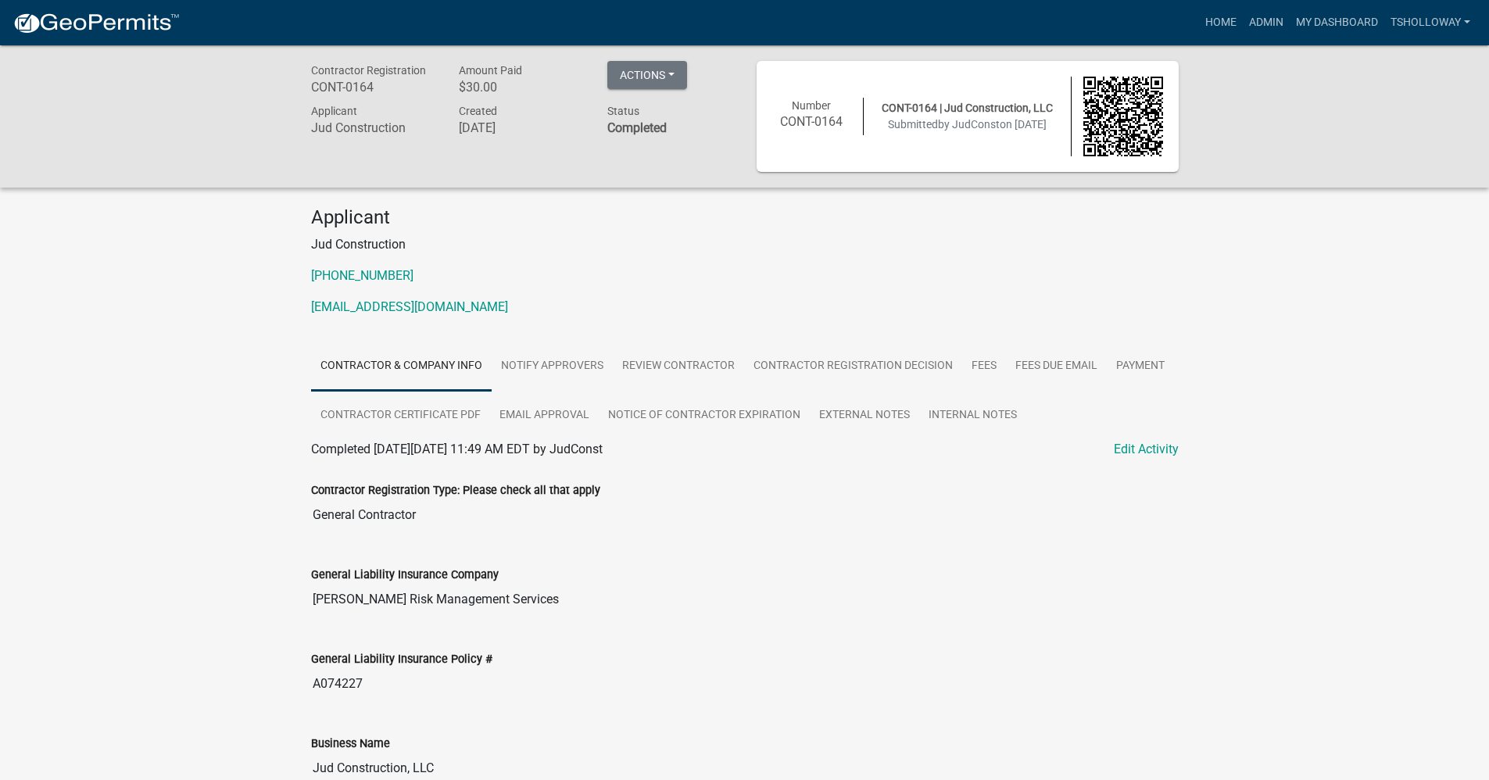
scroll to position [285, 0]
